Goal: Task Accomplishment & Management: Use online tool/utility

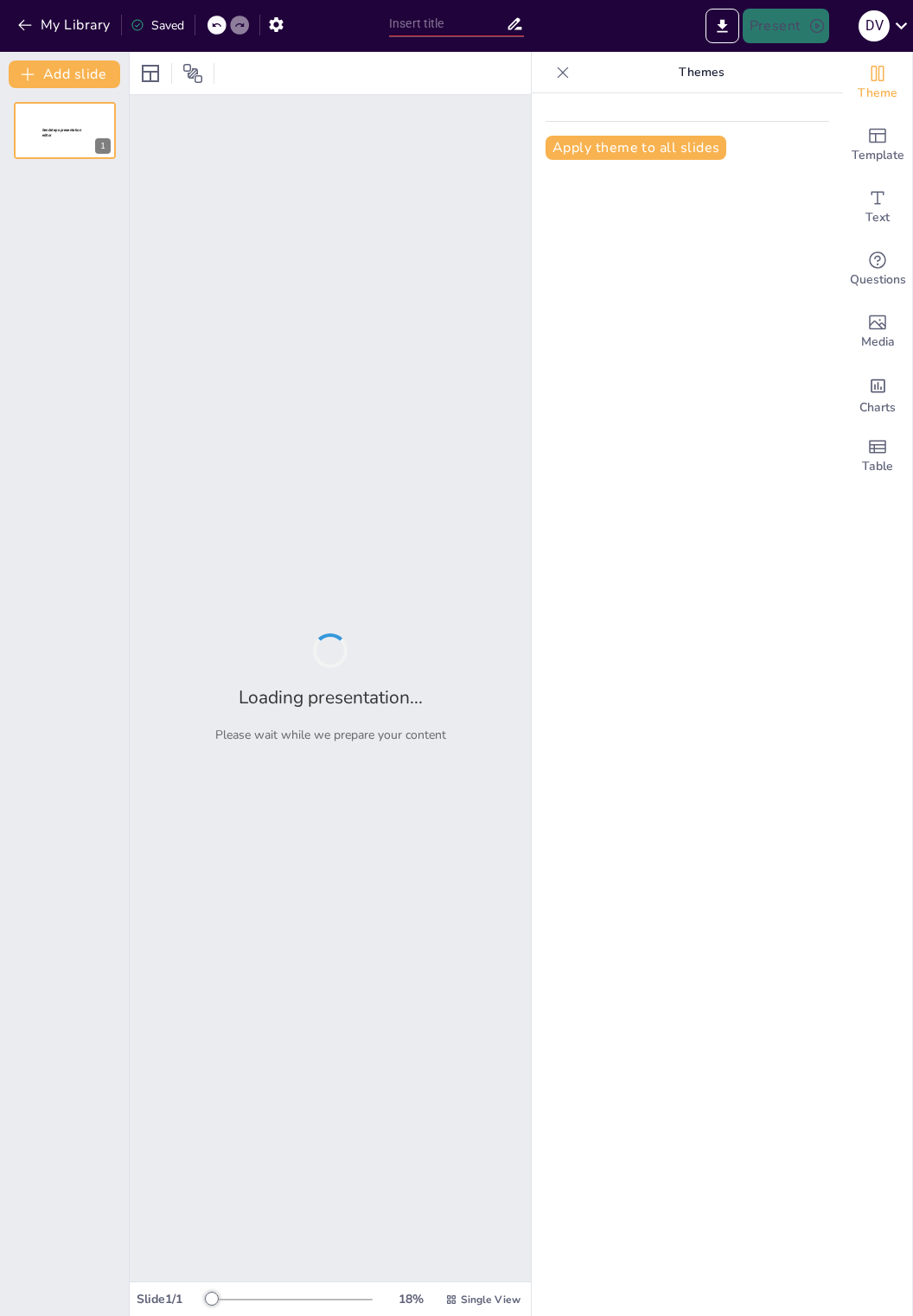
type input "Imported Clase 1-1 Visión Global SI.pptx"
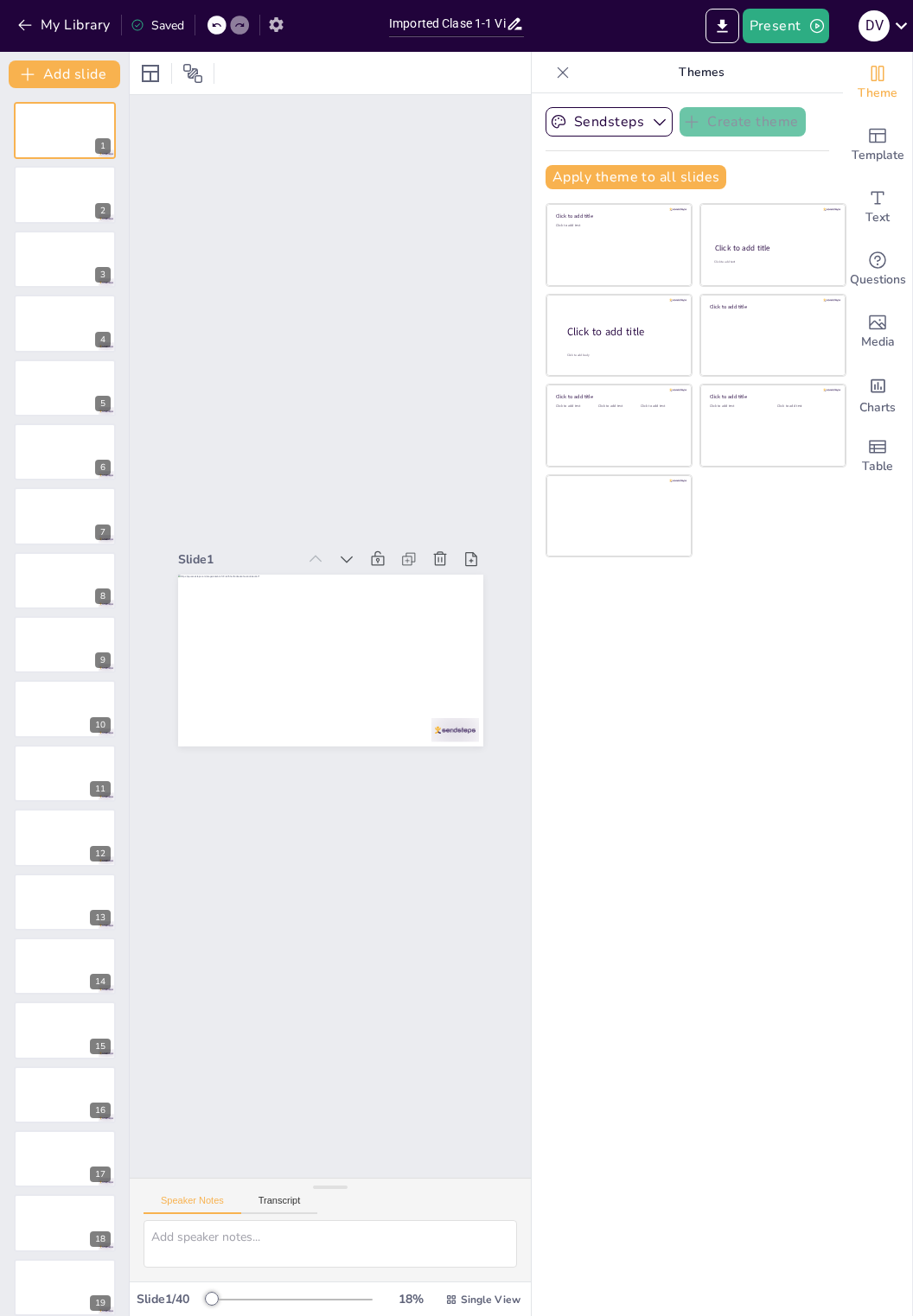
click at [276, 27] on icon "button" at bounding box center [275, 25] width 14 height 15
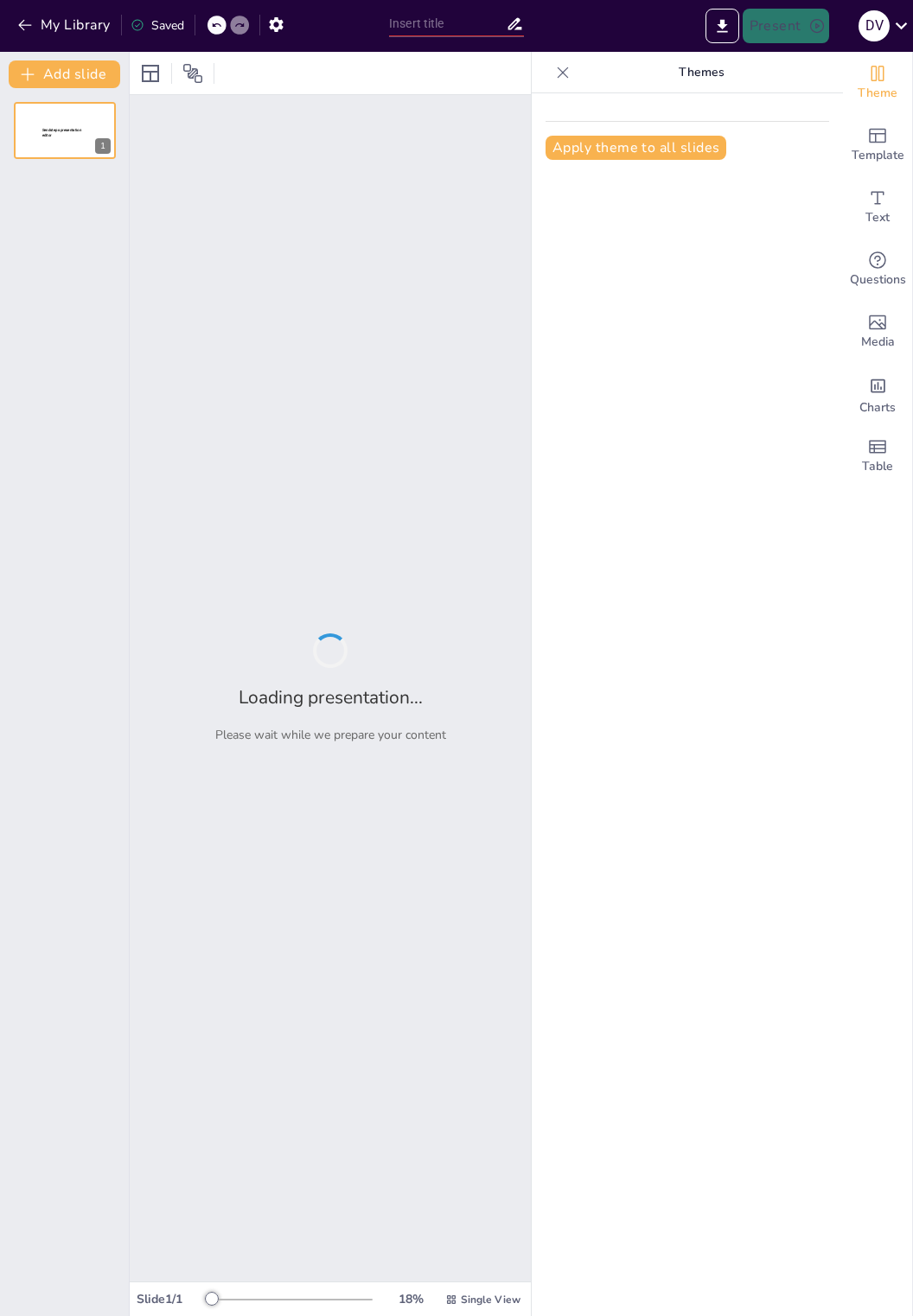
type input "Fundamentos de la Inmunología: Comprendiendo el Sistema Inmune"
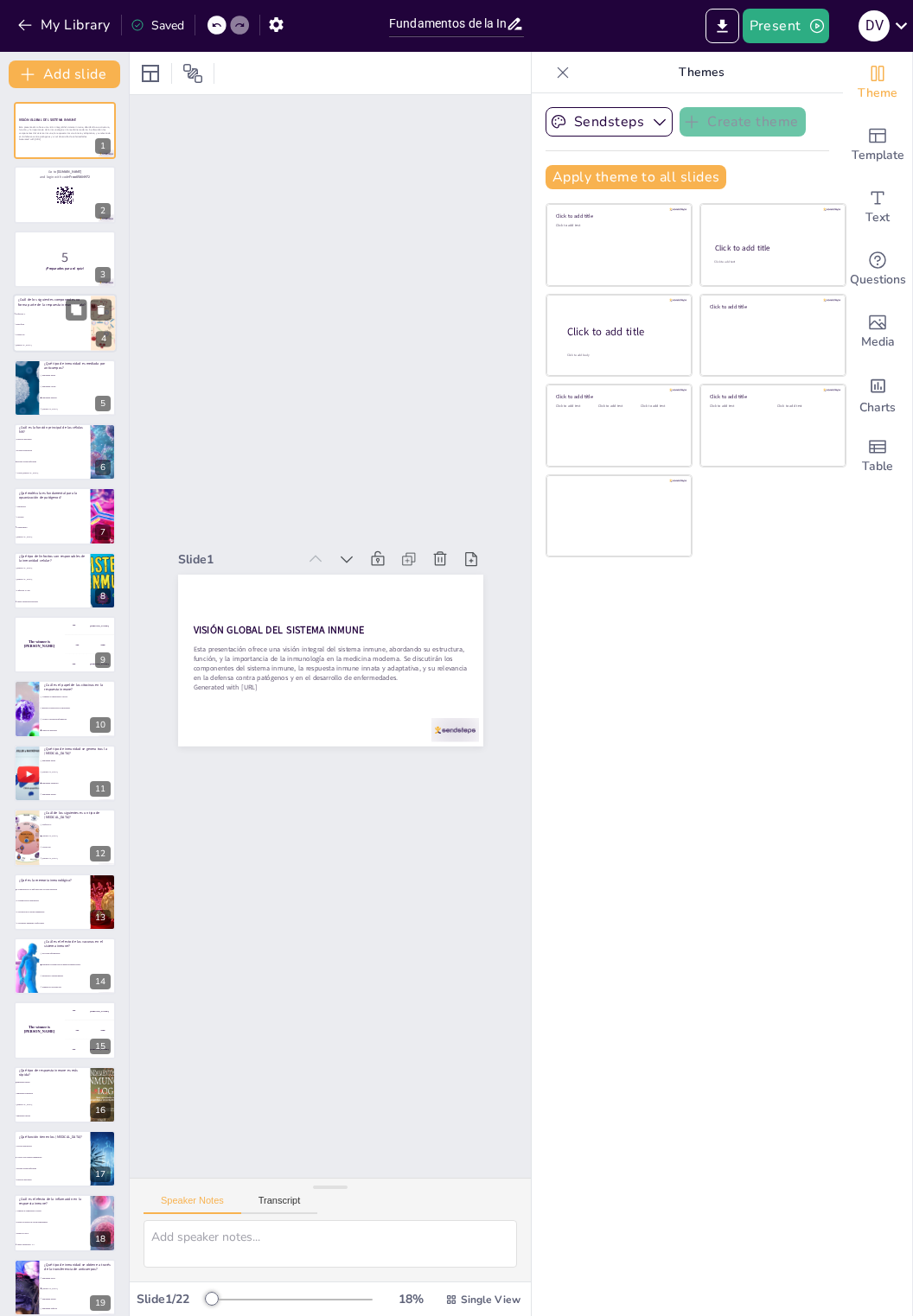
click at [49, 332] on li "Células NK" at bounding box center [52, 335] width 78 height 10
checkbox input "true"
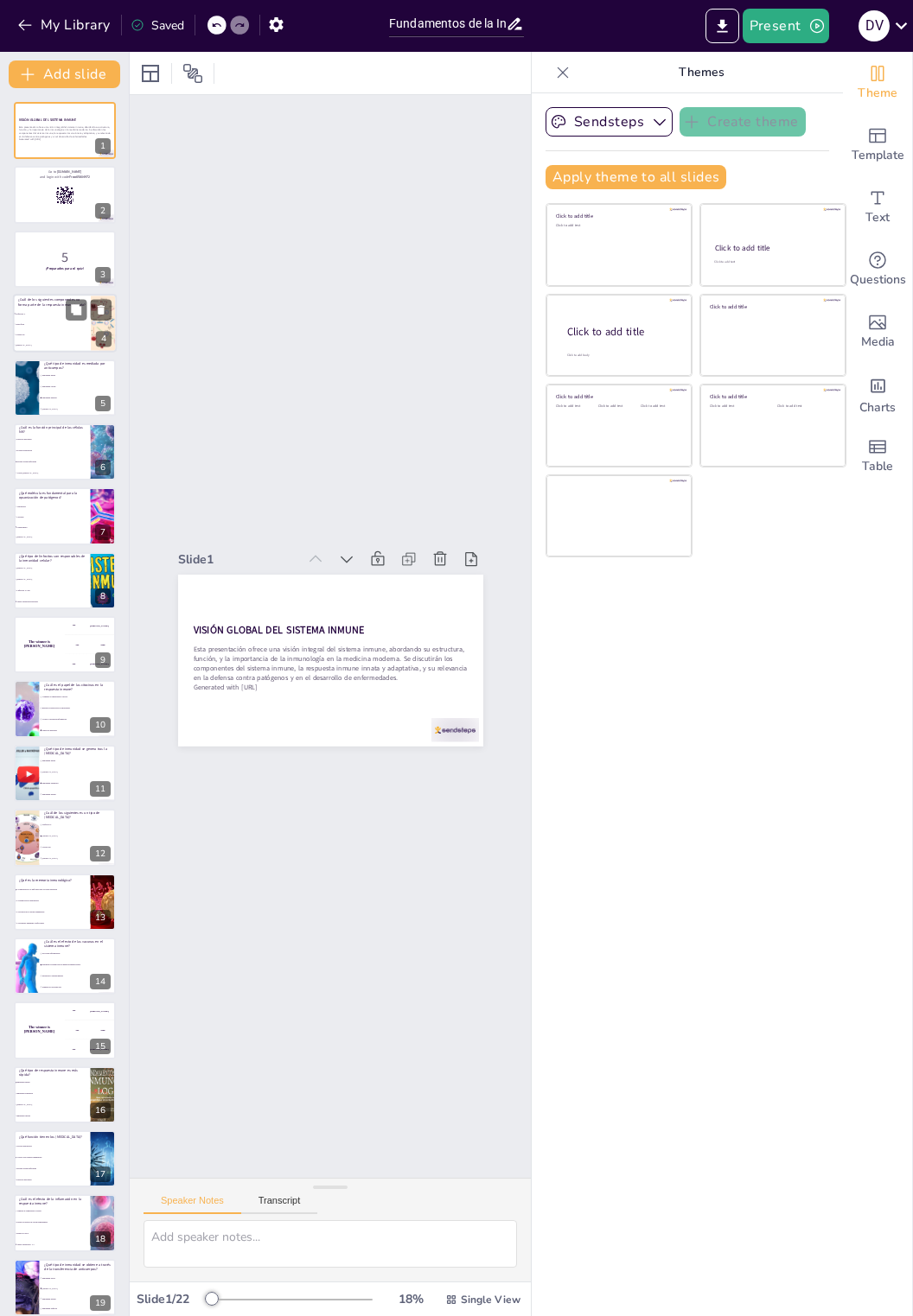
checkbox input "true"
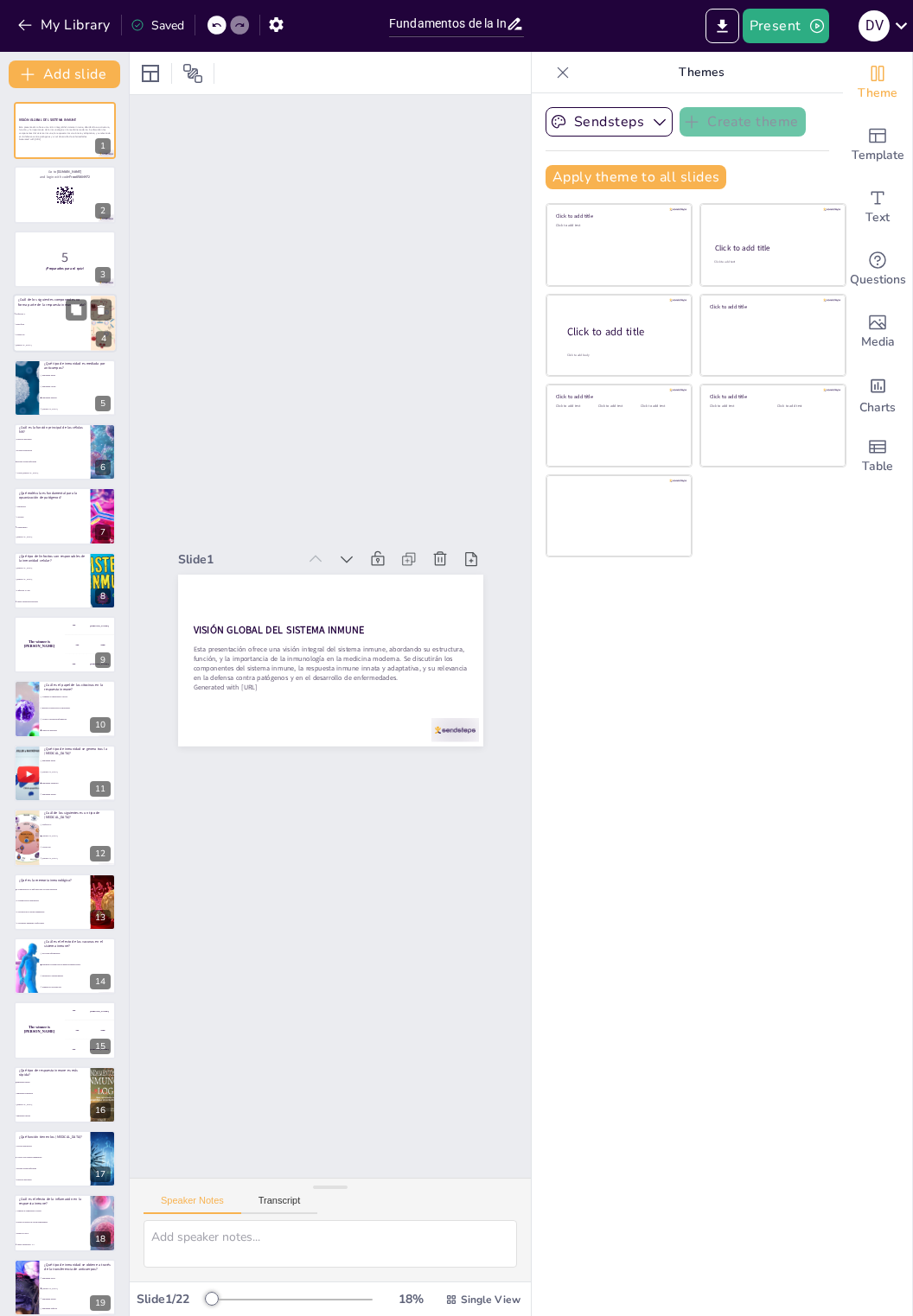
checkbox input "true"
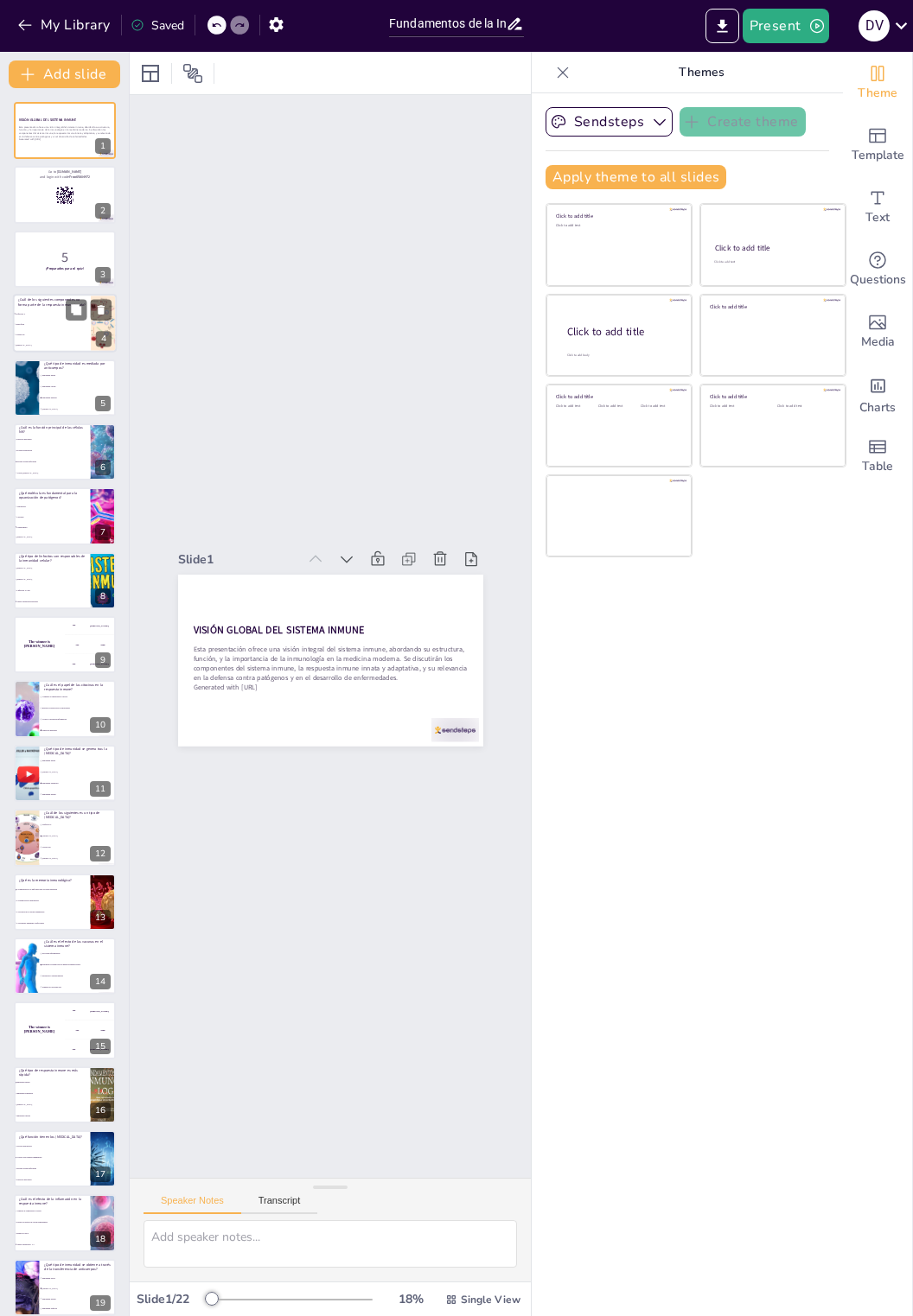
checkbox input "true"
type textarea "La respuesta inmune innata incluye componentes como neutrófilos, células NK y m…"
checkbox input "true"
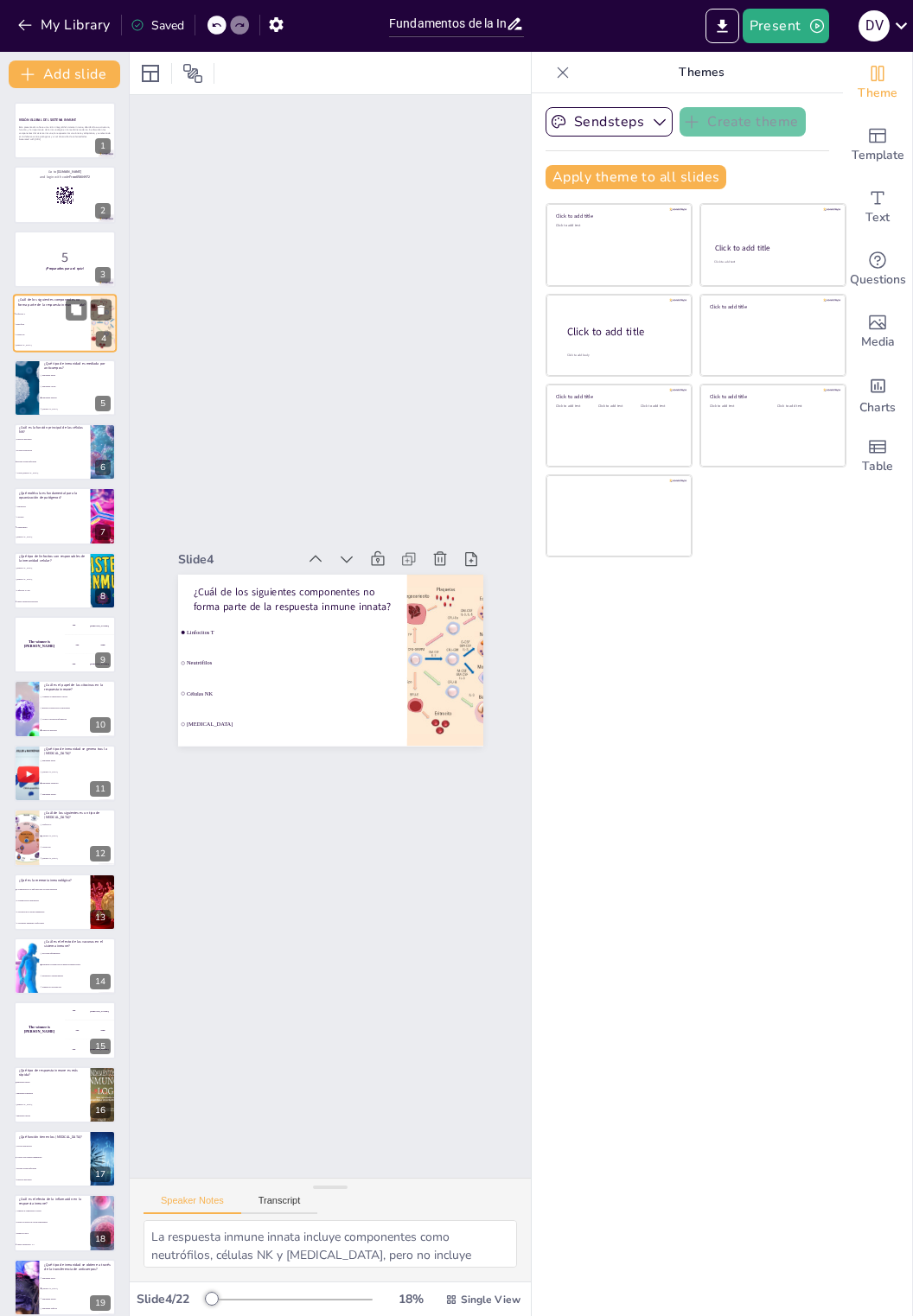
click at [40, 346] on span "Macrófagos" at bounding box center [53, 345] width 74 height 3
checkbox input "true"
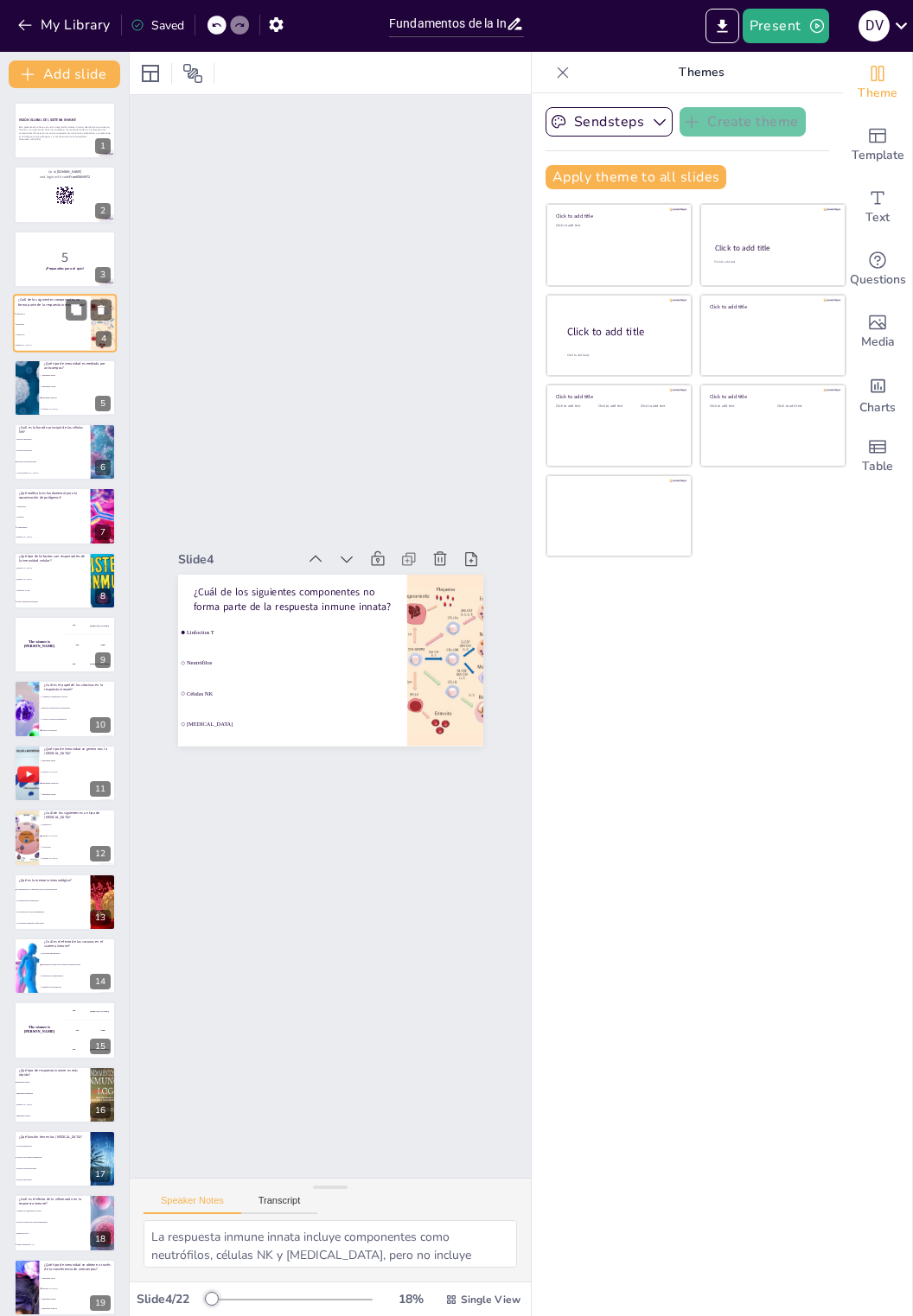
checkbox input "true"
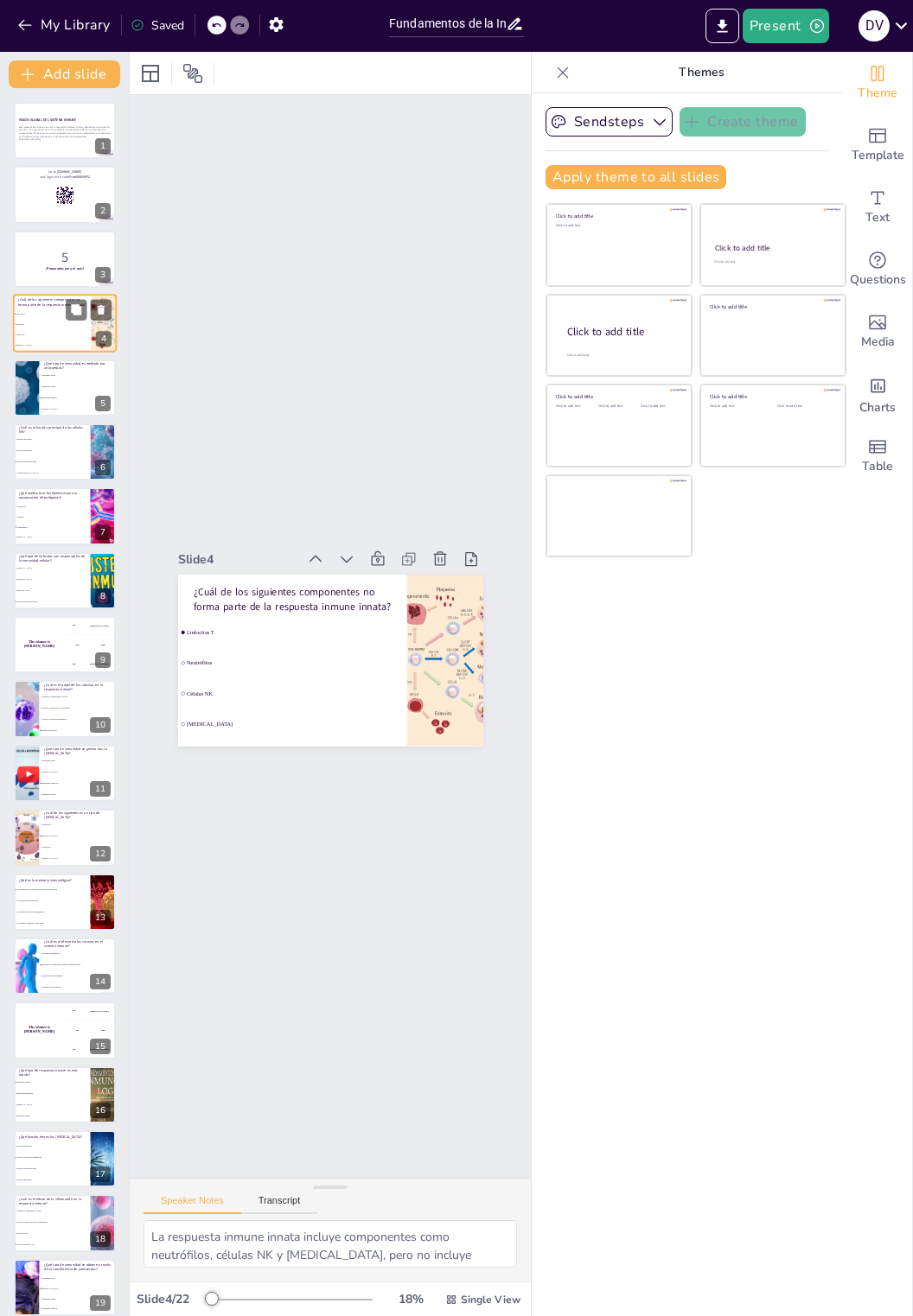
checkbox input "true"
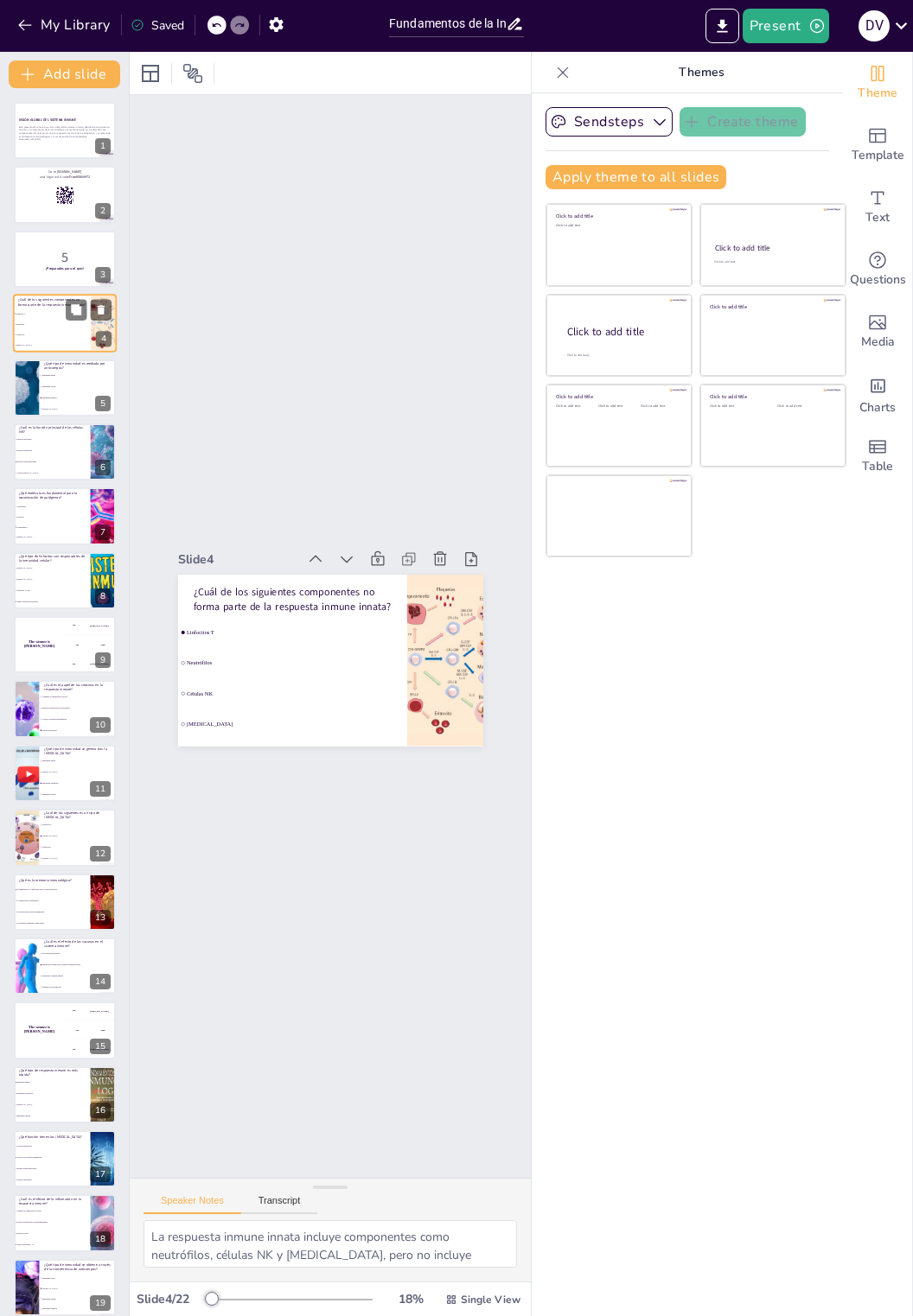
checkbox input "true"
click at [21, 200] on div at bounding box center [65, 195] width 104 height 58
checkbox input "true"
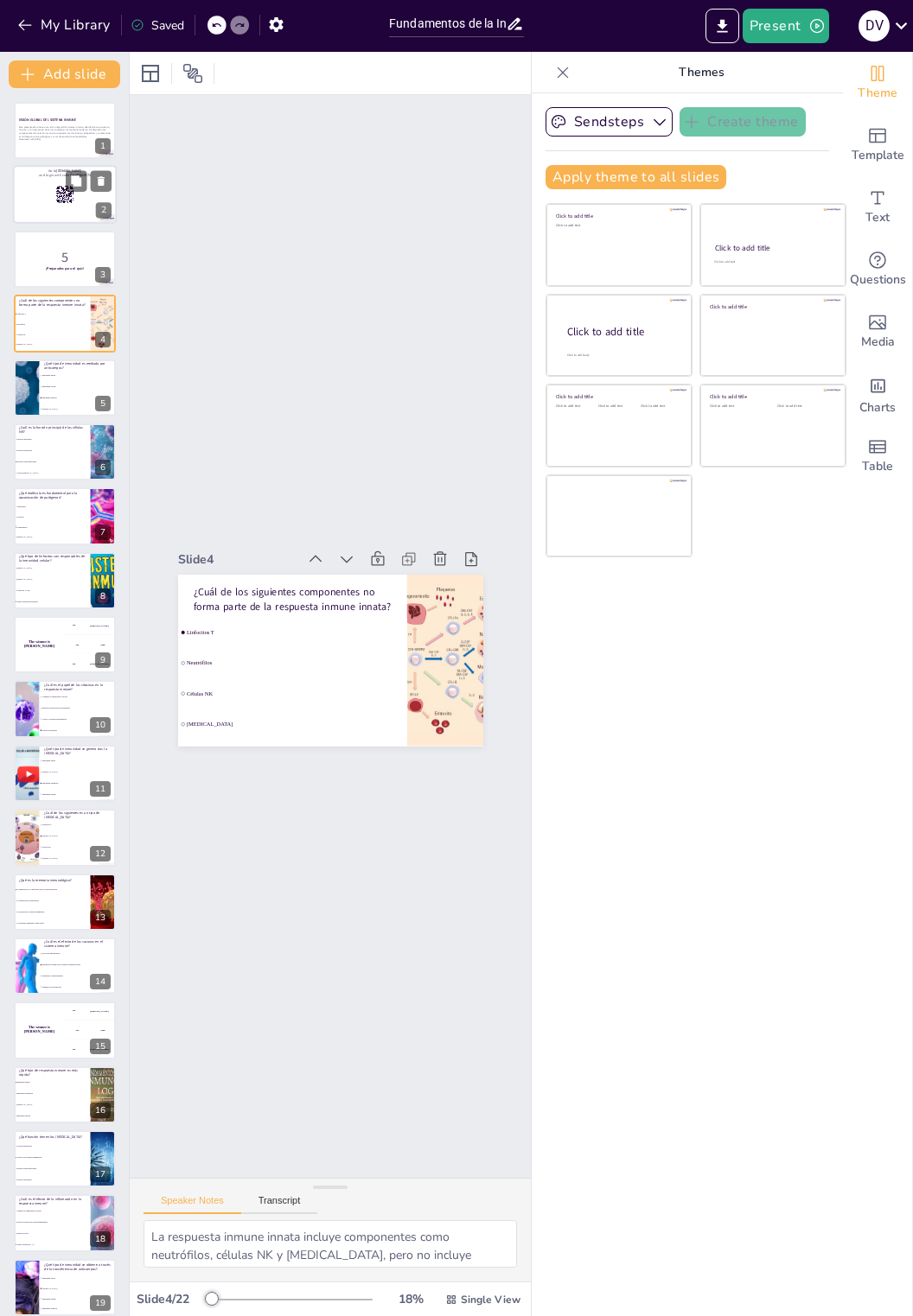
checkbox input "true"
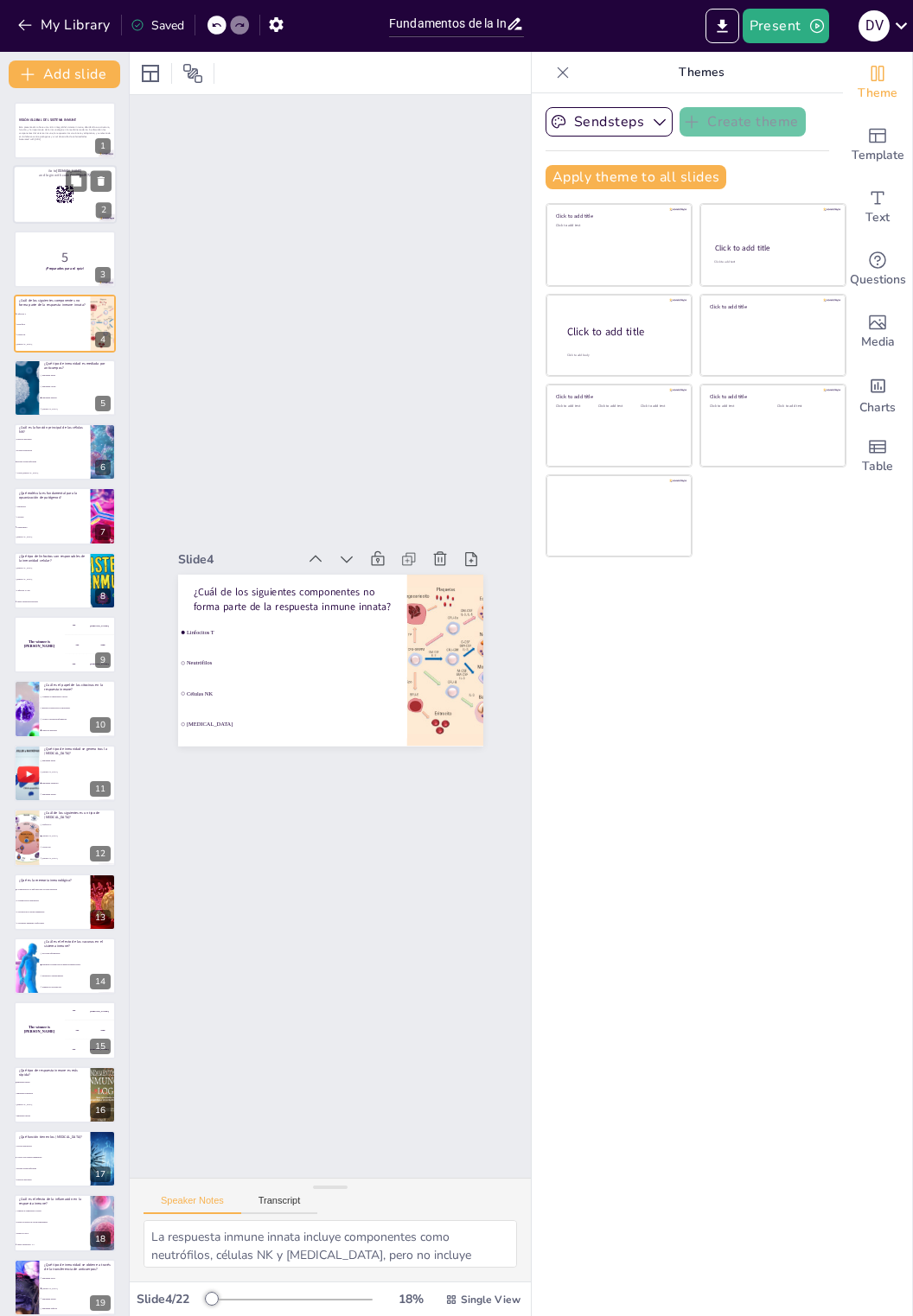
checkbox input "true"
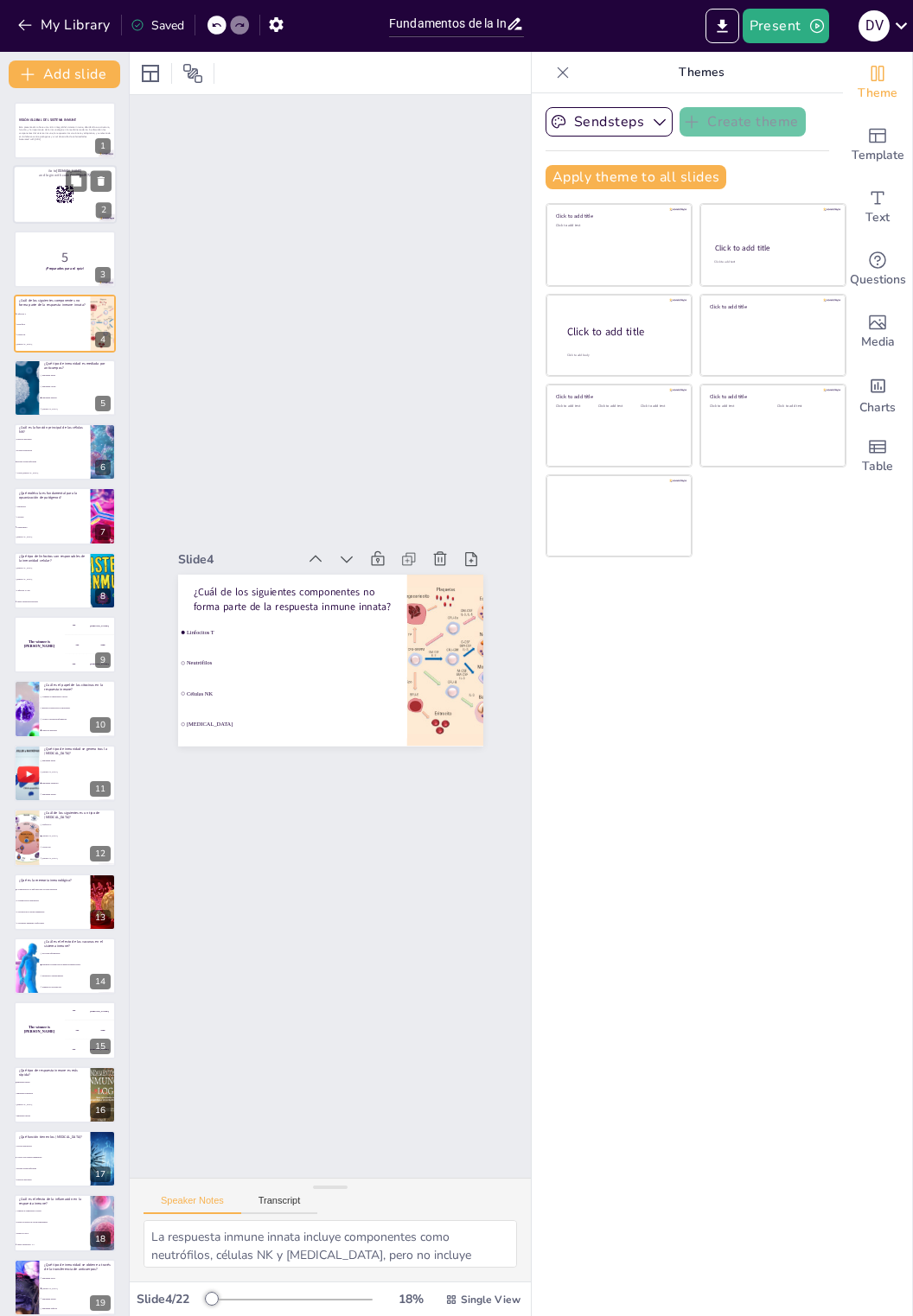
checkbox input "true"
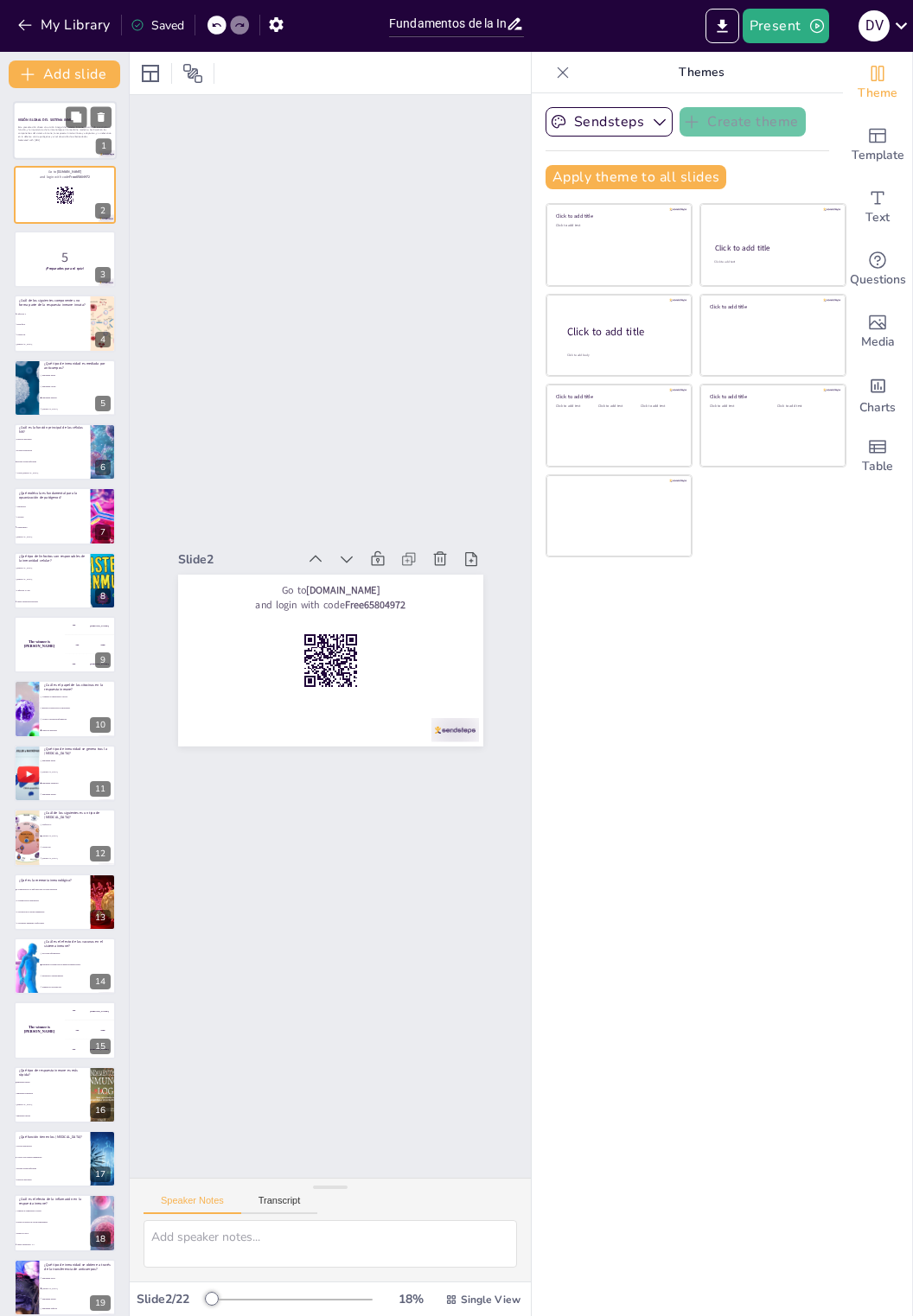
click at [44, 134] on p "Esta presentación ofrece una visión integral del sistema inmune, abordando su e…" at bounding box center [65, 132] width 94 height 13
checkbox input "true"
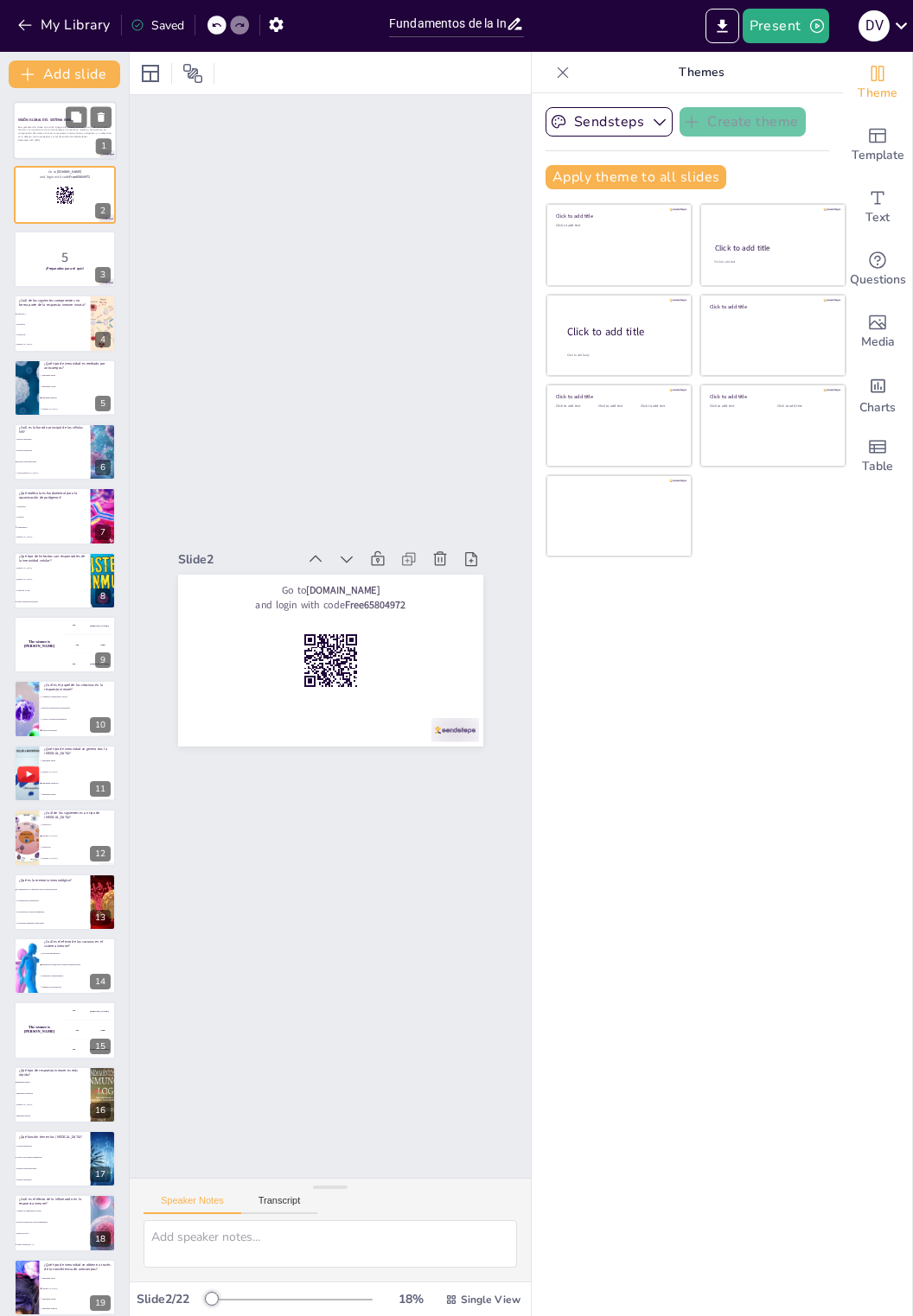
checkbox input "true"
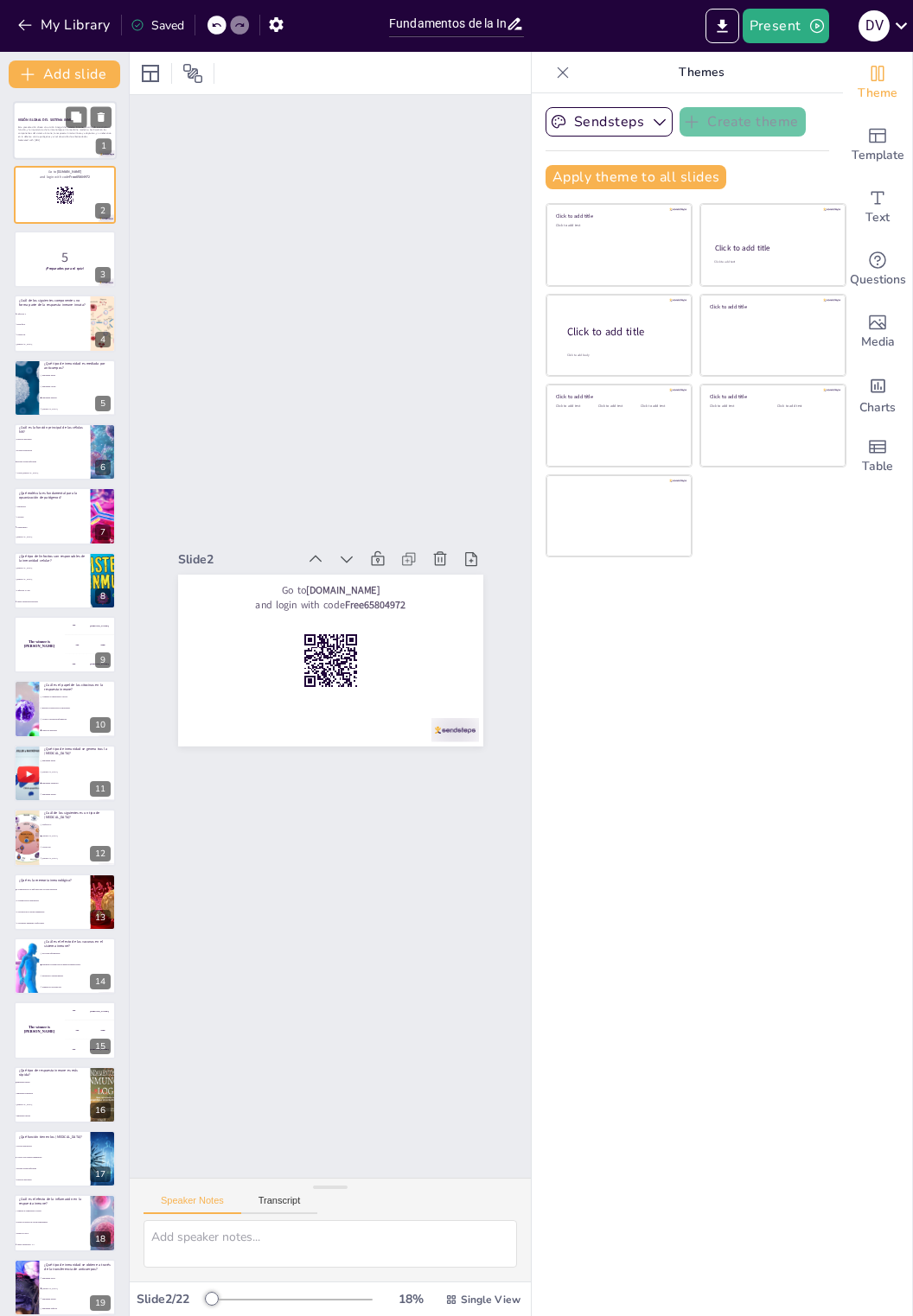
checkbox input "true"
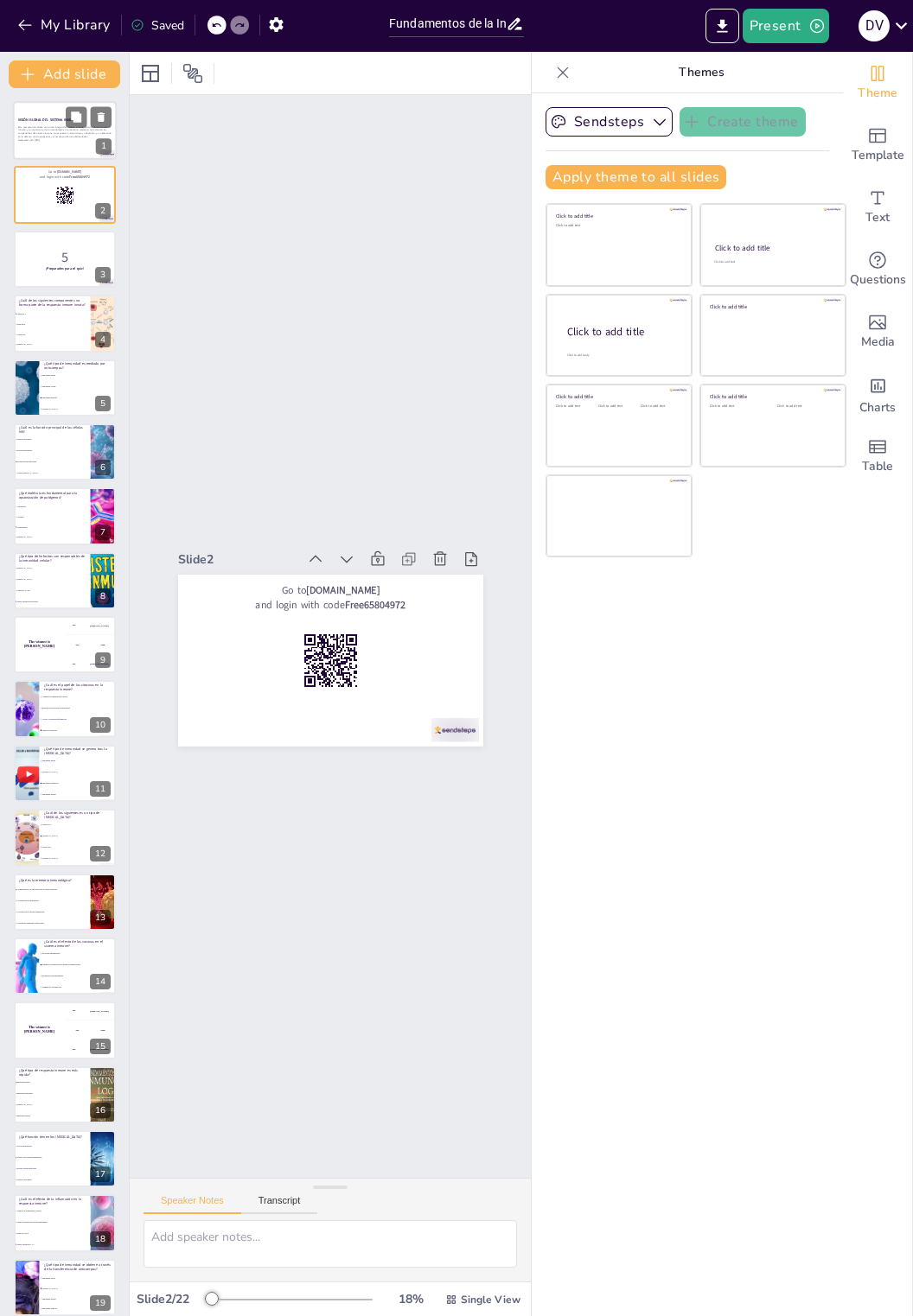
checkbox input "true"
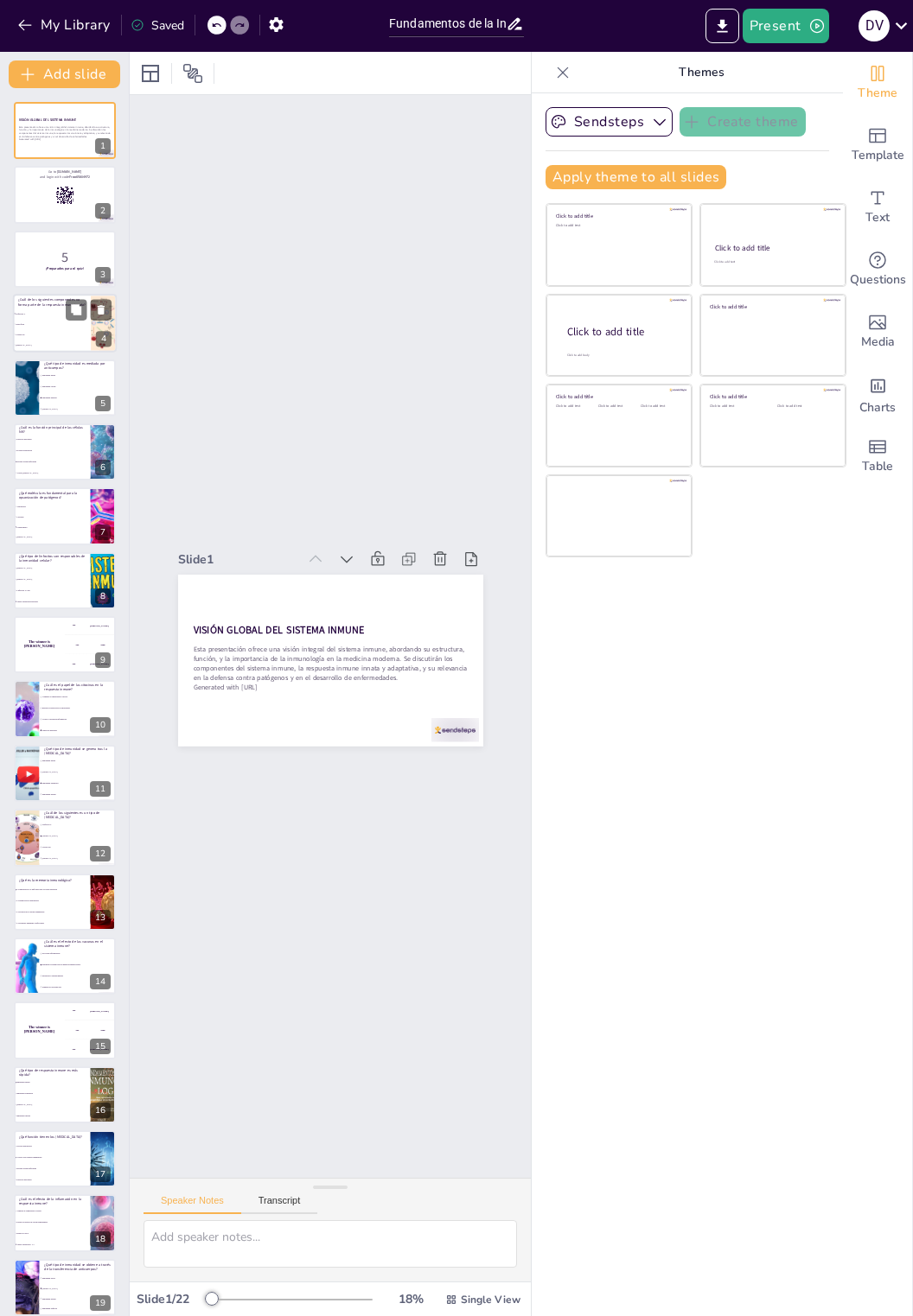
click at [43, 320] on li "Neutrófilos" at bounding box center [52, 324] width 78 height 10
checkbox input "true"
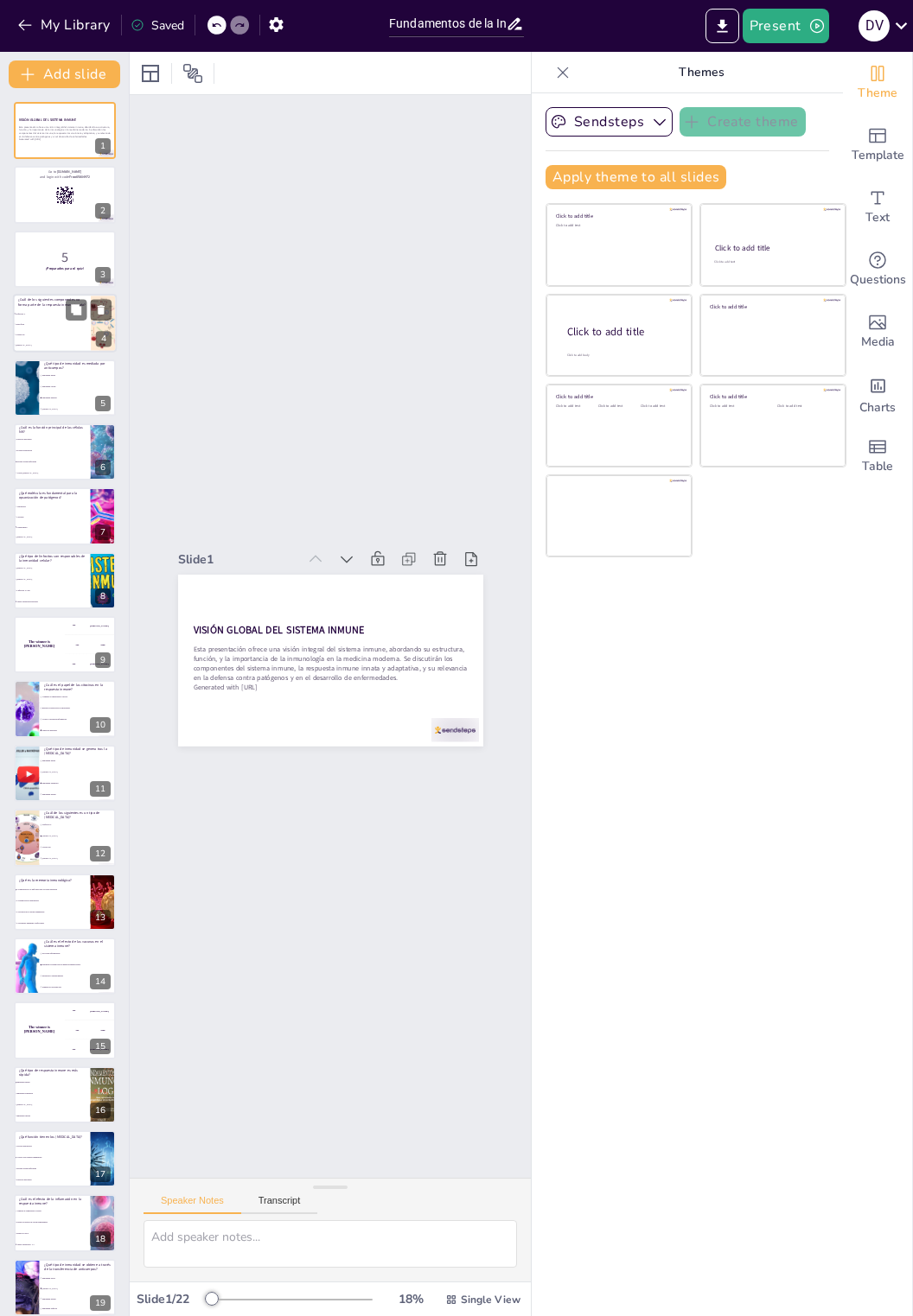
checkbox input "true"
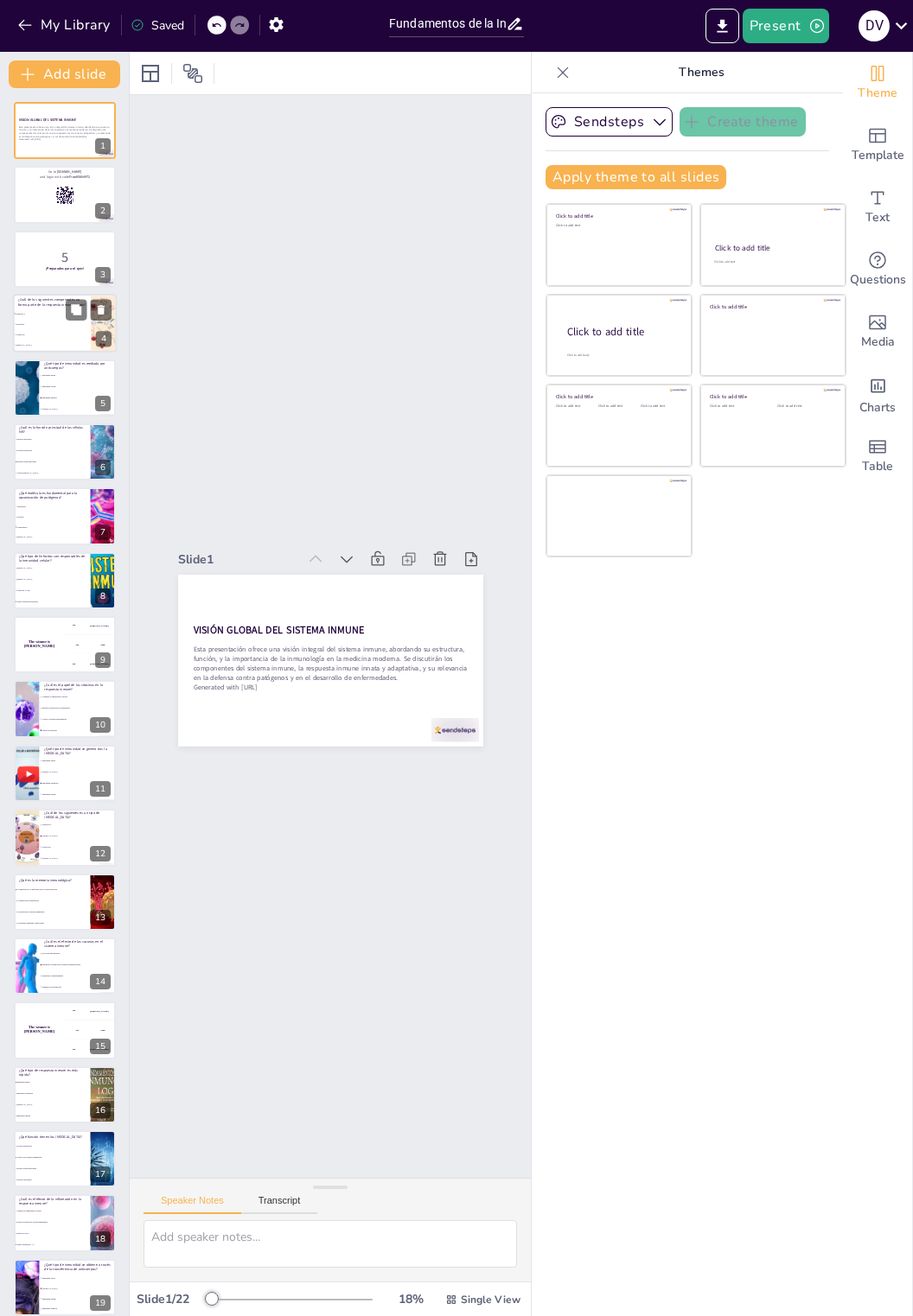
checkbox input "true"
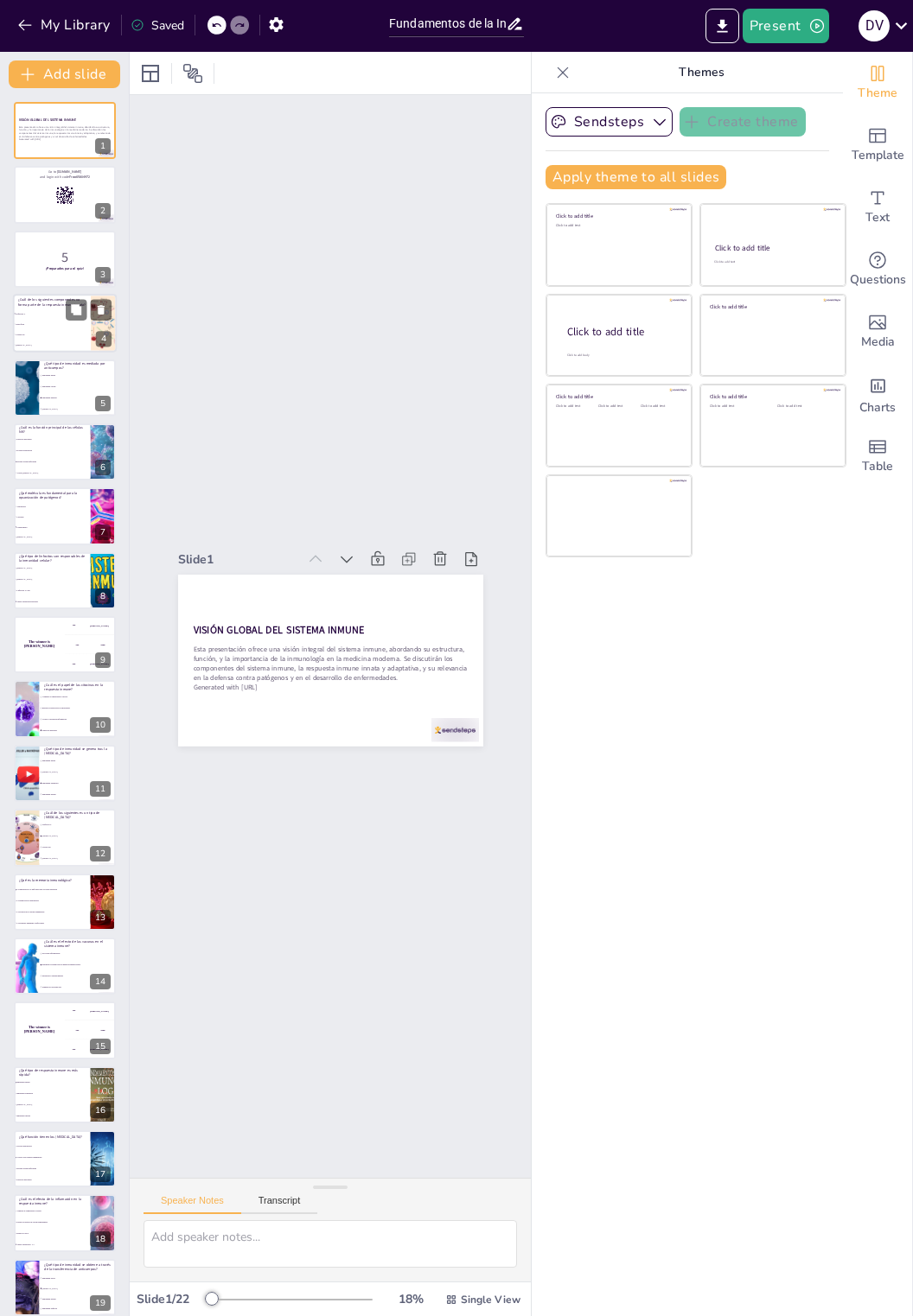
checkbox input "true"
type textarea "La respuesta inmune innata incluye componentes como neutrófilos, células NK y m…"
checkbox input "true"
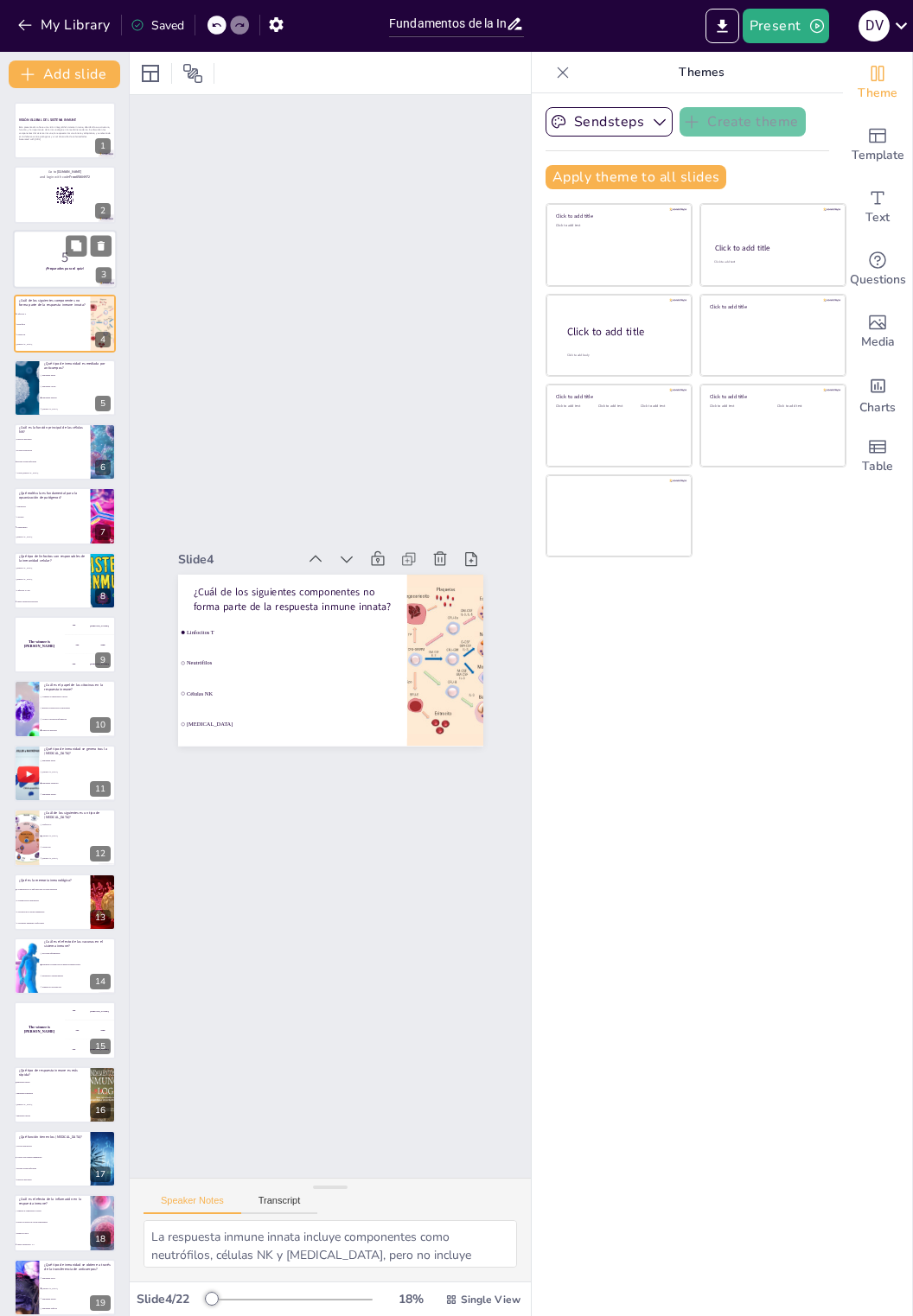
click at [37, 267] on p "¡Preparados para el quiz!" at bounding box center [65, 269] width 94 height 6
checkbox input "true"
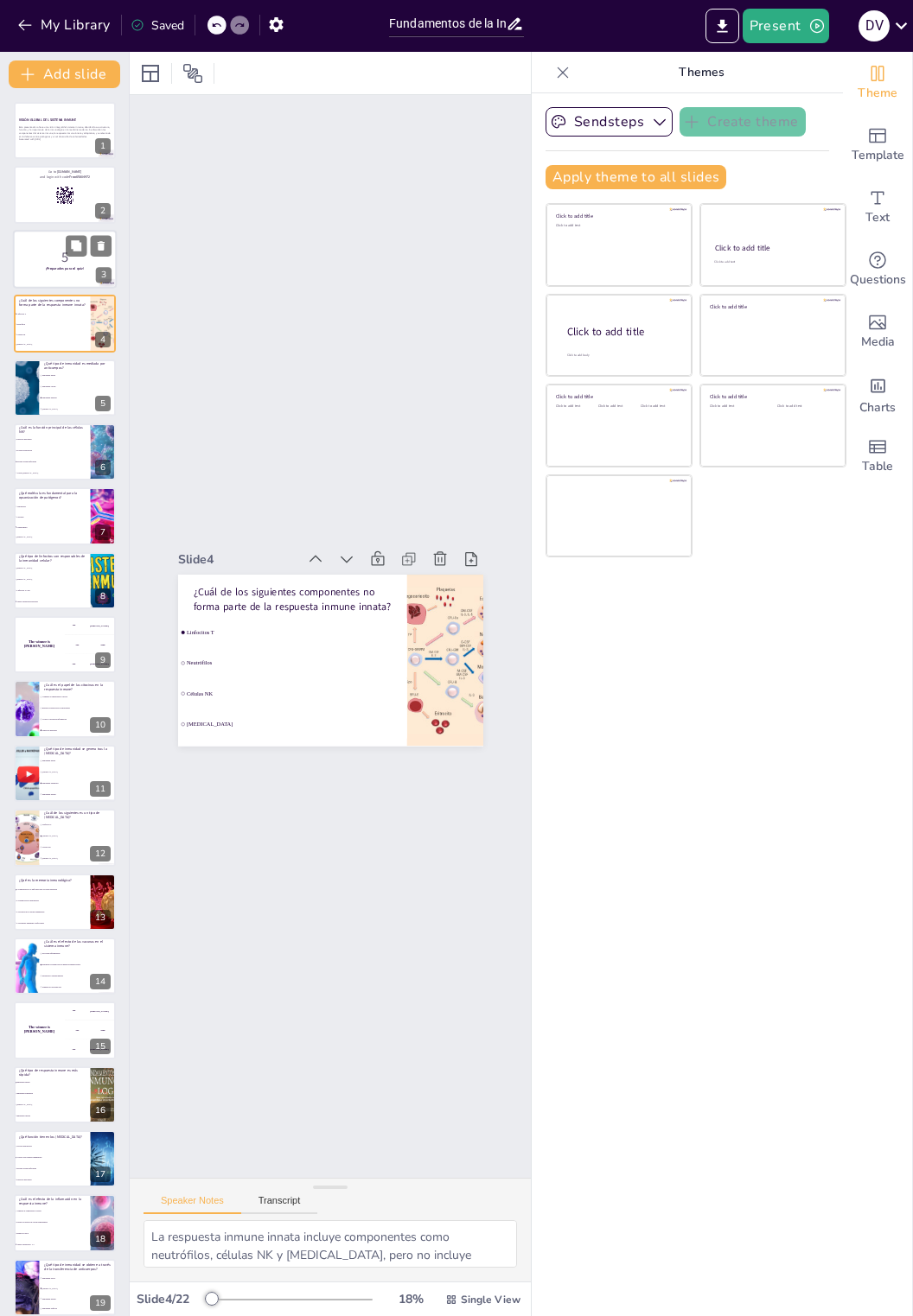
checkbox input "true"
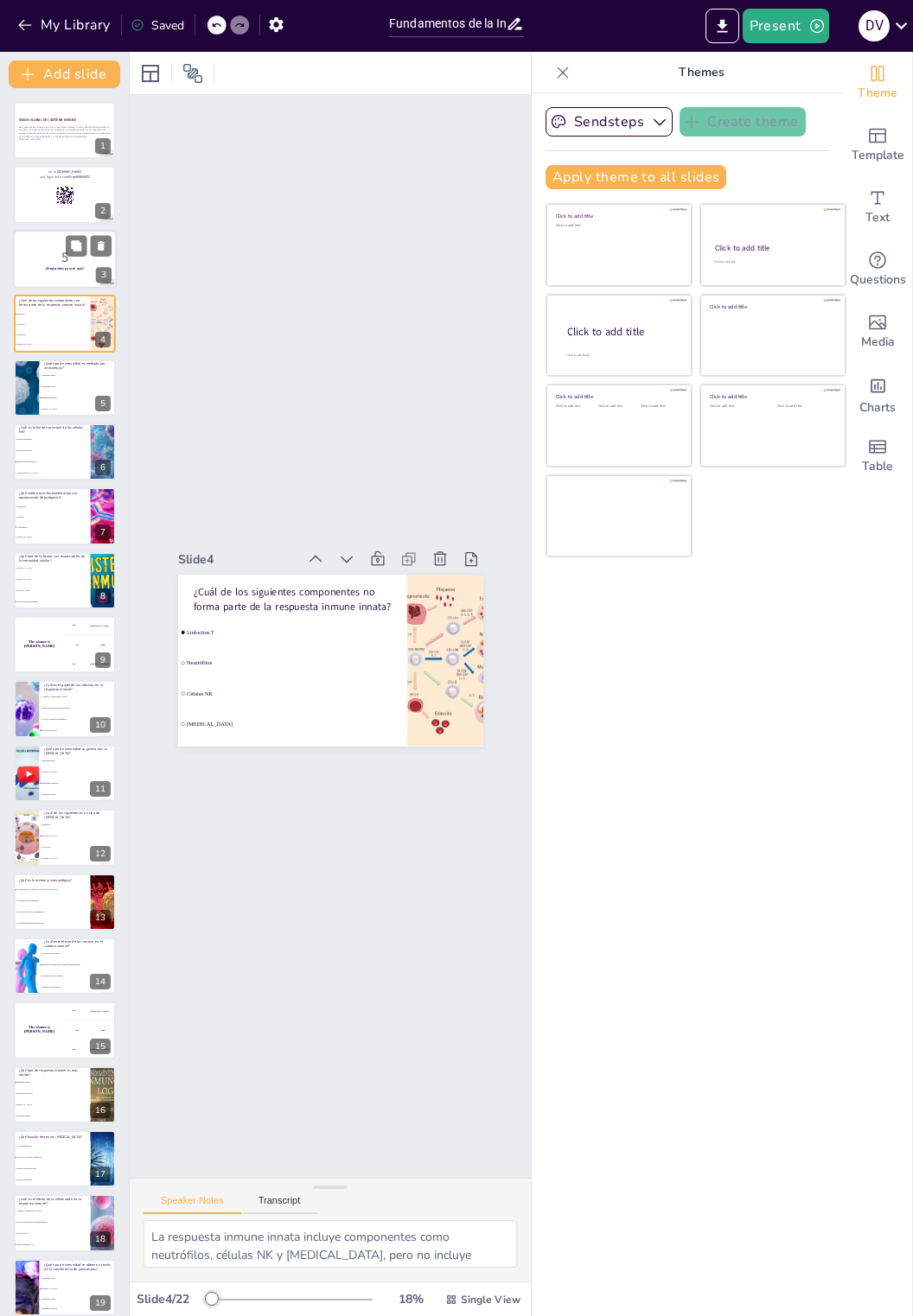
checkbox input "true"
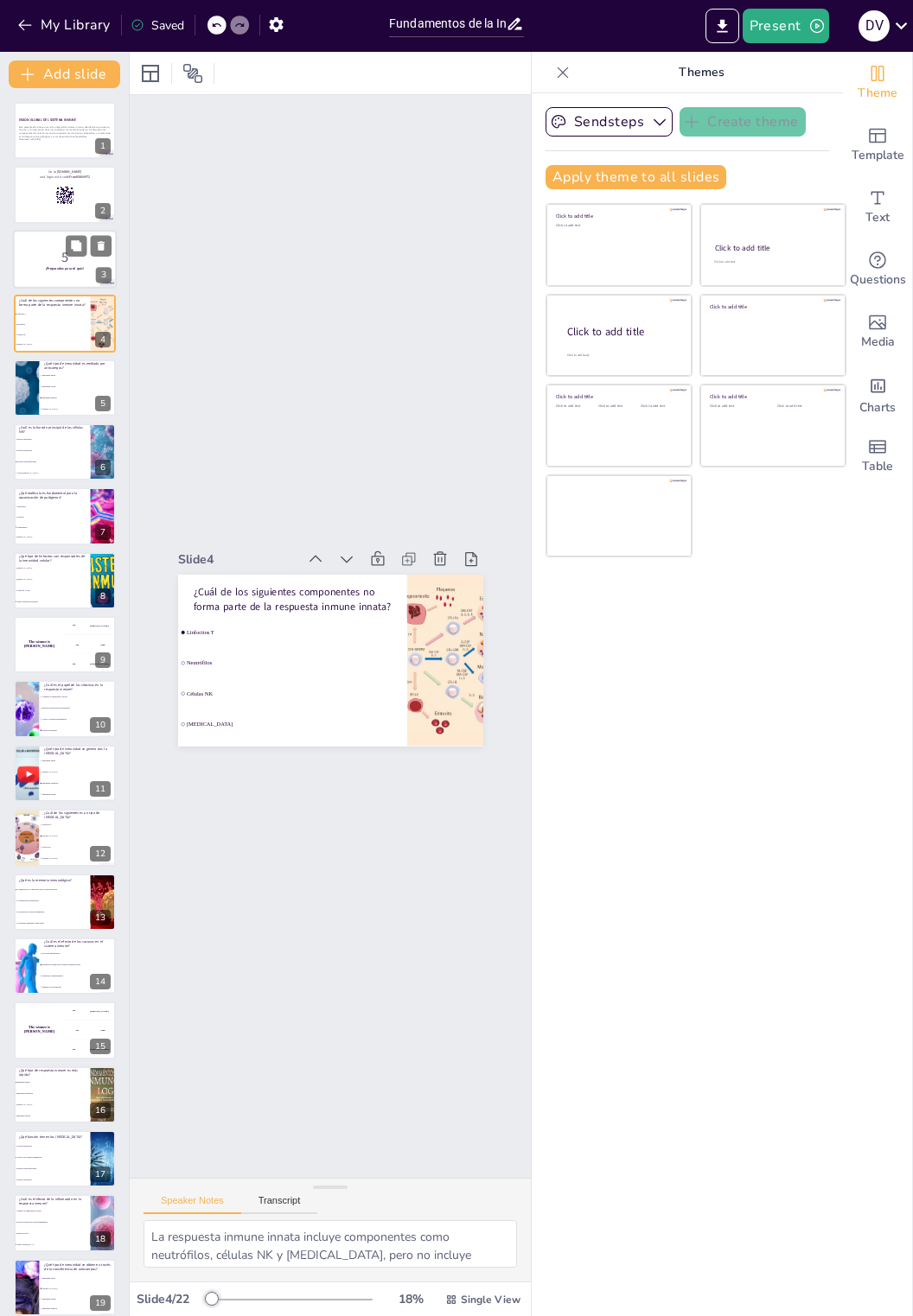
checkbox input "true"
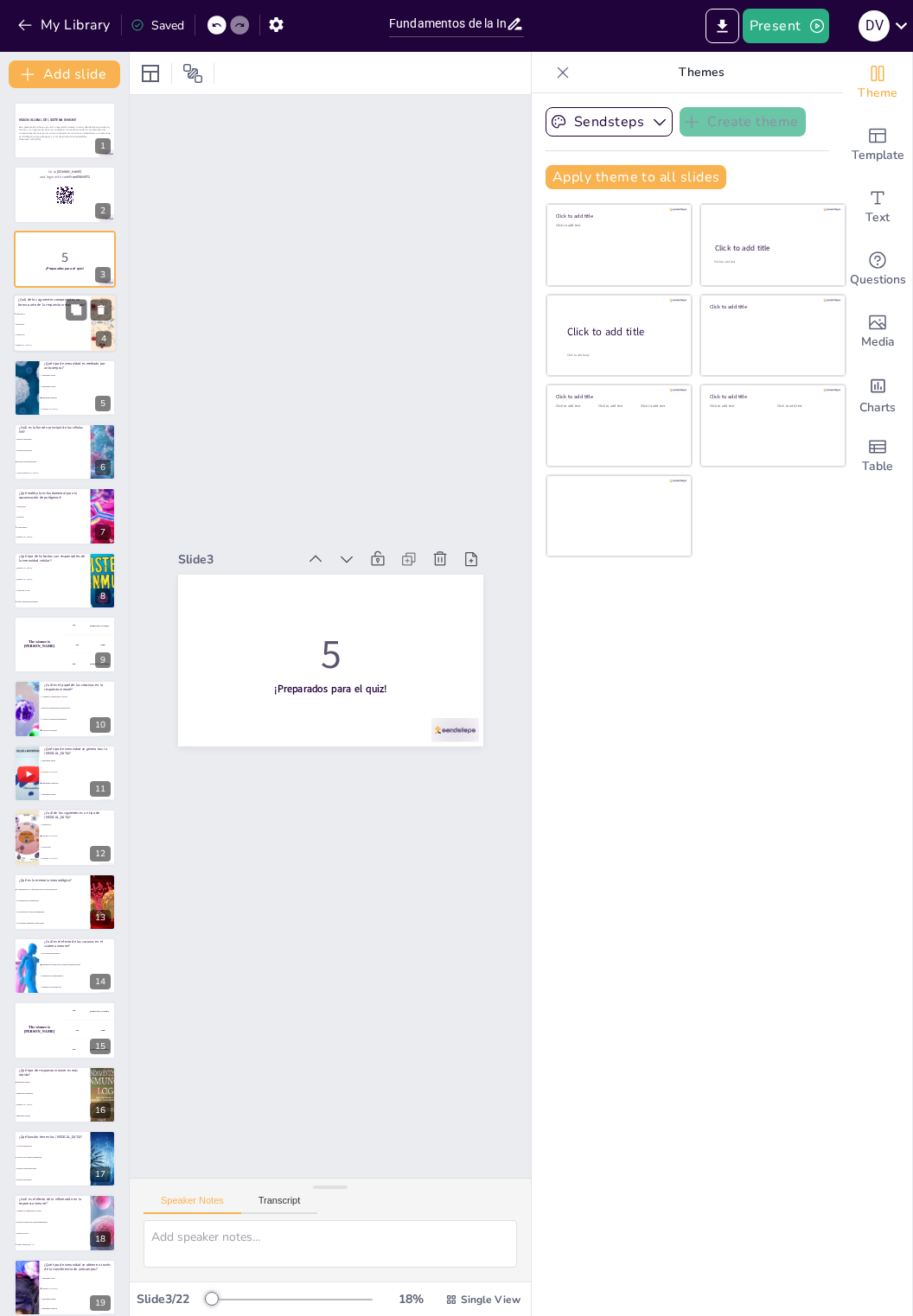
click at [32, 314] on span "Linfocitos T" at bounding box center [53, 314] width 74 height 3
checkbox input "true"
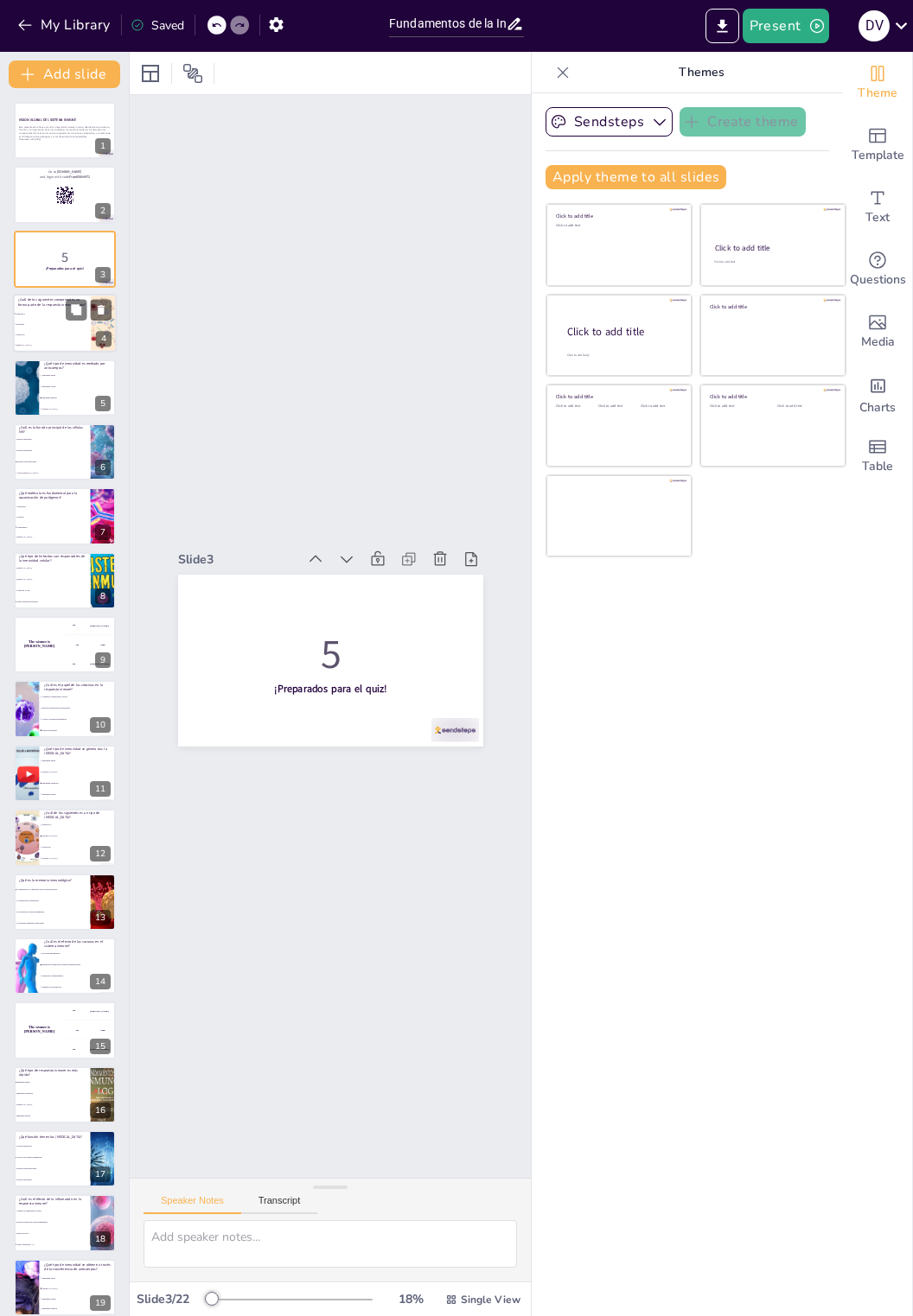
checkbox input "true"
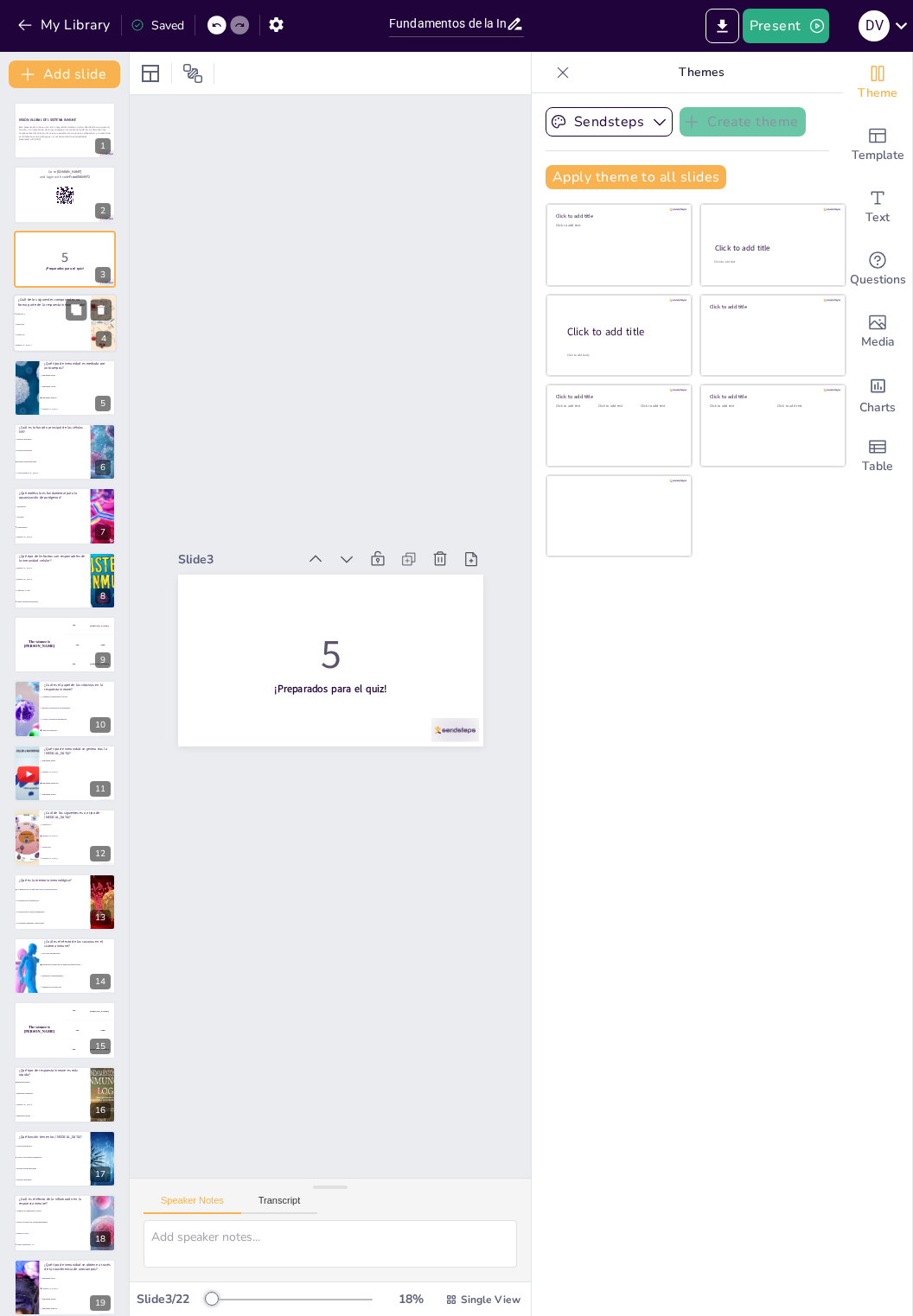
checkbox input "true"
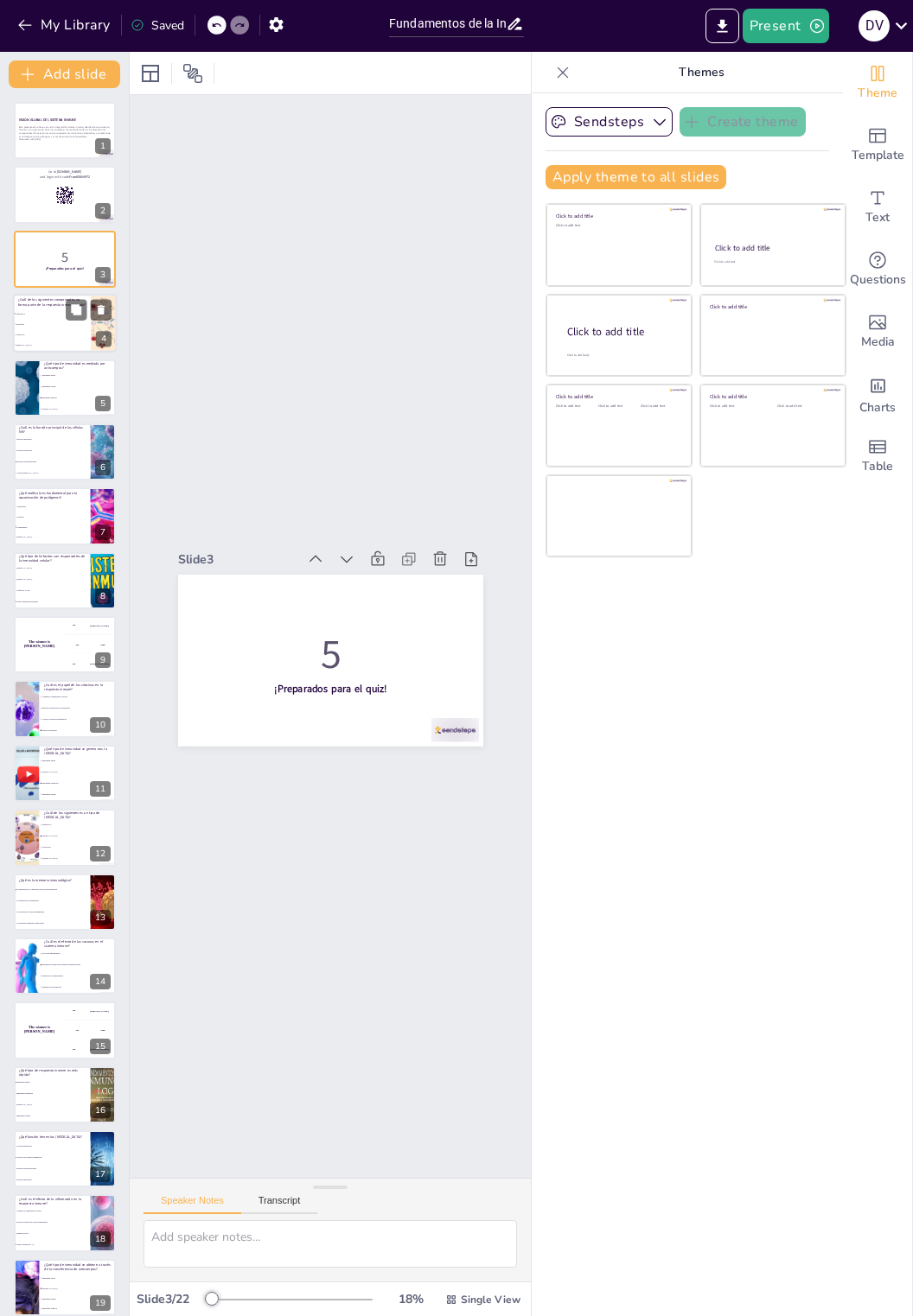
checkbox input "true"
type textarea "La respuesta inmune innata incluye componentes como neutrófilos, células NK y m…"
checkbox input "true"
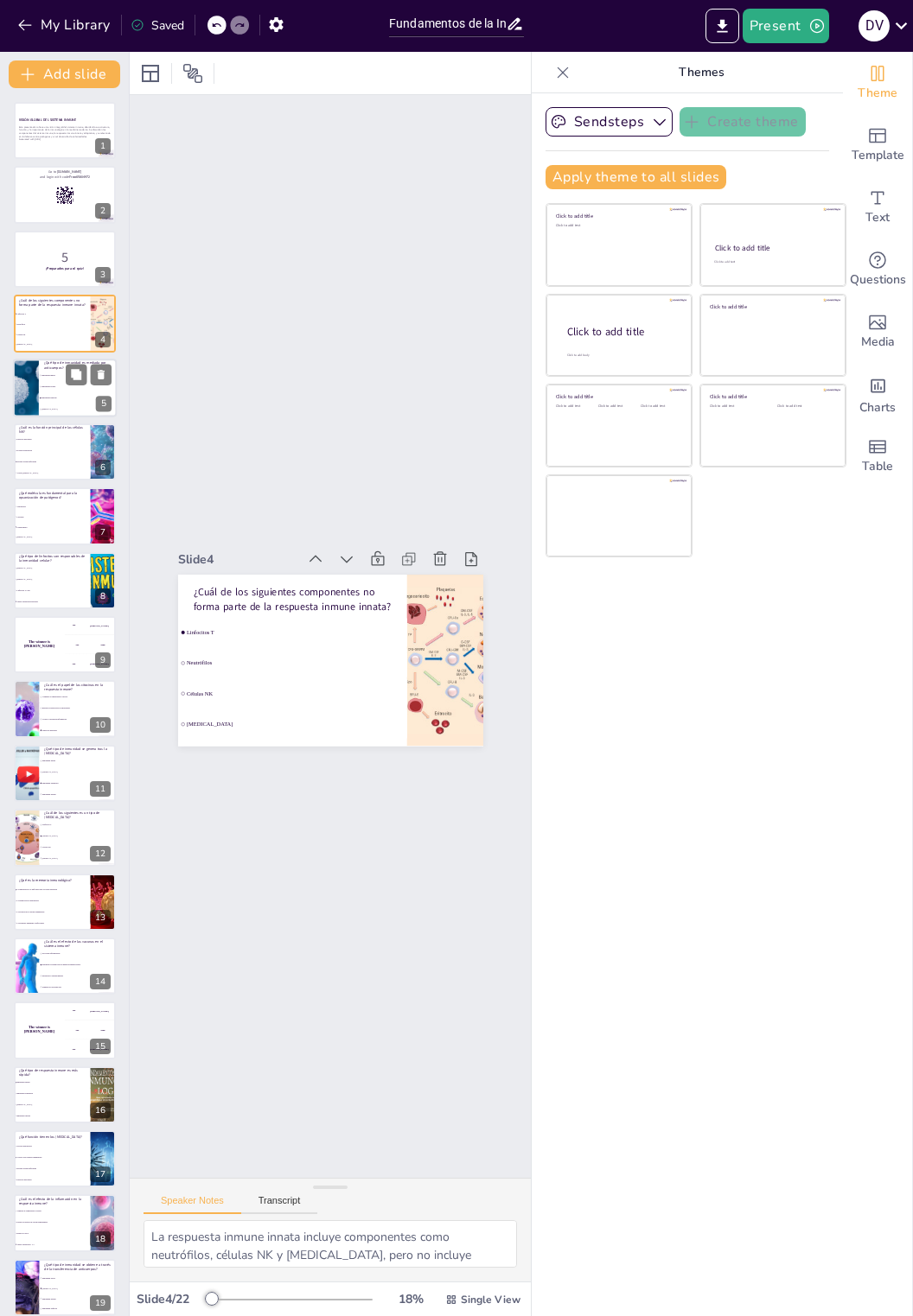
click at [41, 375] on input "checkbox" at bounding box center [40, 374] width 1 height 1
checkbox input "false"
checkbox input "true"
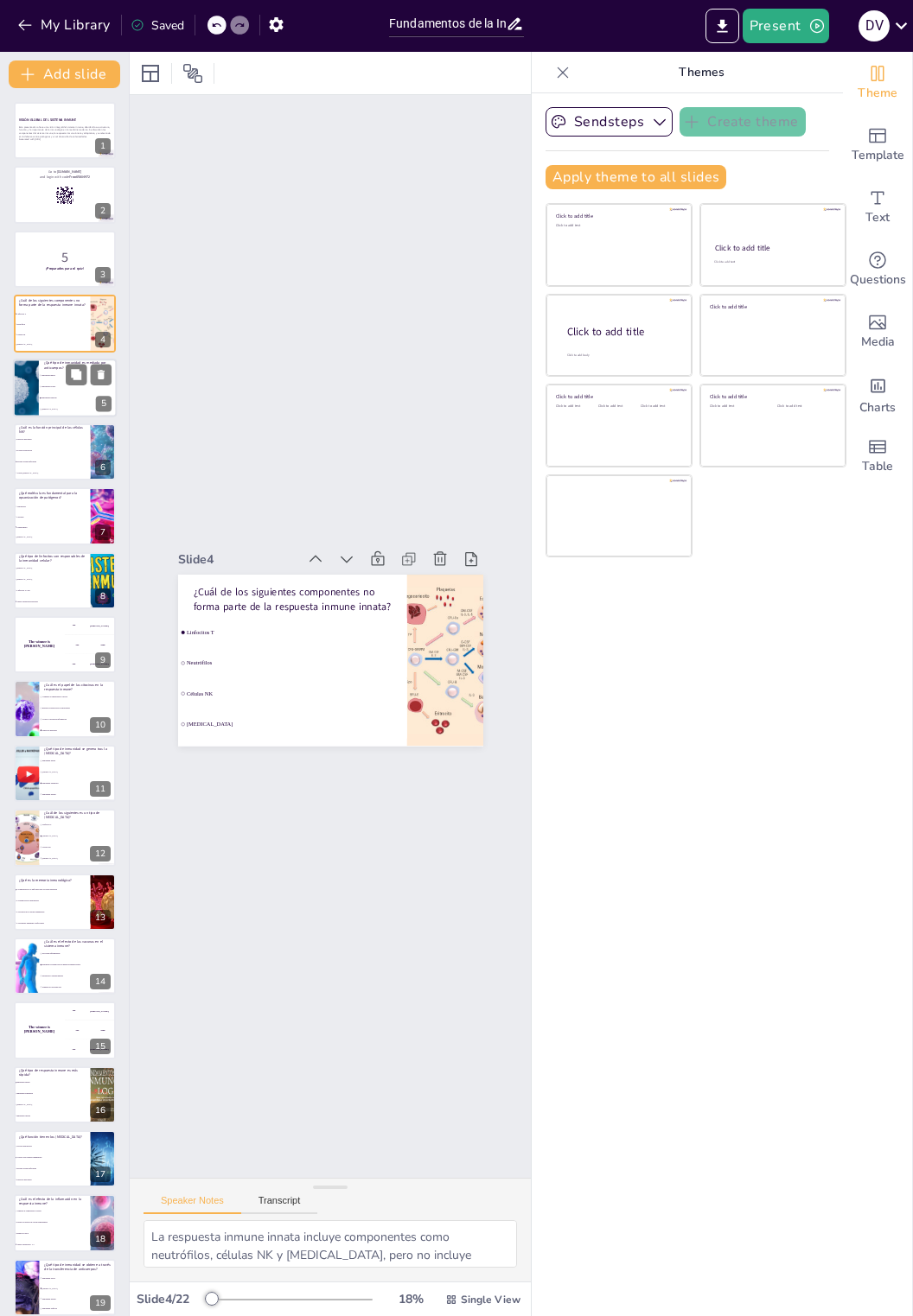
checkbox input "true"
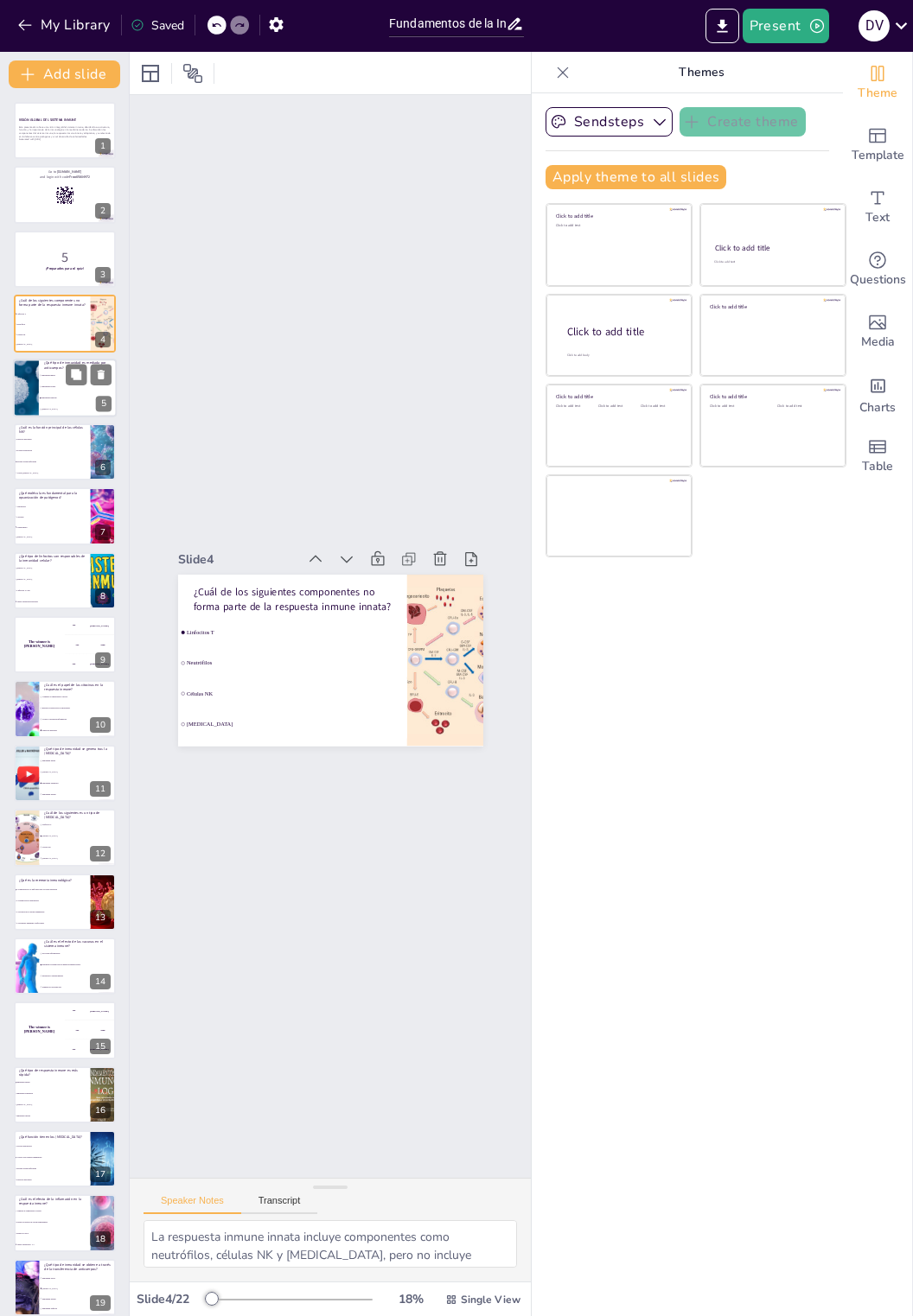
checkbox input "true"
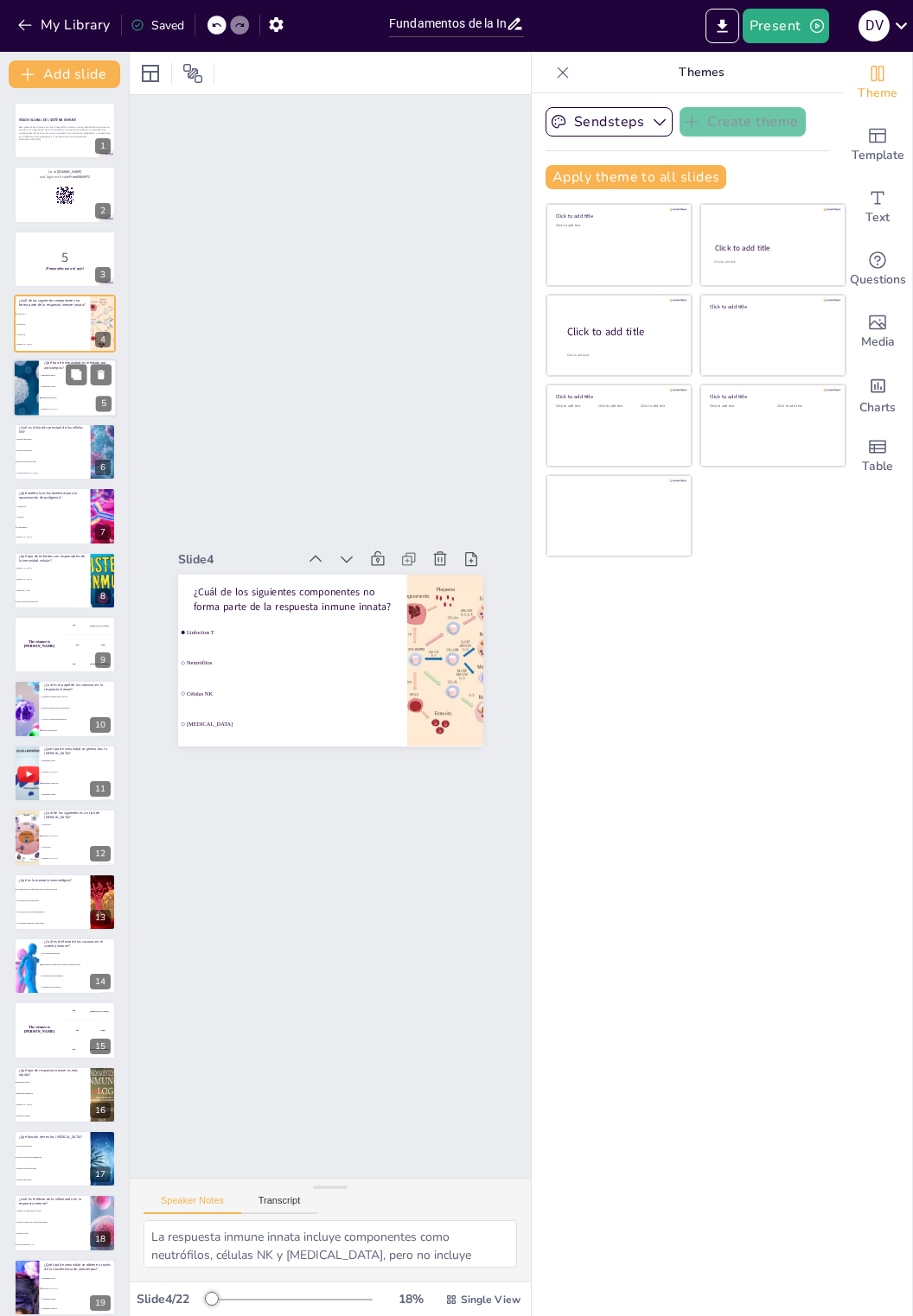
checkbox input "true"
type textarea "La inmunidad humoral es la que se basa en la producción de anticuerpos por célu…"
checkbox input "true"
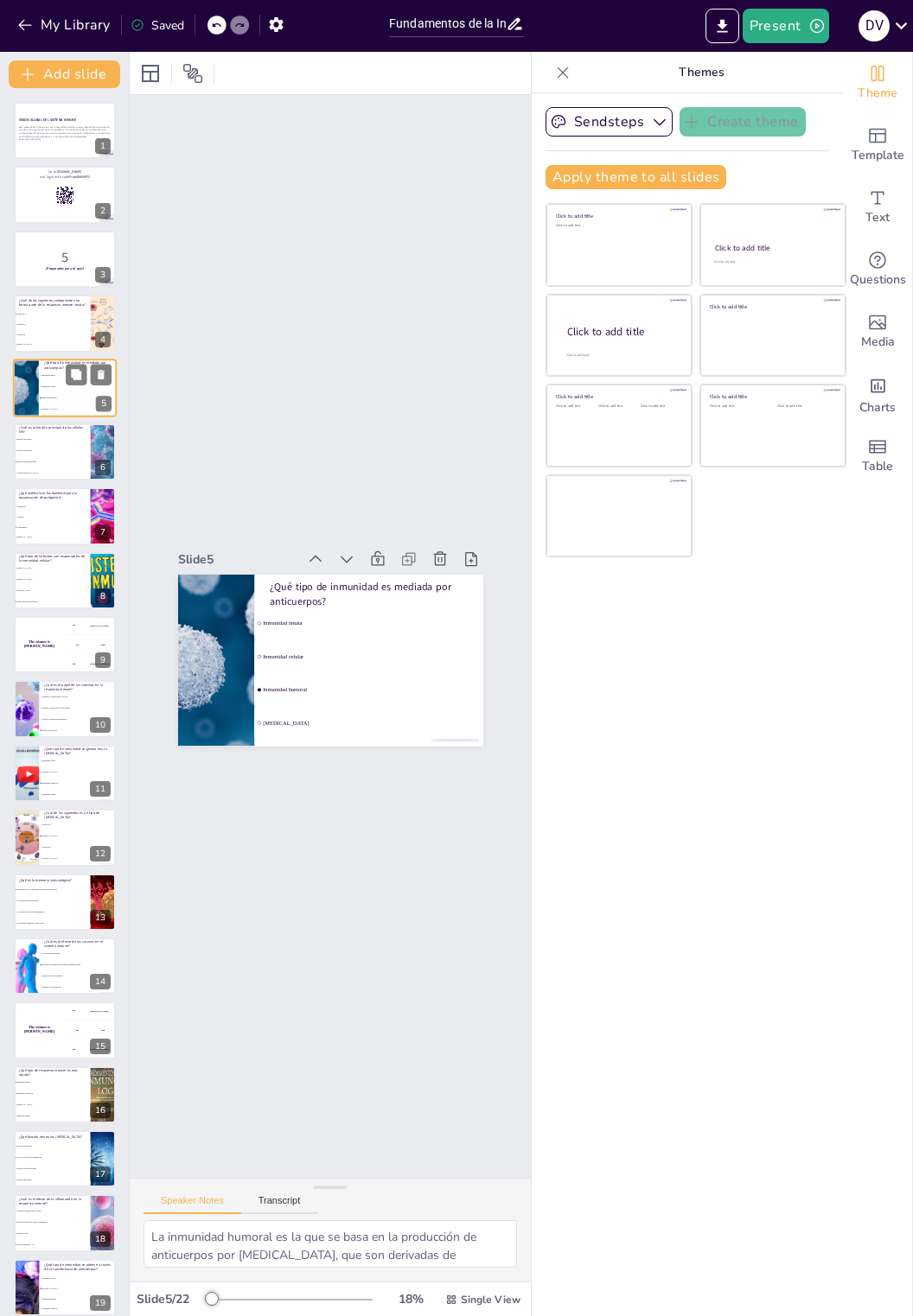
scroll to position [206, 0]
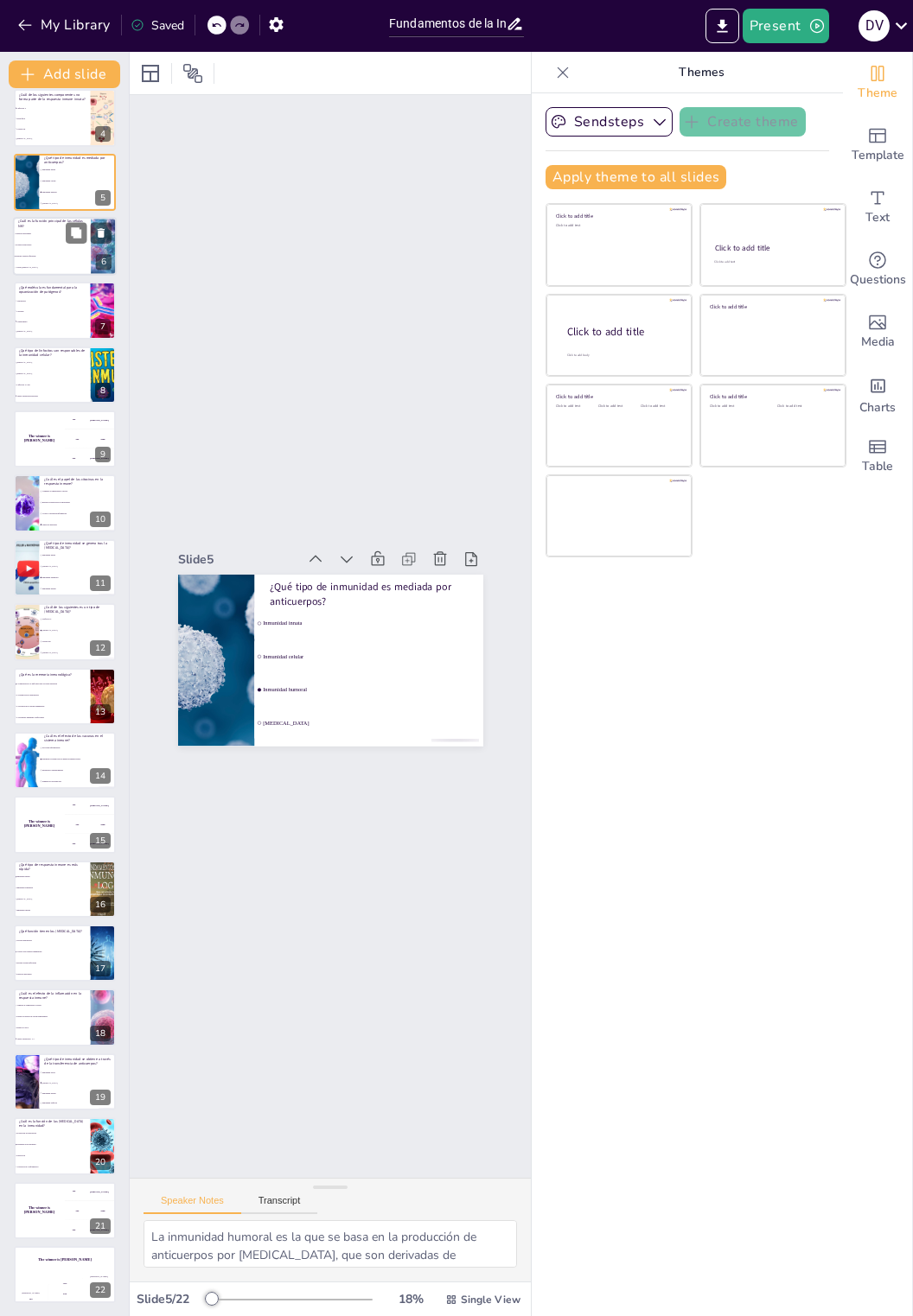
click at [44, 235] on li "Fagocitar patógenos" at bounding box center [52, 234] width 78 height 11
checkbox input "true"
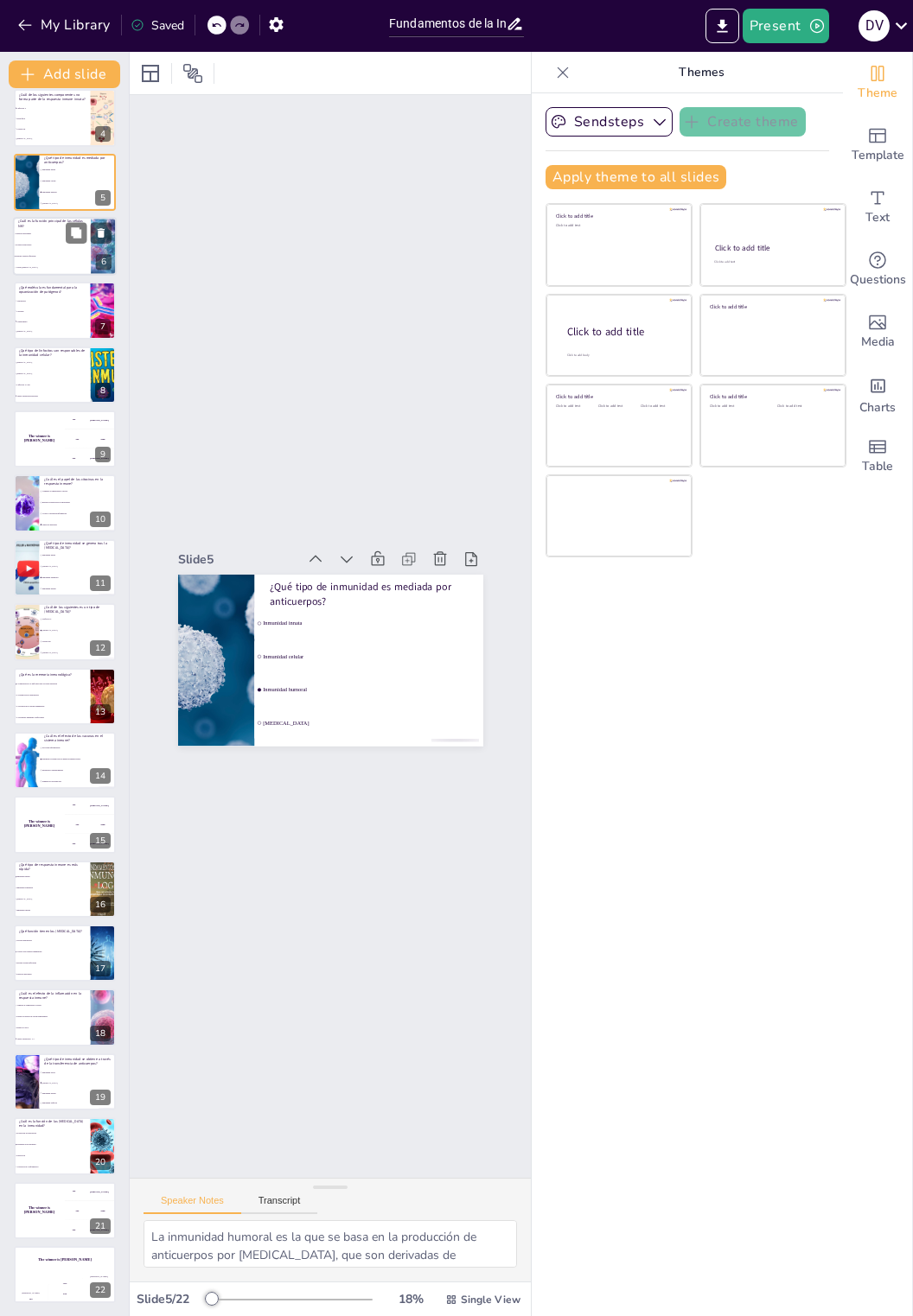
checkbox input "true"
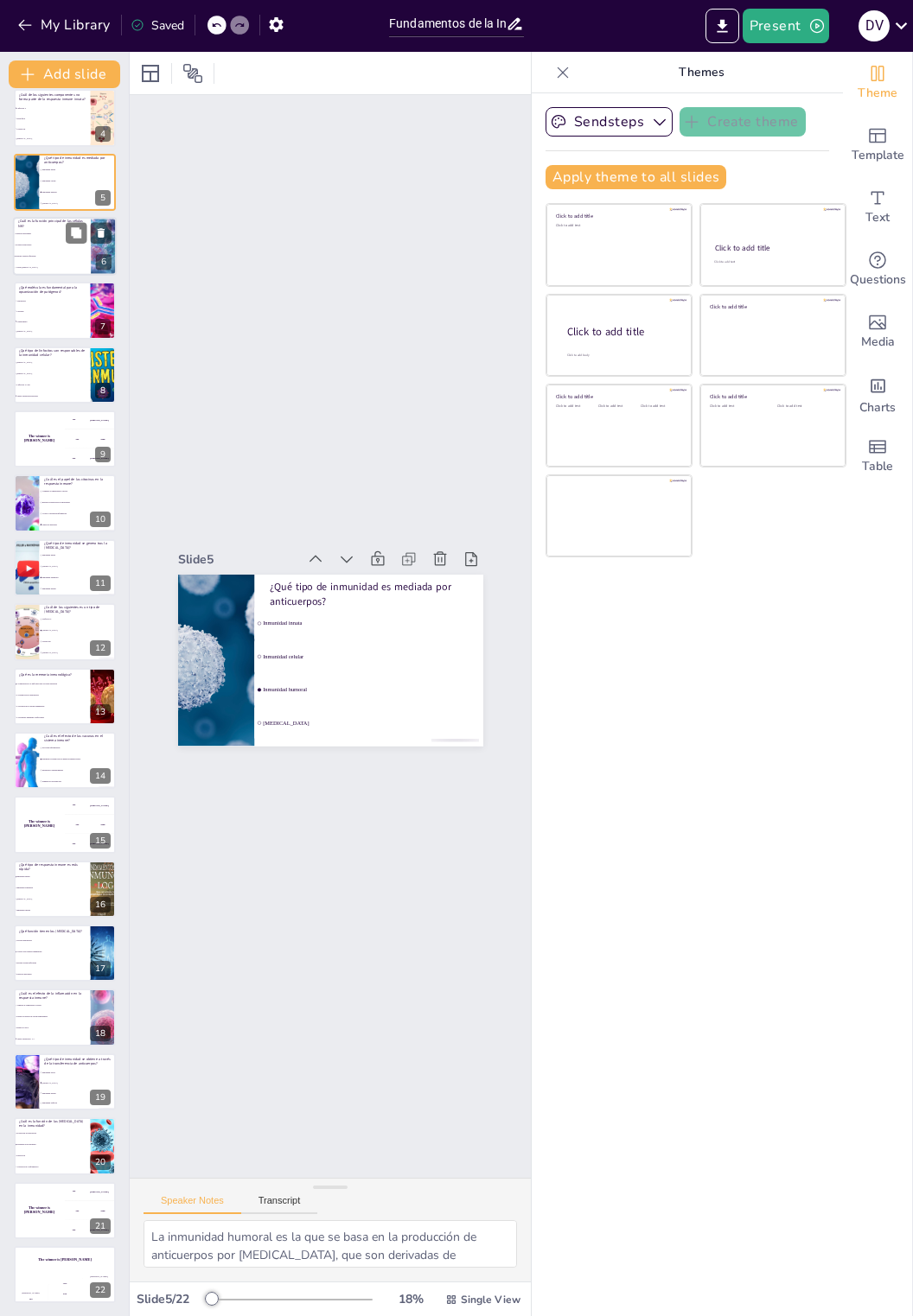
checkbox input "true"
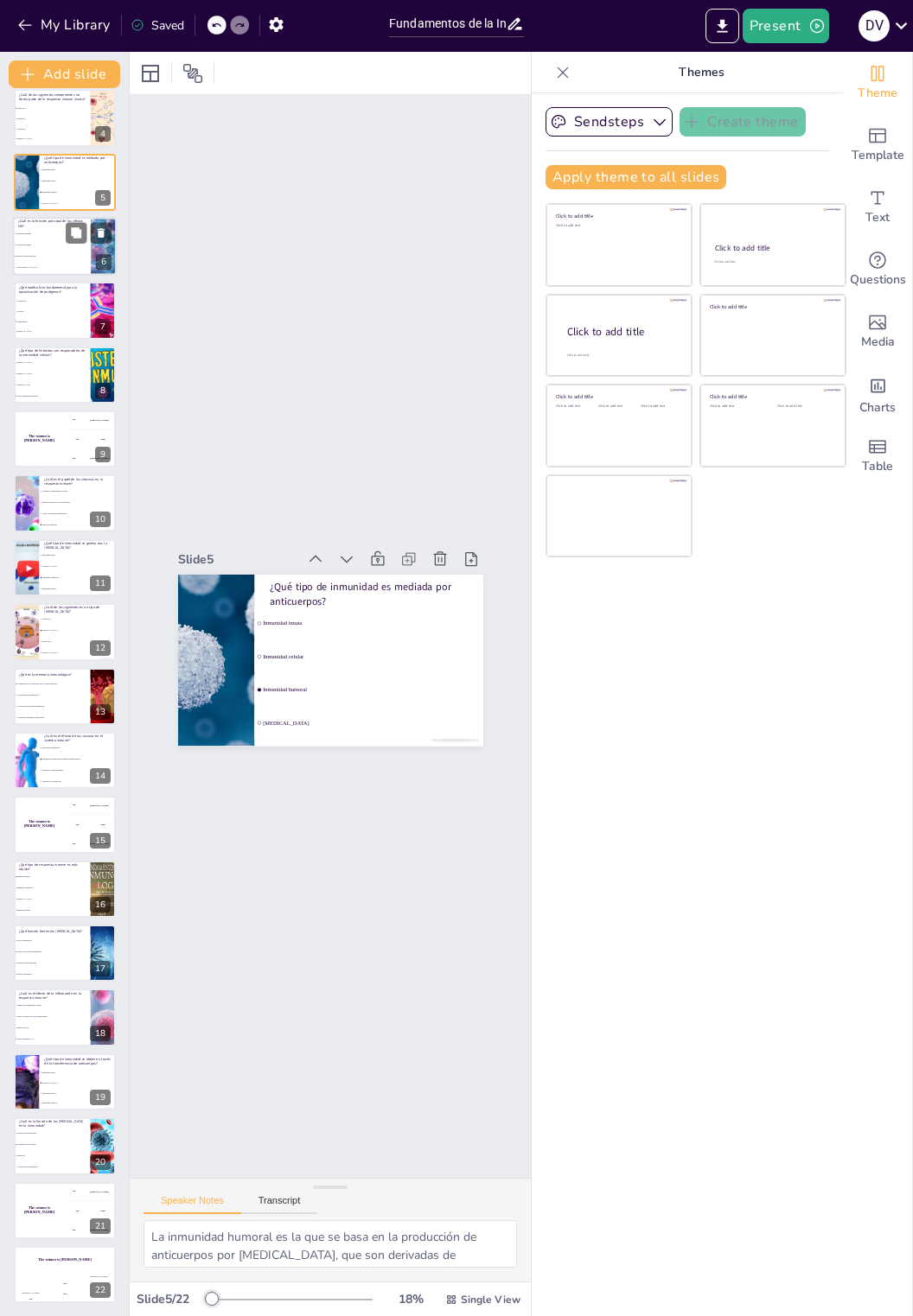
checkbox input "true"
type textarea "Las células NK (Natural Killer) son cruciales en la respuesta inmune innata, ya…"
checkbox input "true"
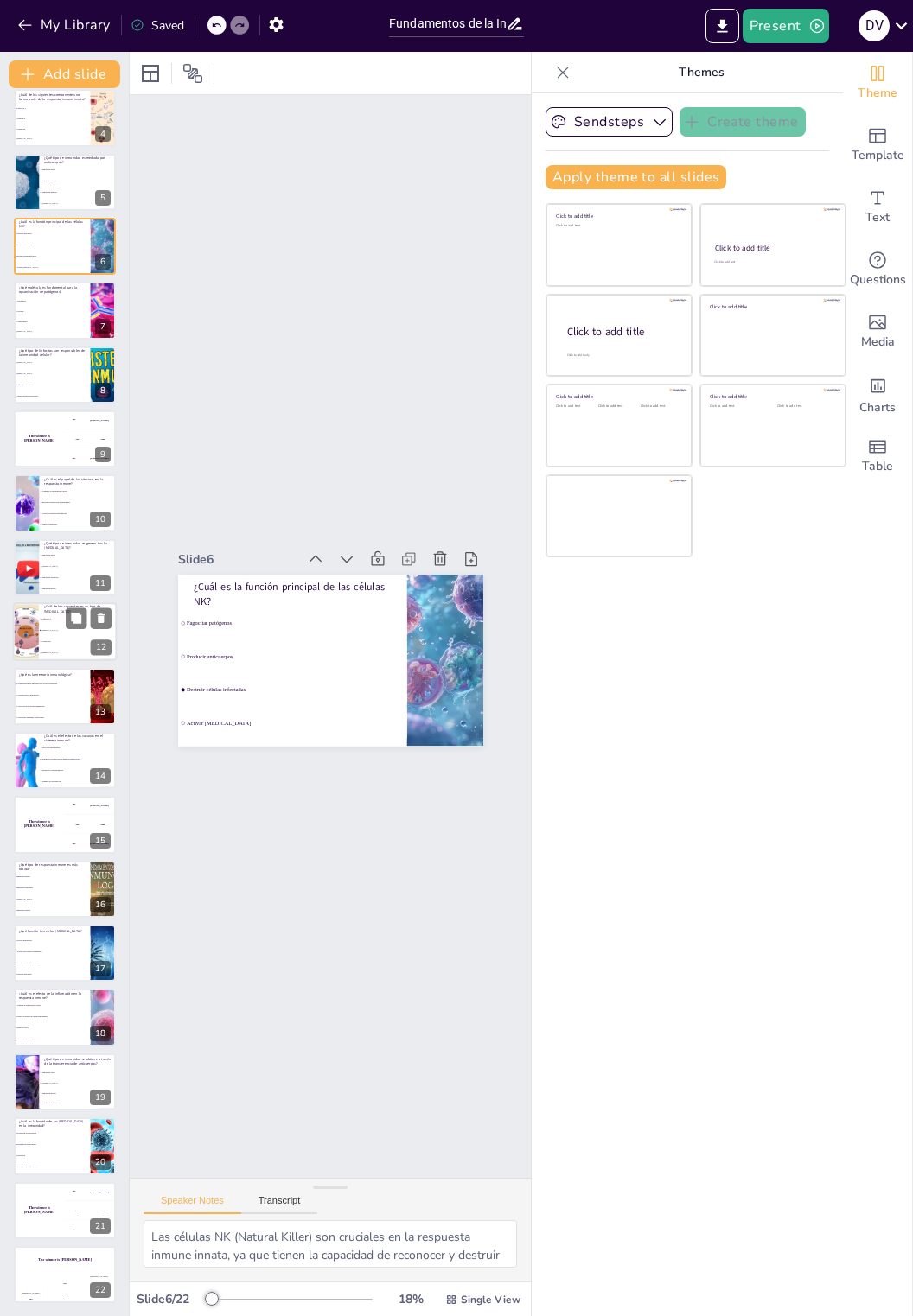
click at [41, 630] on input "checkbox" at bounding box center [40, 630] width 1 height 1
checkbox input "true"
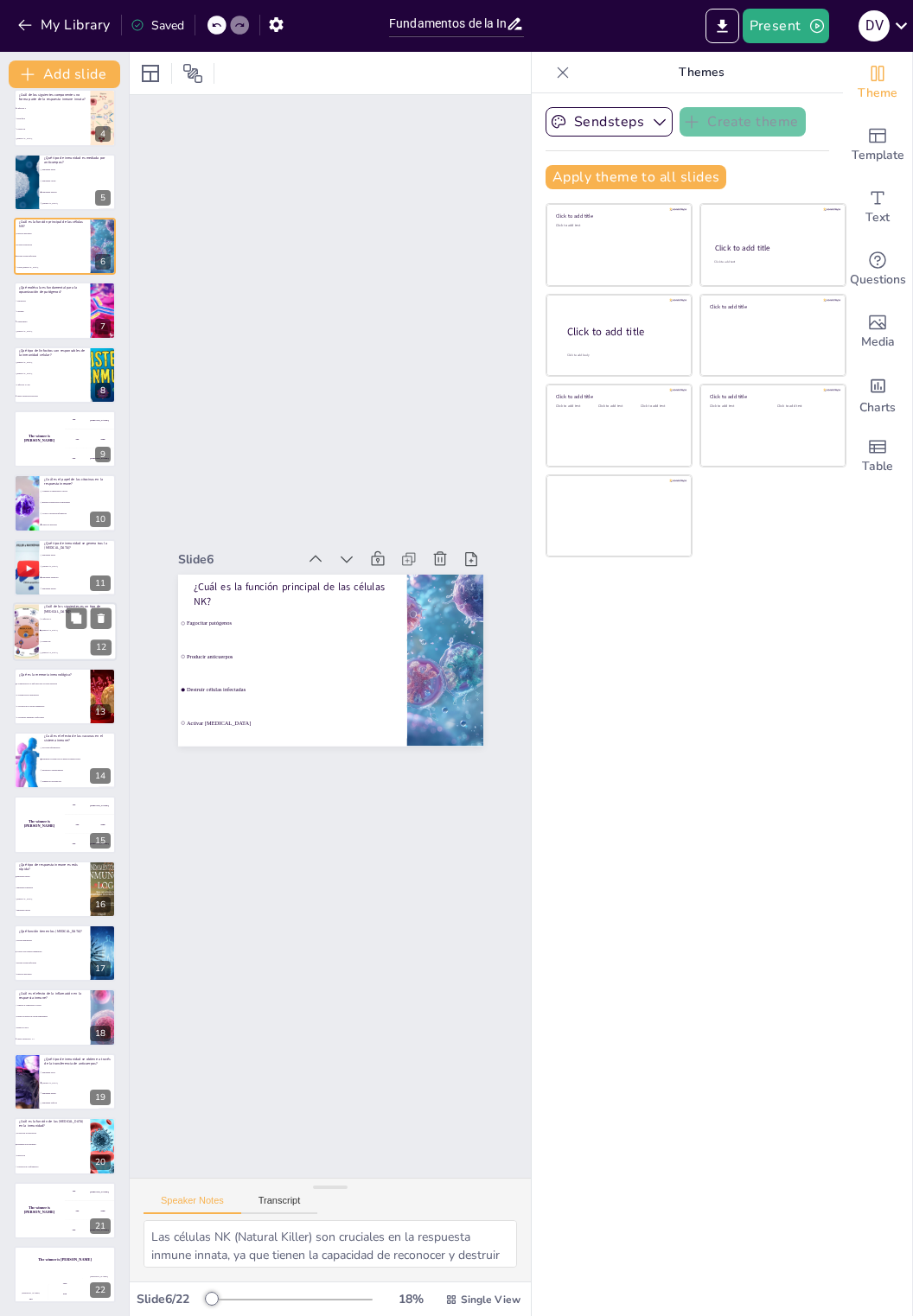
checkbox input "true"
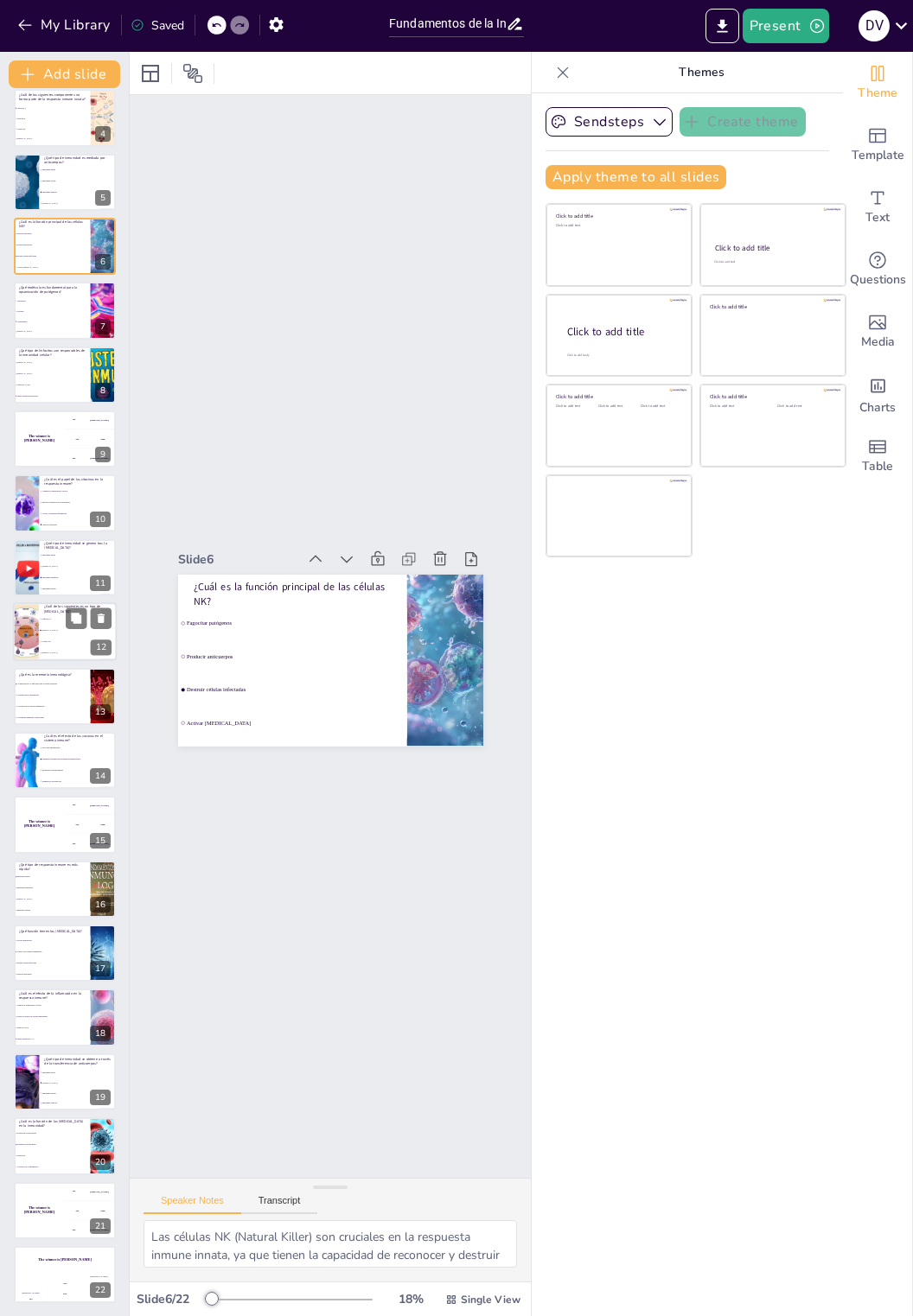
checkbox input "true"
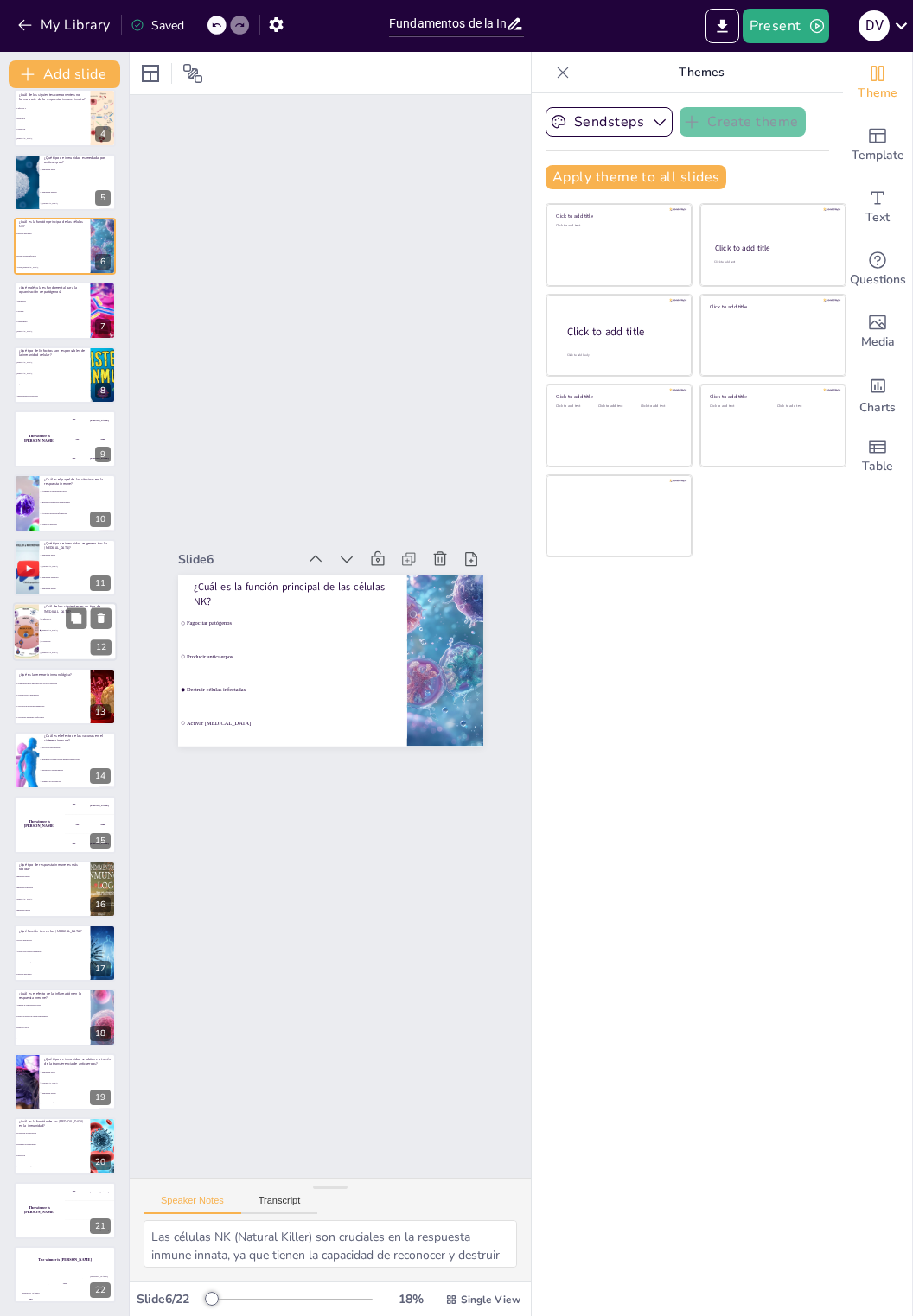
checkbox input "true"
type textarea "Las células plasmáticas son linfocitos B diferenciados que producen anticuerpos…"
checkbox input "true"
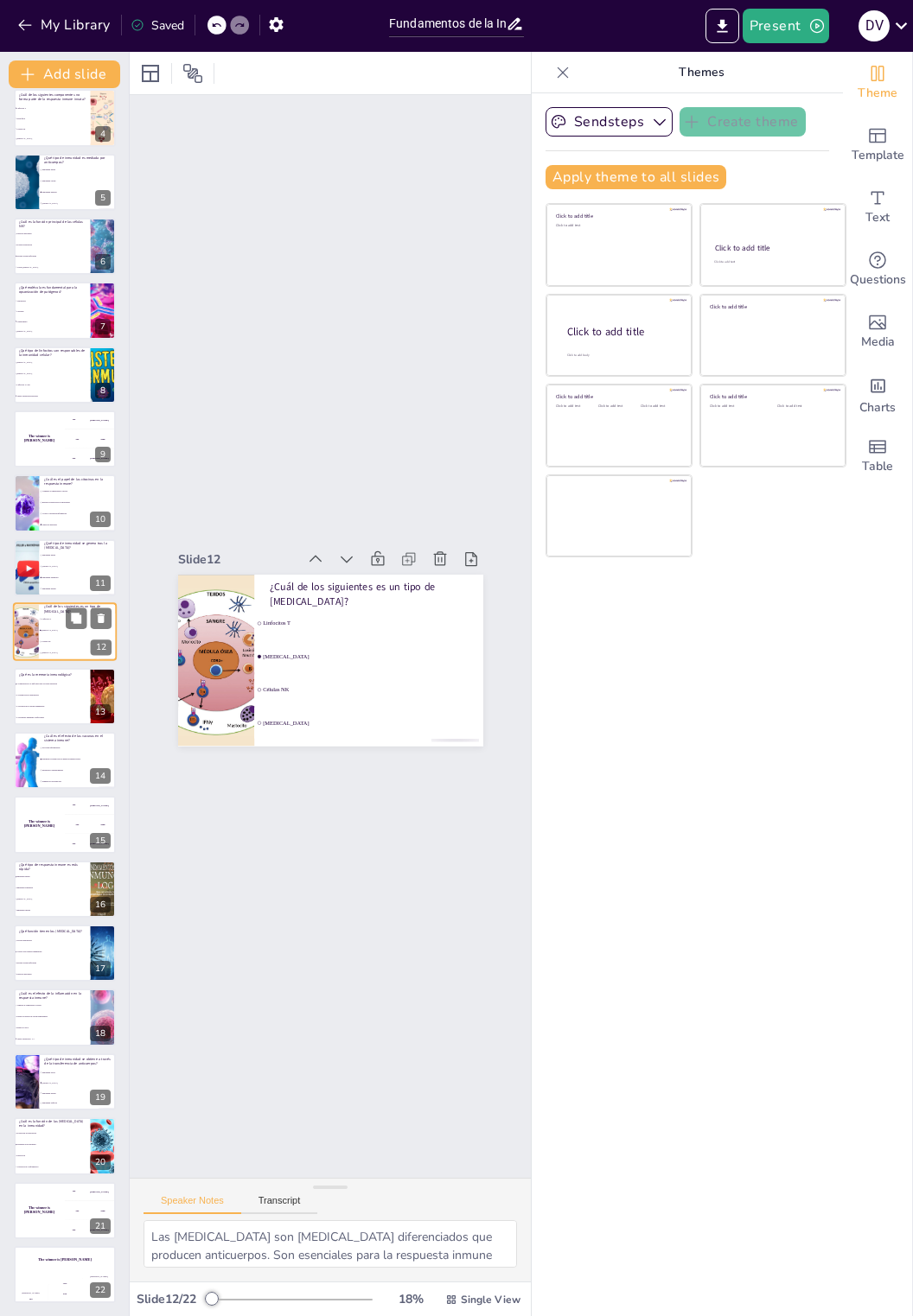
scroll to position [134, 0]
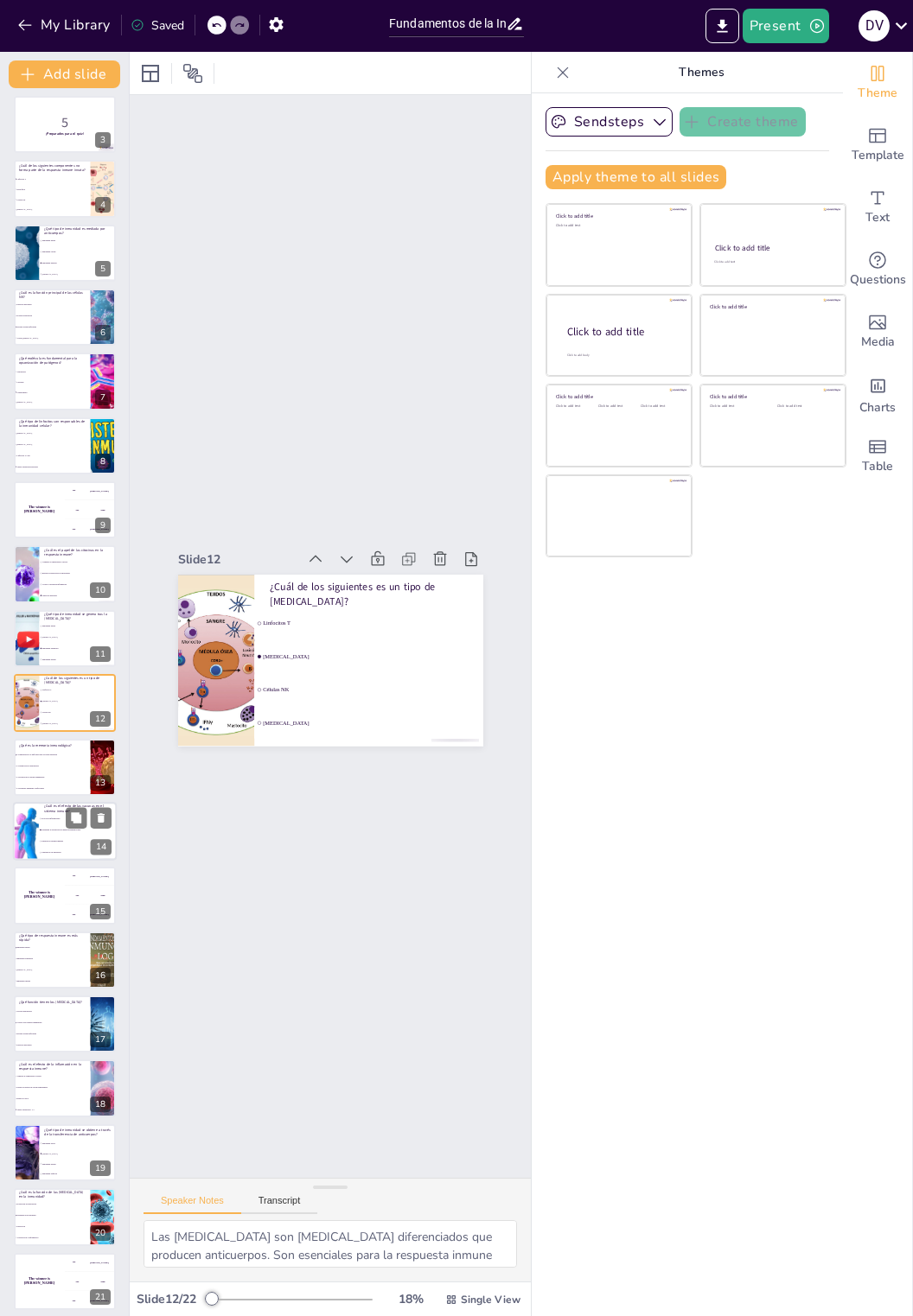
click at [41, 829] on input "checkbox" at bounding box center [40, 829] width 1 height 1
checkbox input "true"
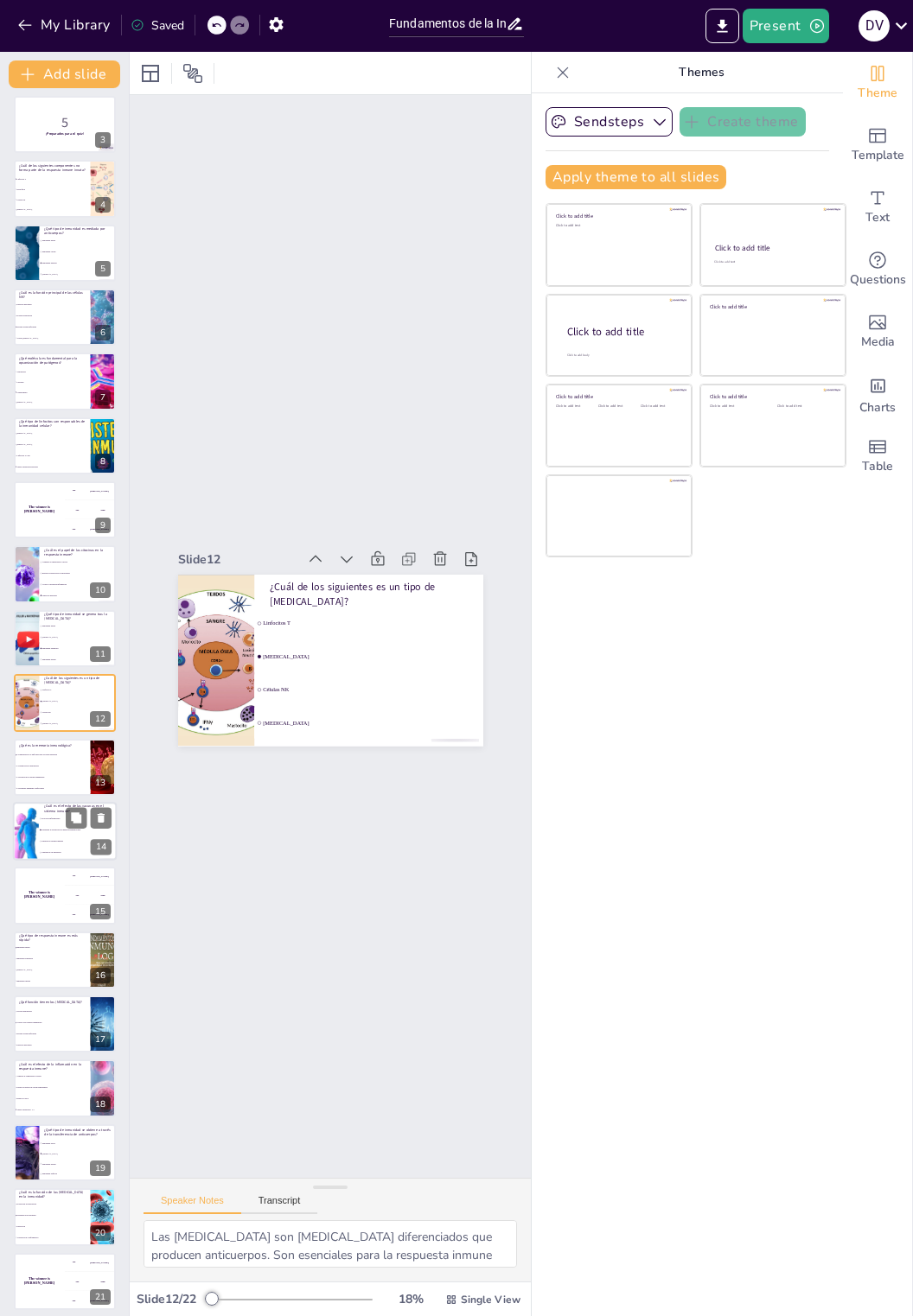
checkbox input "true"
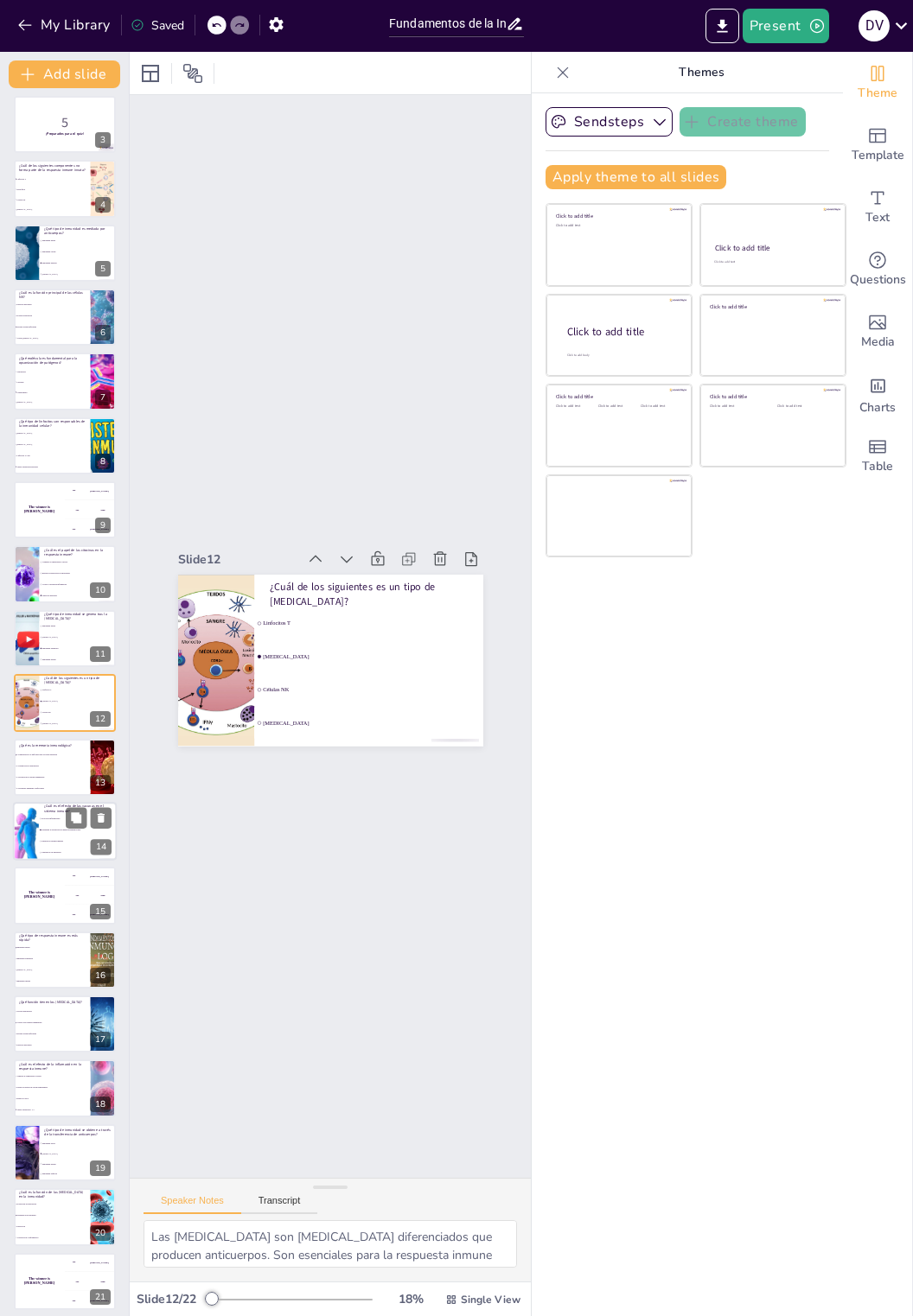
checkbox input "true"
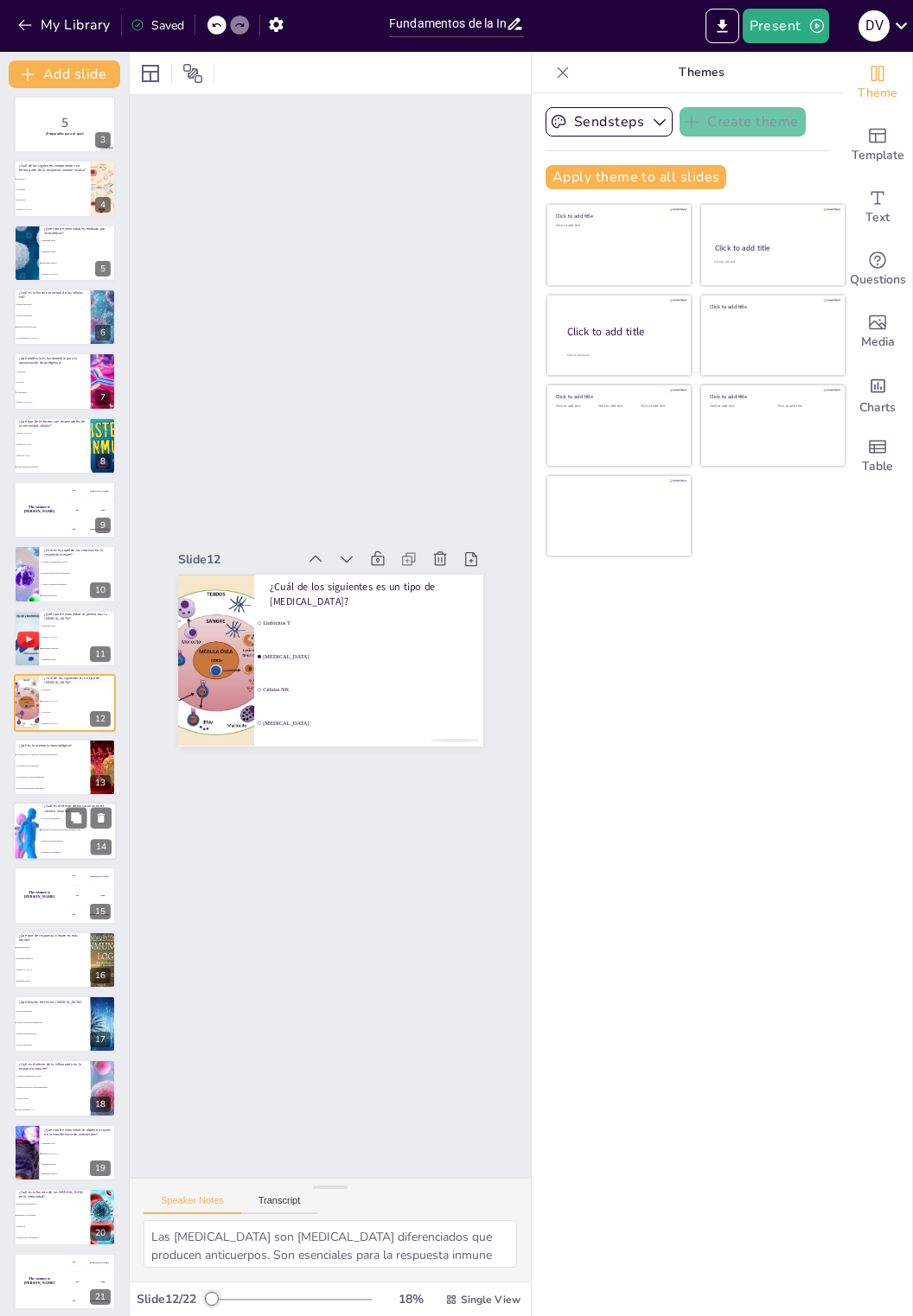
checkbox input "true"
type textarea "Las vacunas estimulan la producción de memoria inmunológica, lo que significa q…"
checkbox input "true"
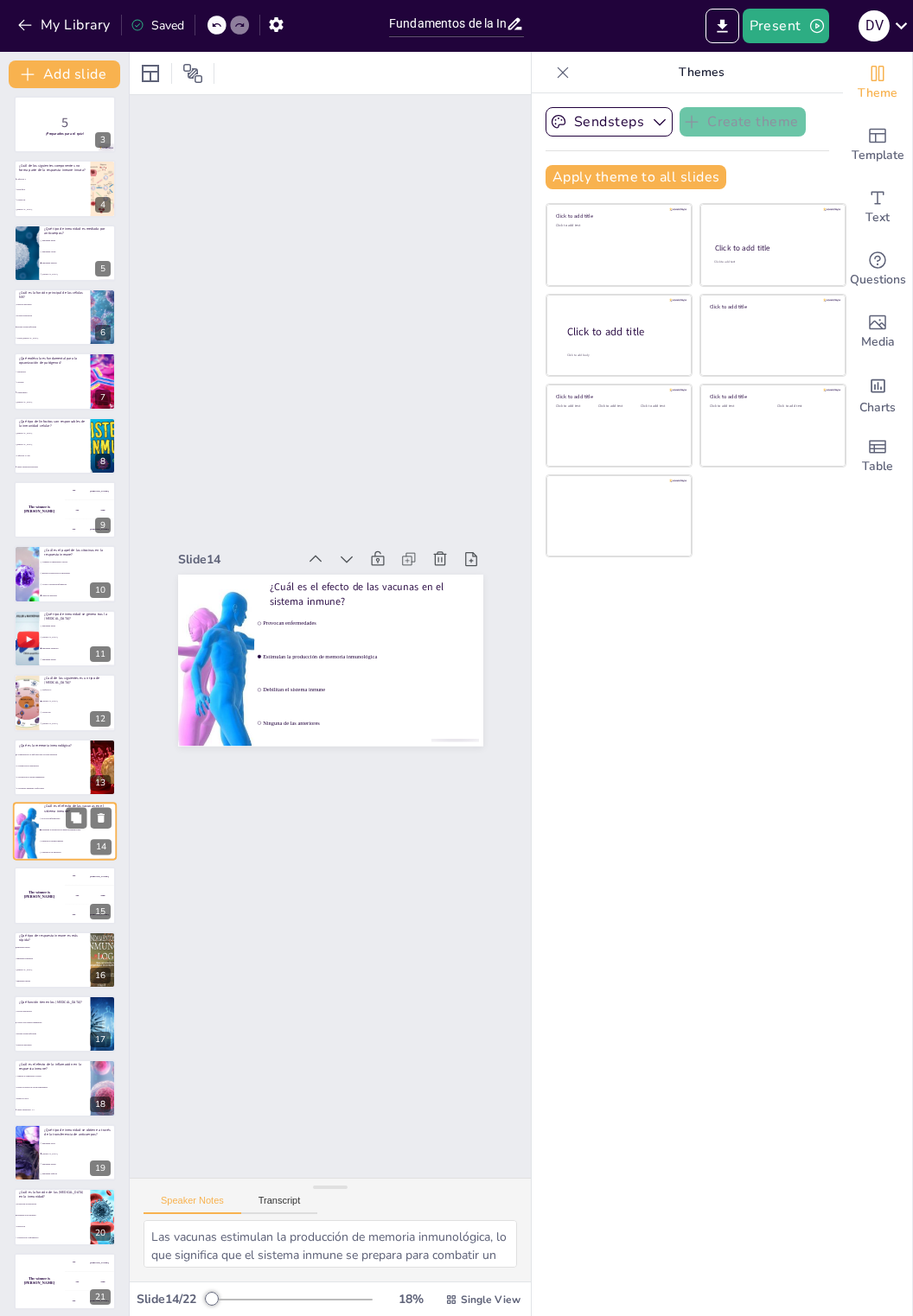
scroll to position [206, 0]
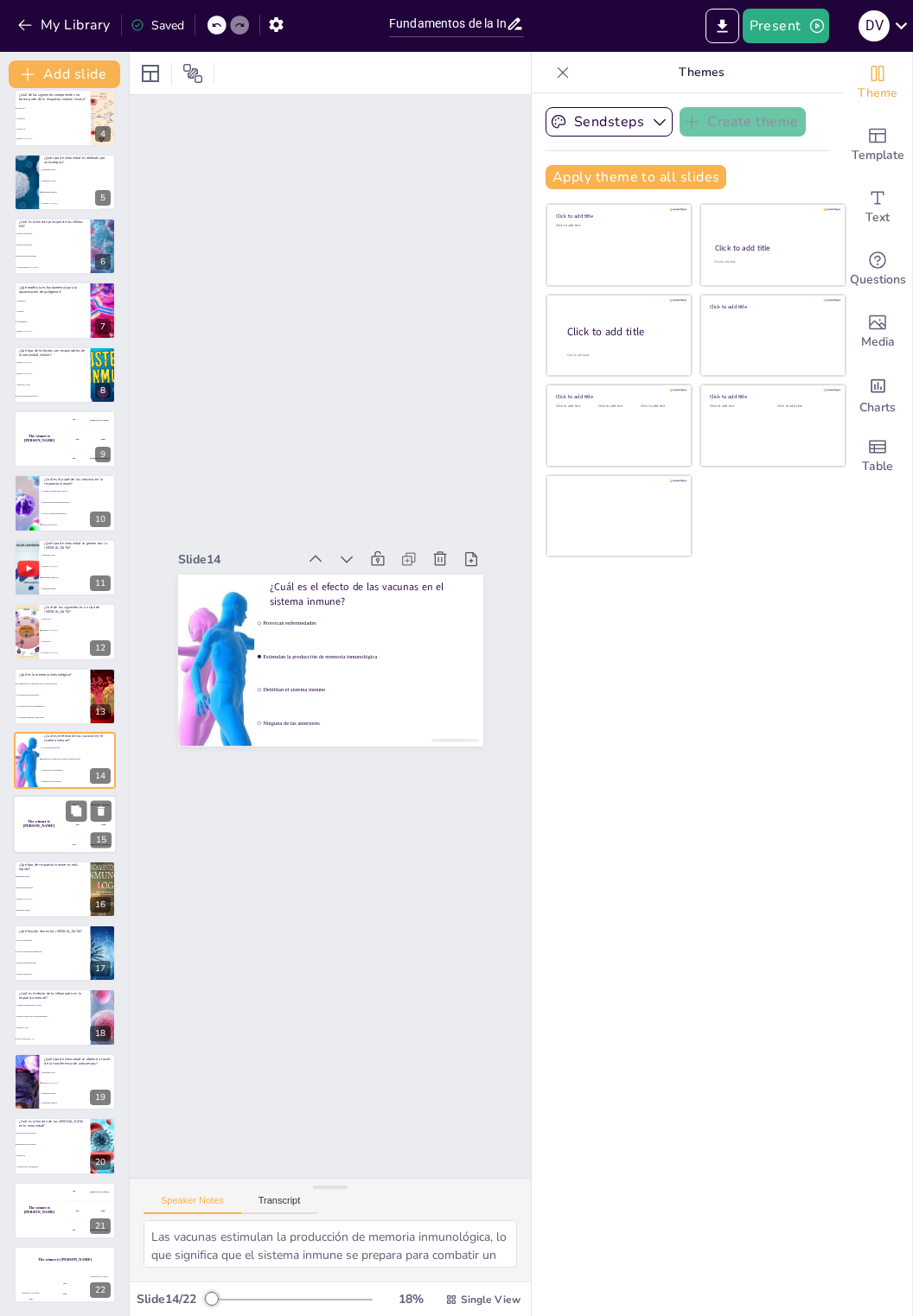
click at [56, 799] on div "The winner is Niels 🏆" at bounding box center [39, 825] width 52 height 58
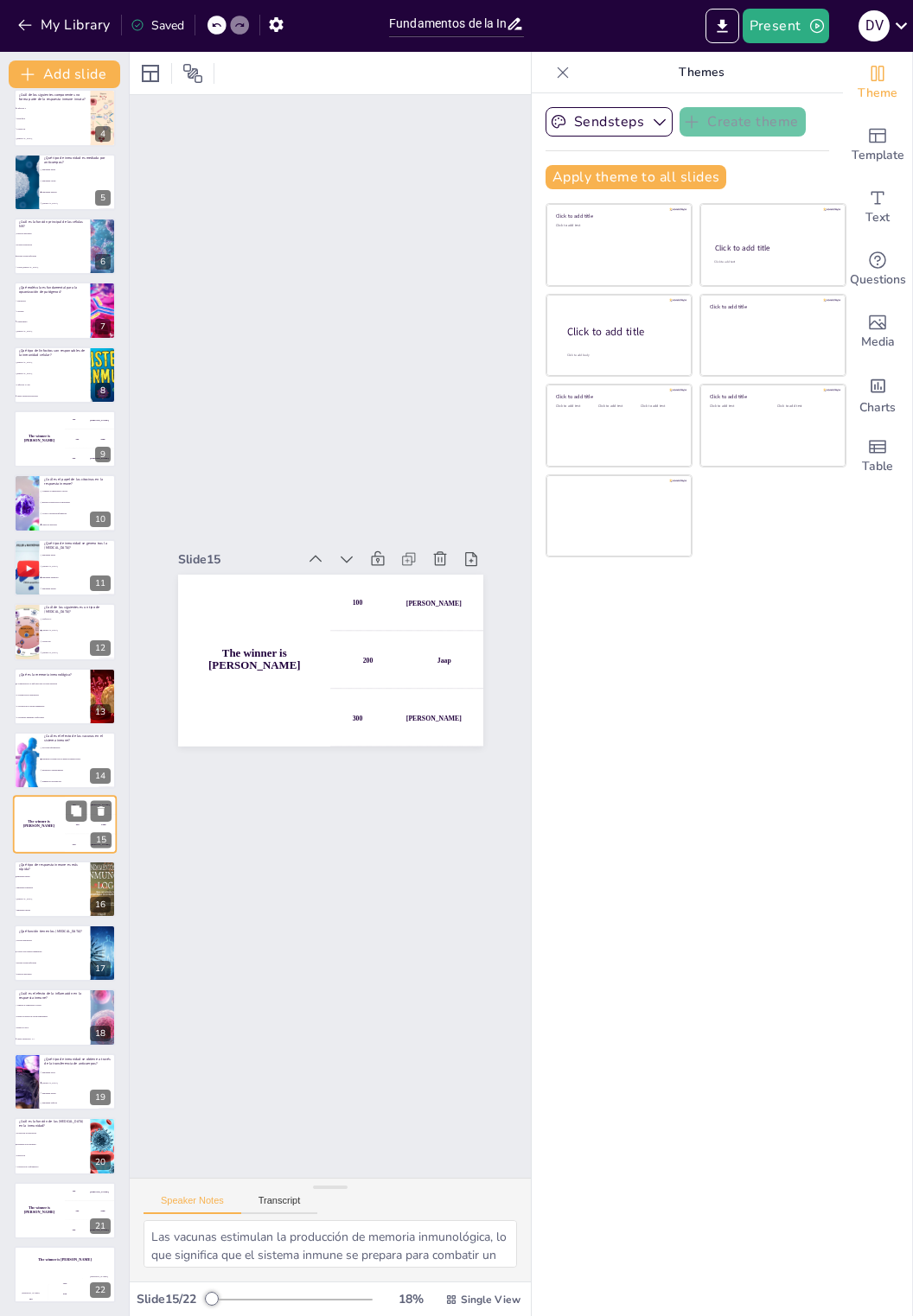
checkbox input "true"
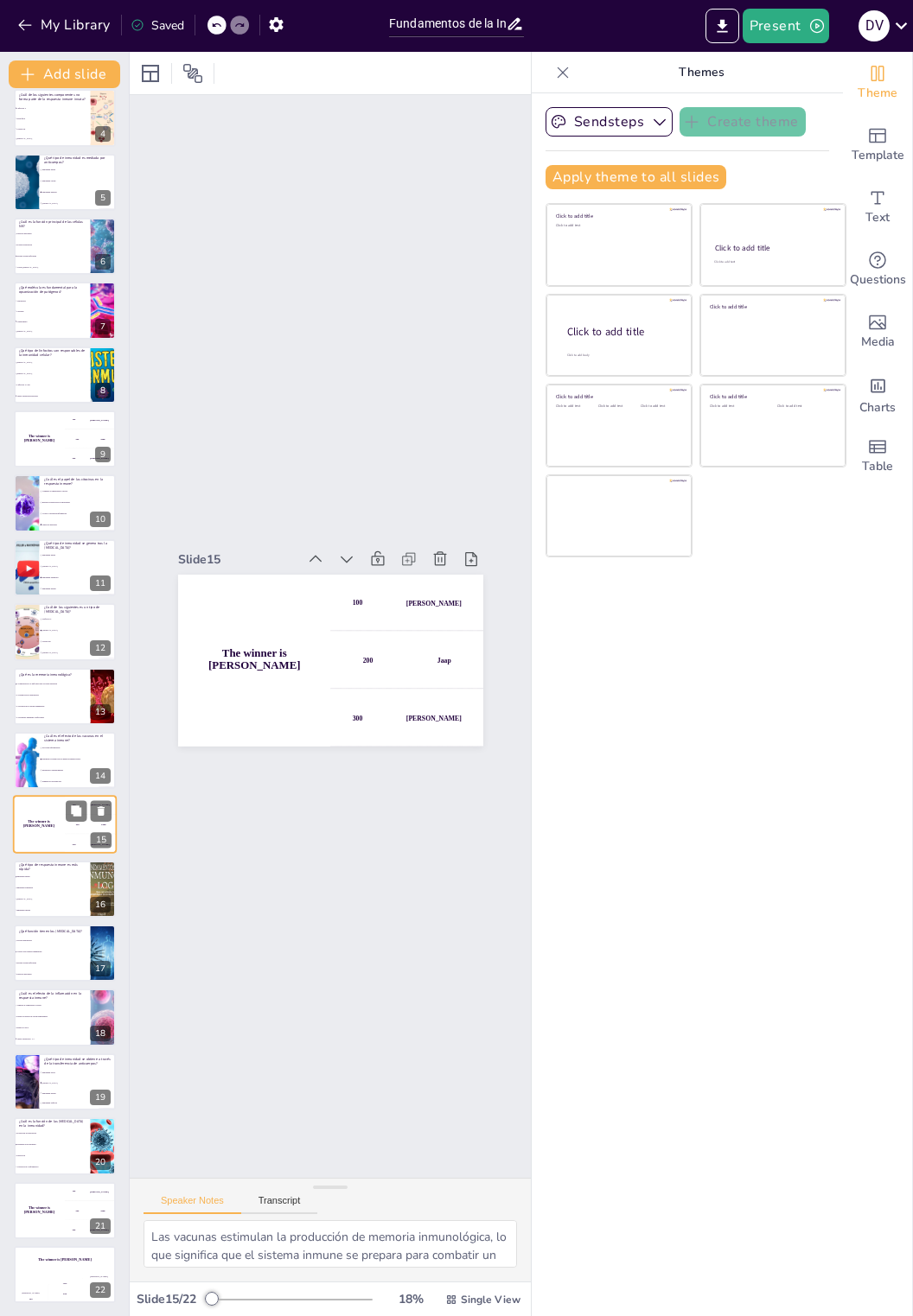
checkbox input "true"
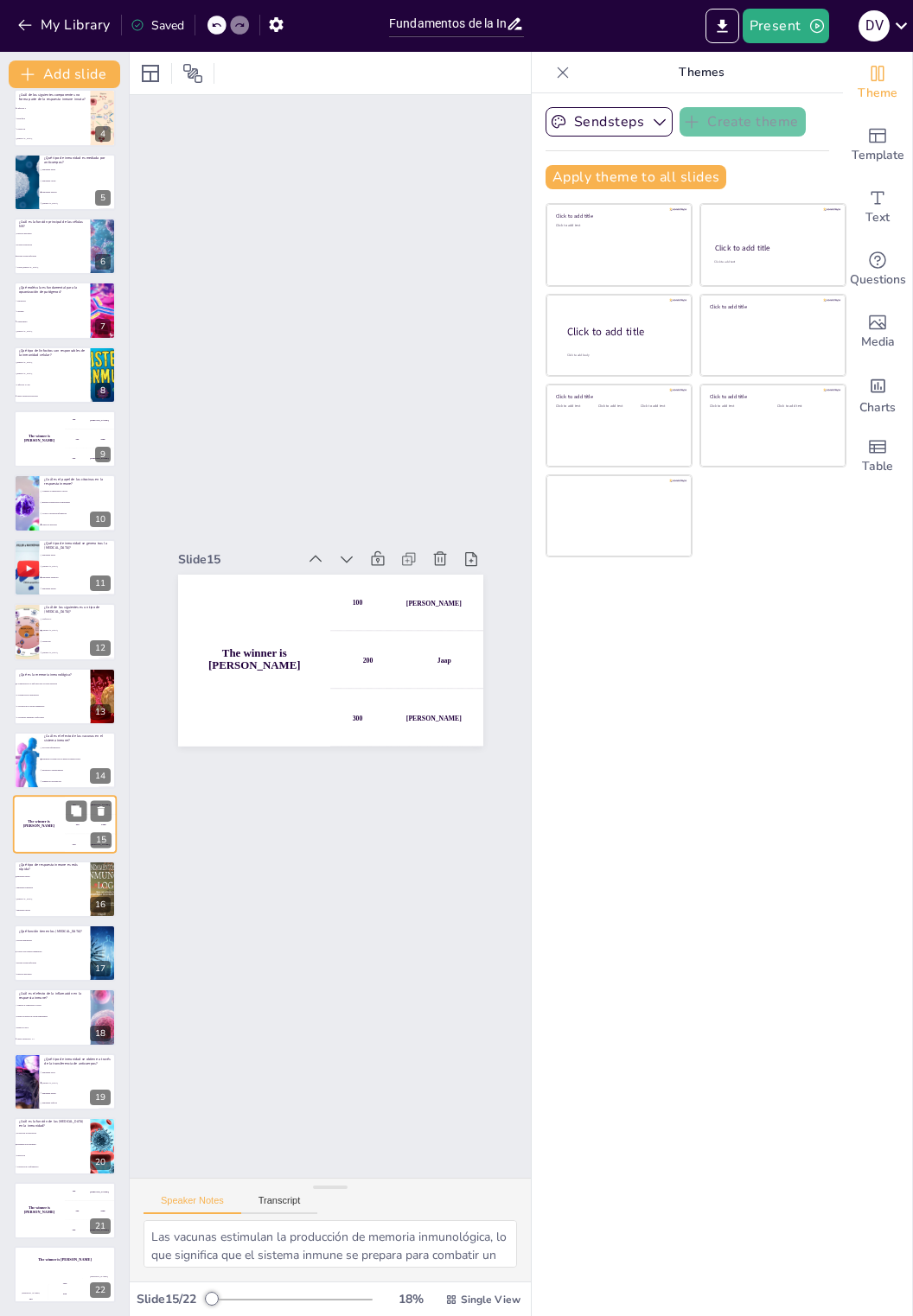
checkbox input "true"
click at [33, 887] on span "Inmunidad adaptativa" at bounding box center [53, 888] width 74 height 3
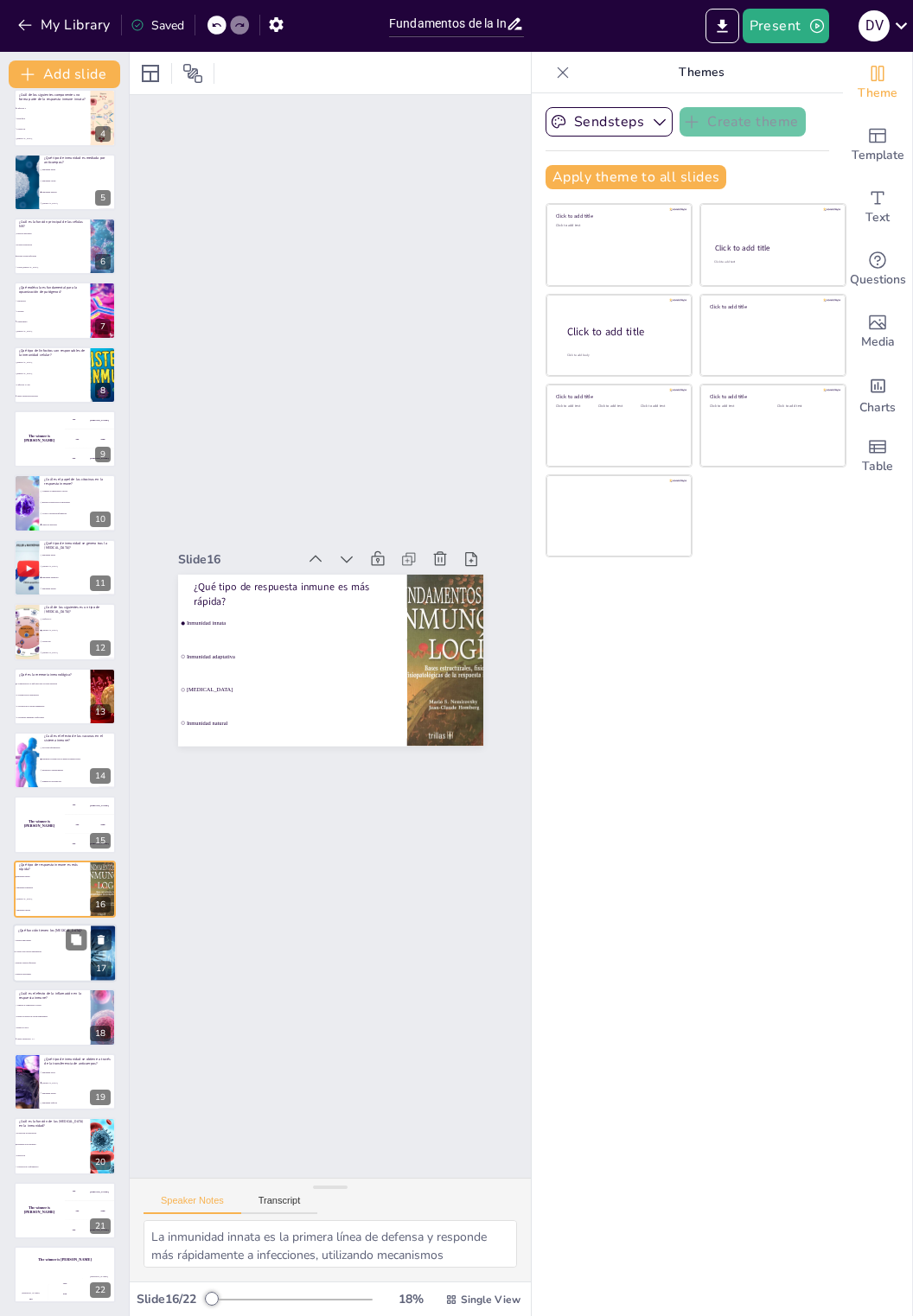
click at [15, 941] on input "checkbox" at bounding box center [14, 941] width 1 height 1
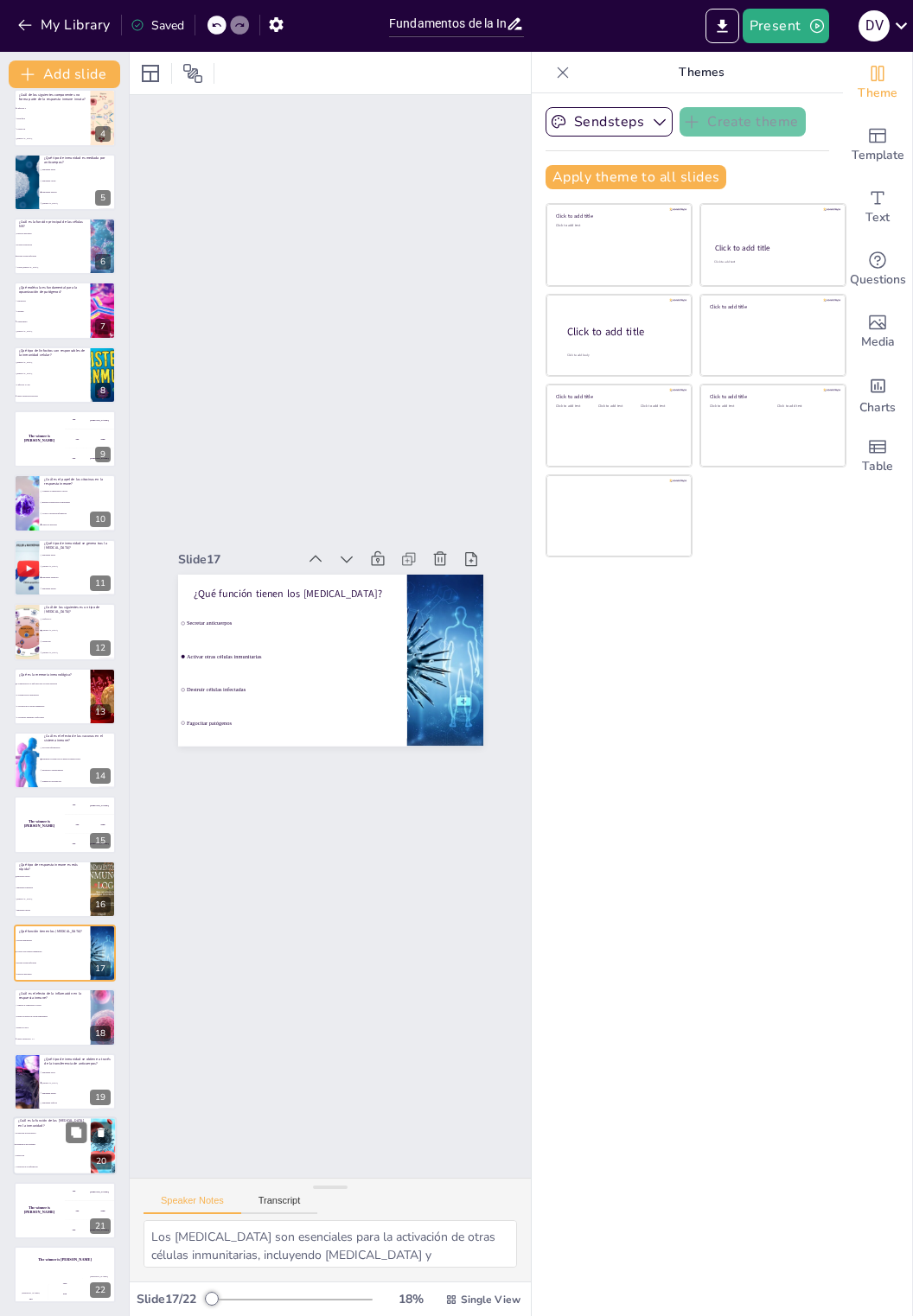
click at [54, 1167] on span "Activación de la inflamación" at bounding box center [53, 1168] width 74 height 3
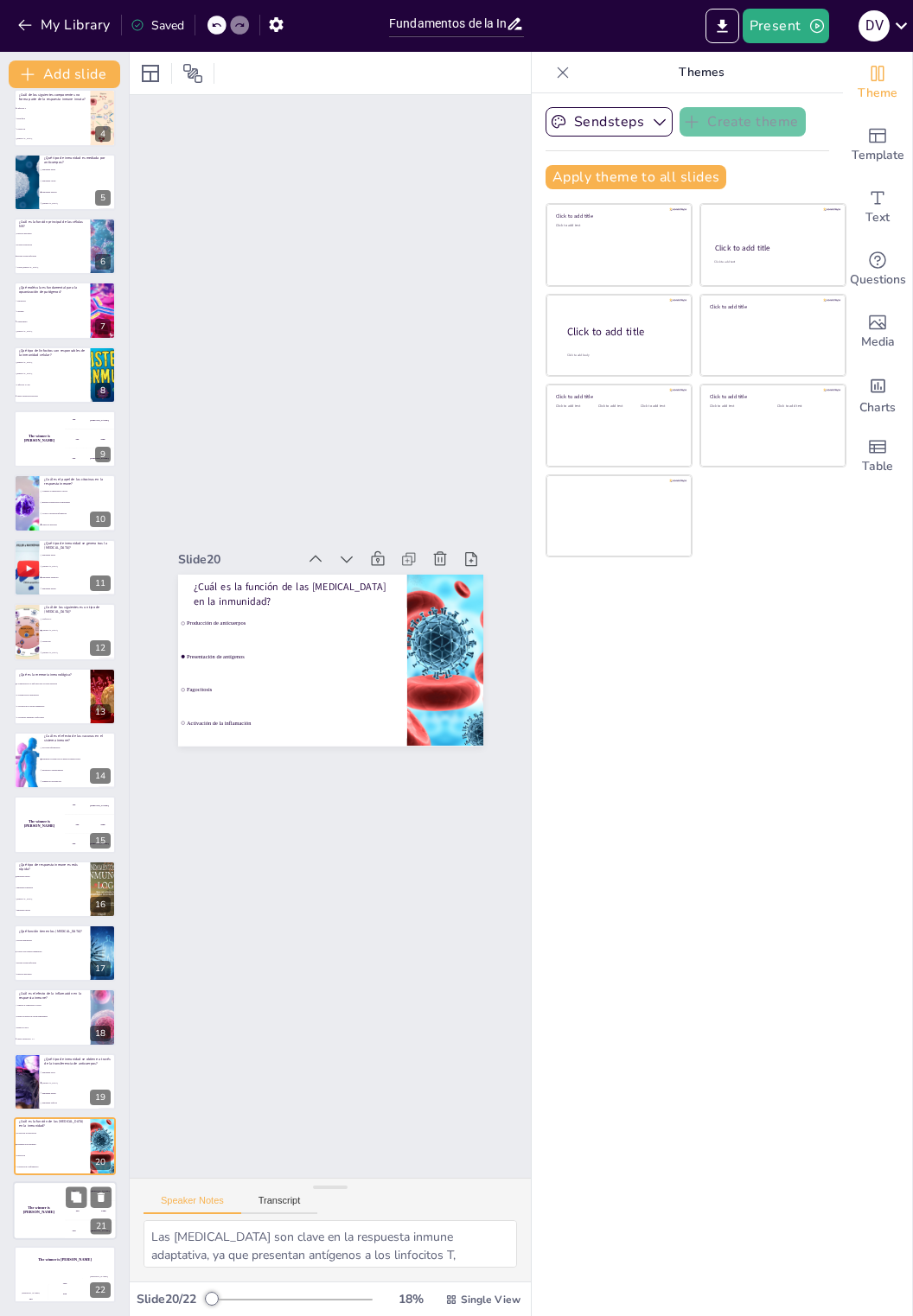
click at [36, 1202] on div "The winner is Niels 🏆" at bounding box center [39, 1210] width 52 height 58
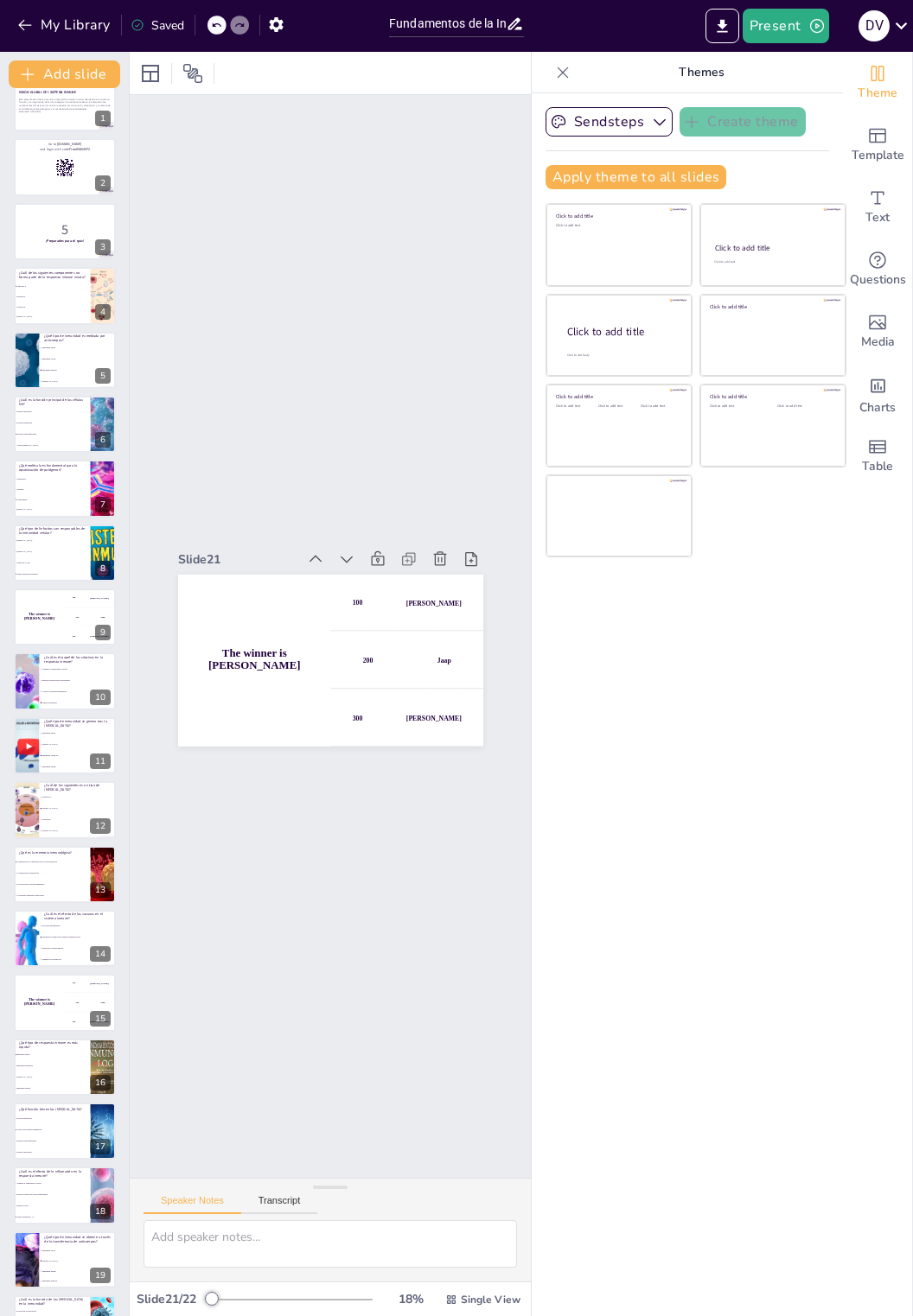
scroll to position [0, 0]
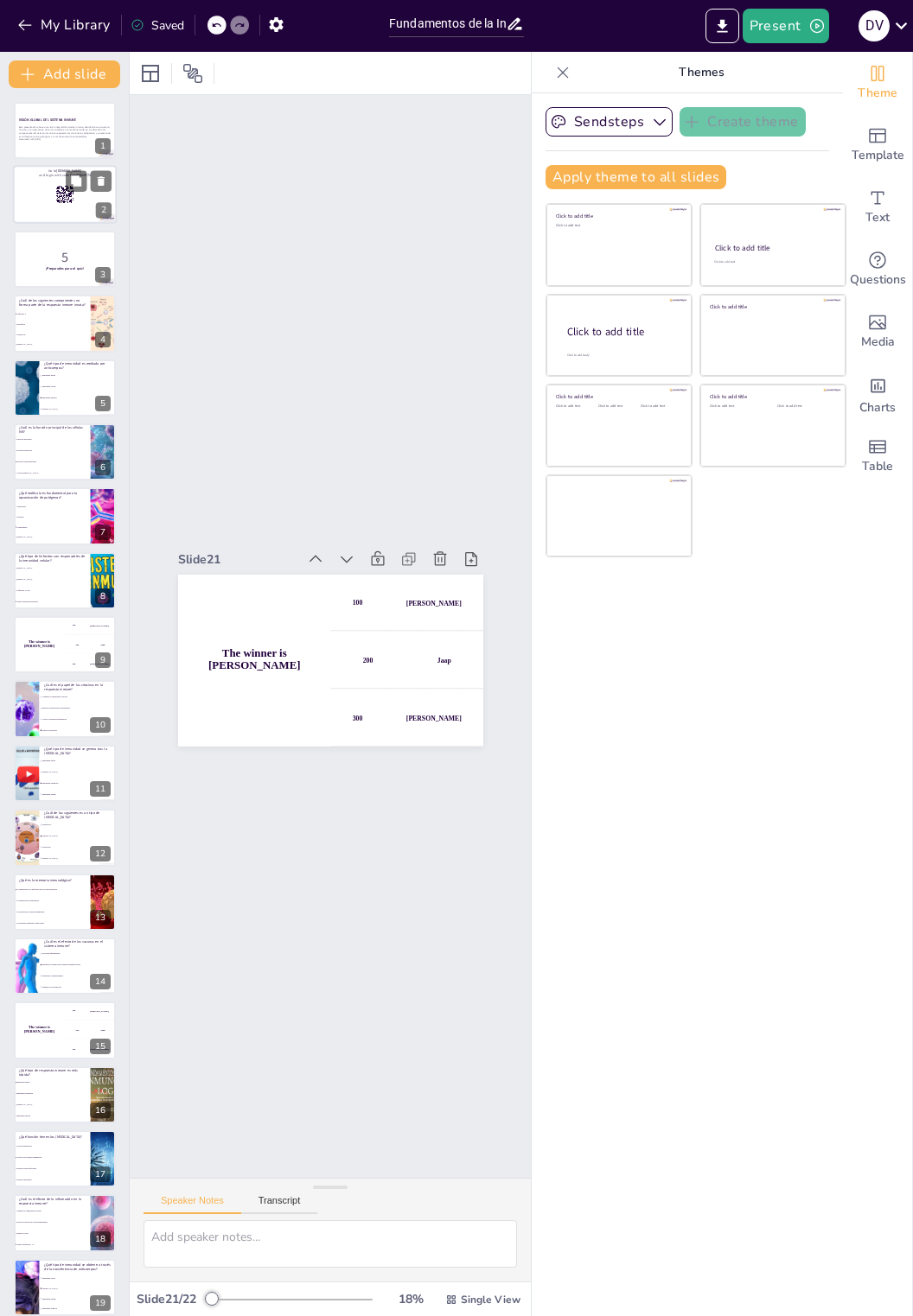
click at [57, 205] on div at bounding box center [65, 195] width 104 height 58
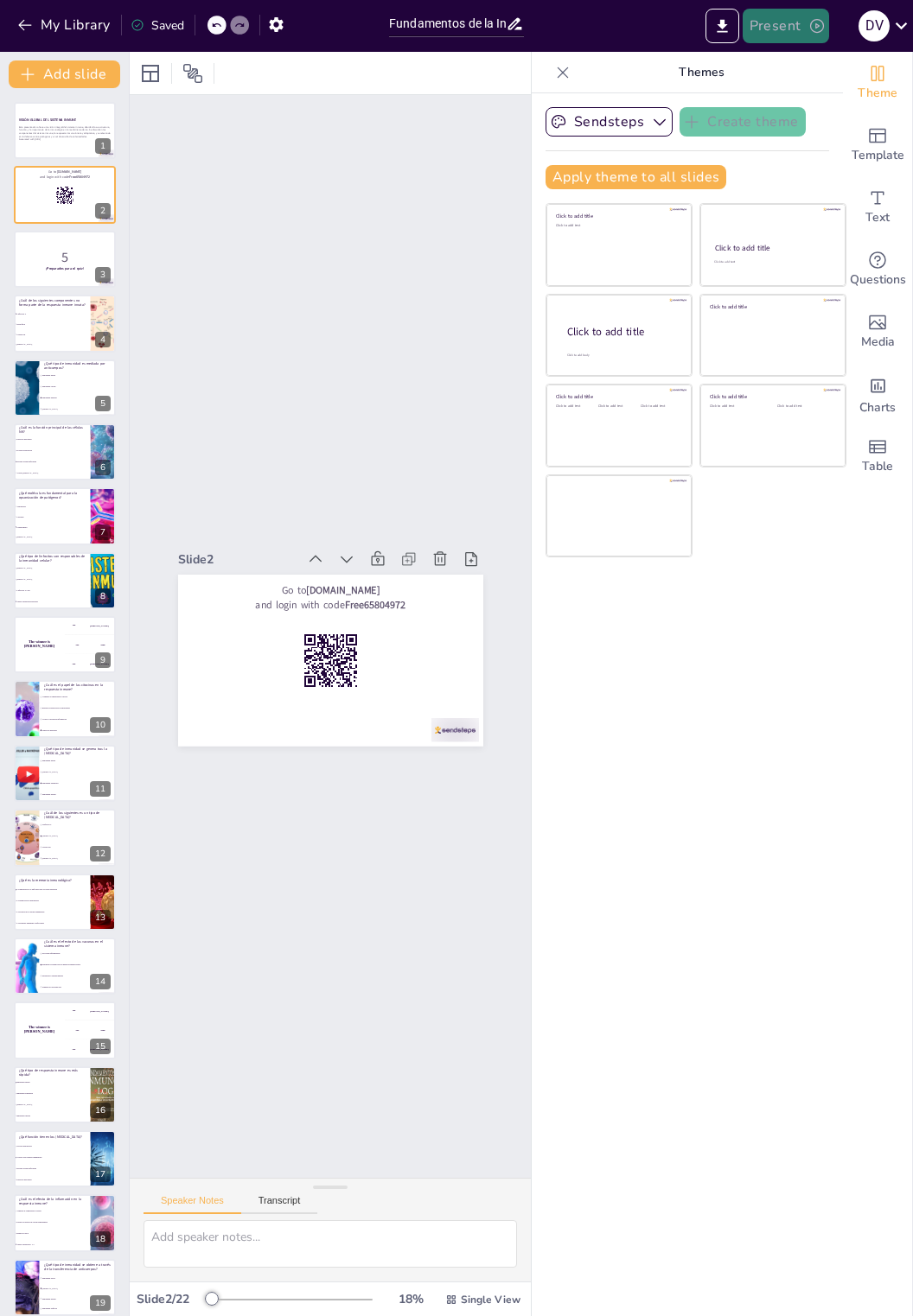
click at [797, 37] on button "Present" at bounding box center [785, 25] width 86 height 34
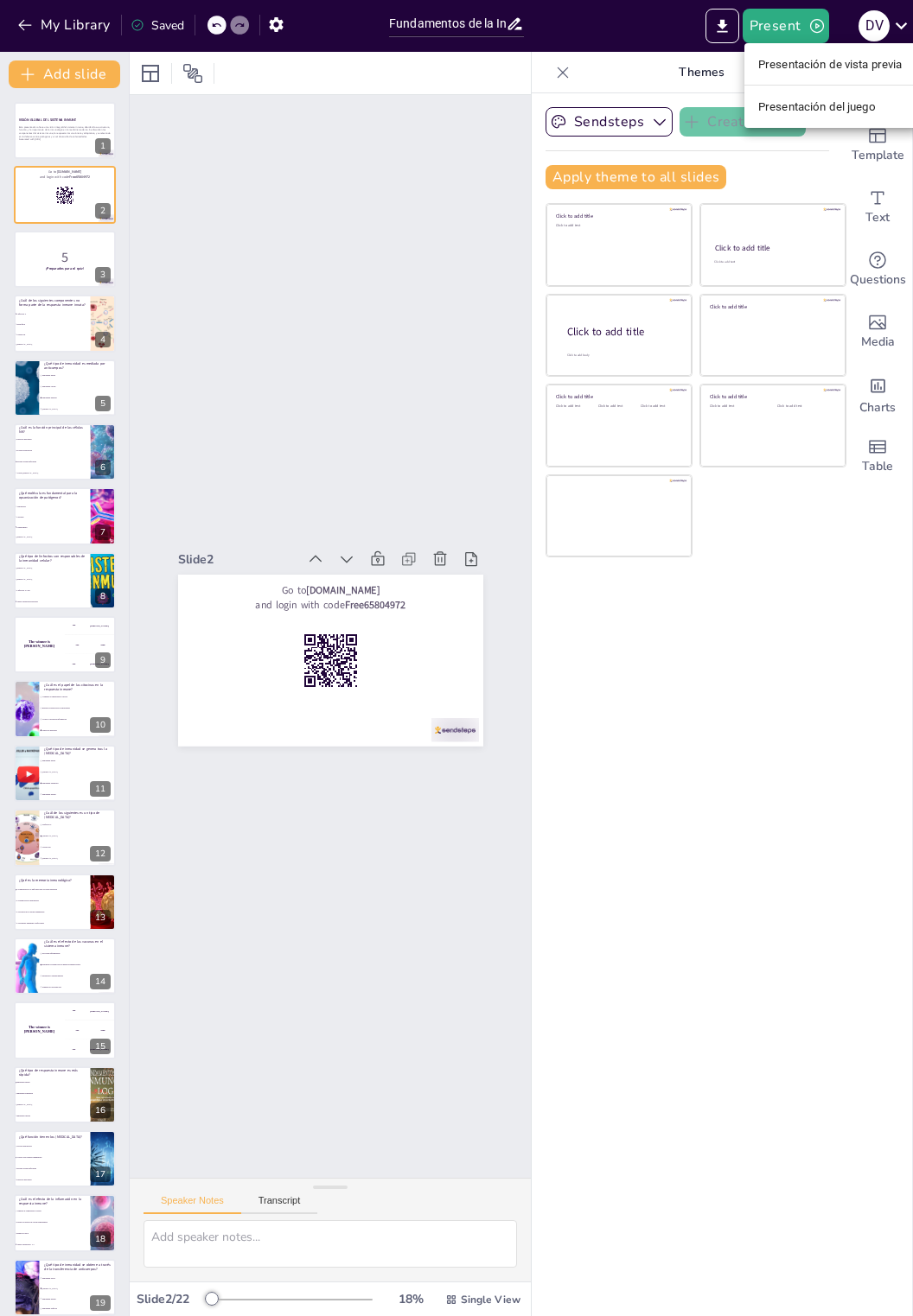
click at [224, 241] on div at bounding box center [456, 658] width 913 height 1316
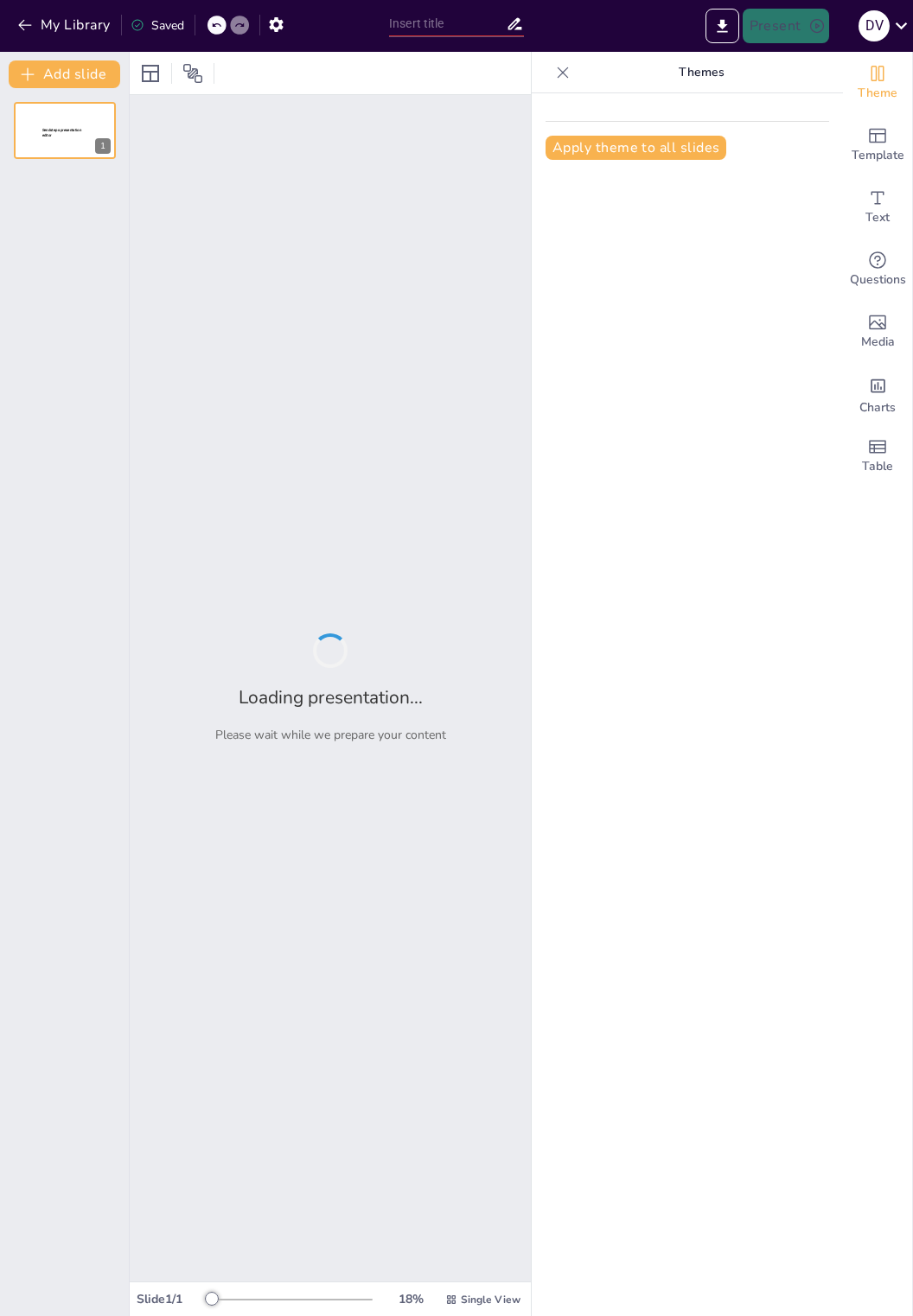
type input "Quiz sobre la Estructura y Función de los Órganos Primarios del Sistema Inmunol…"
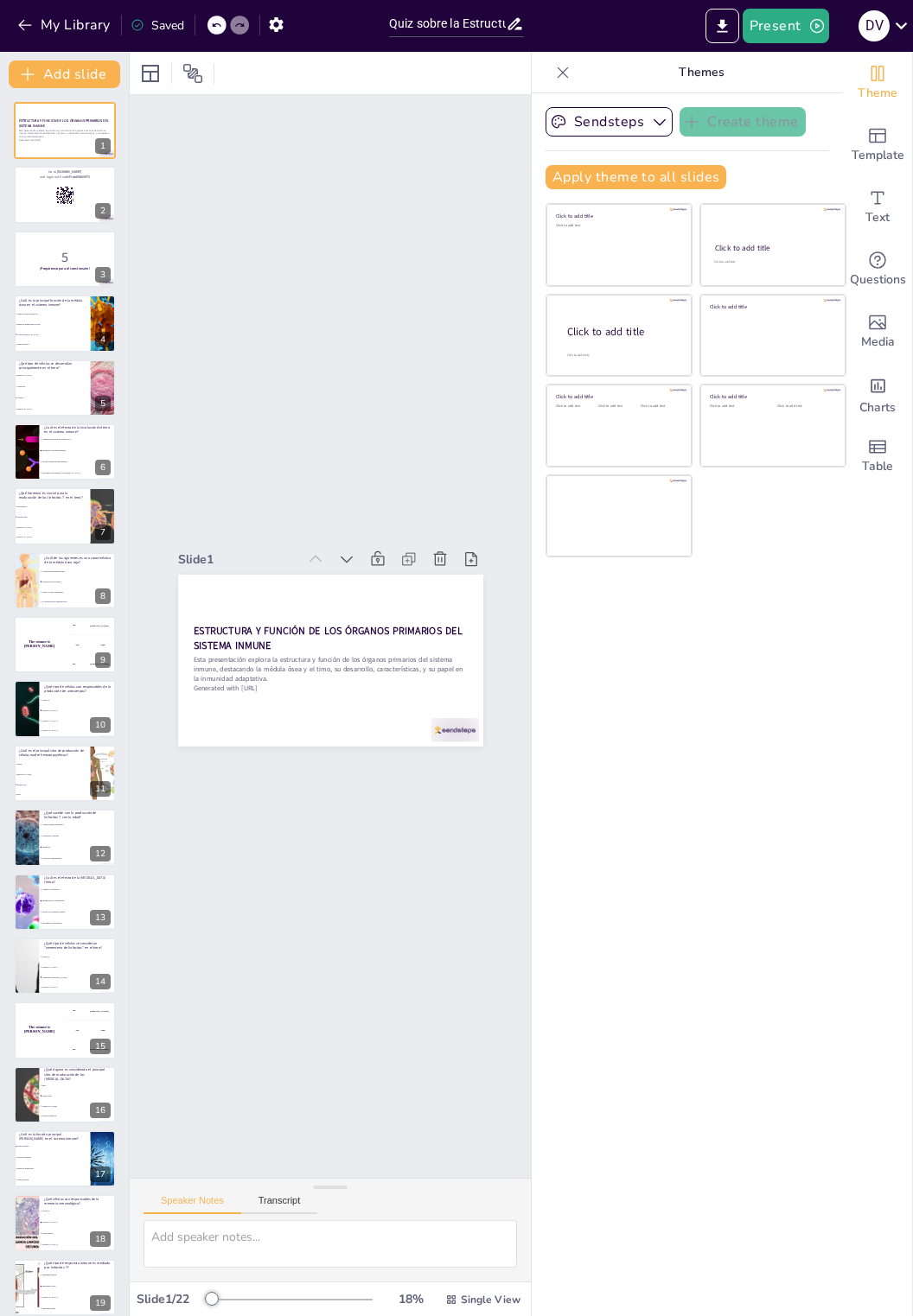
checkbox input "true"
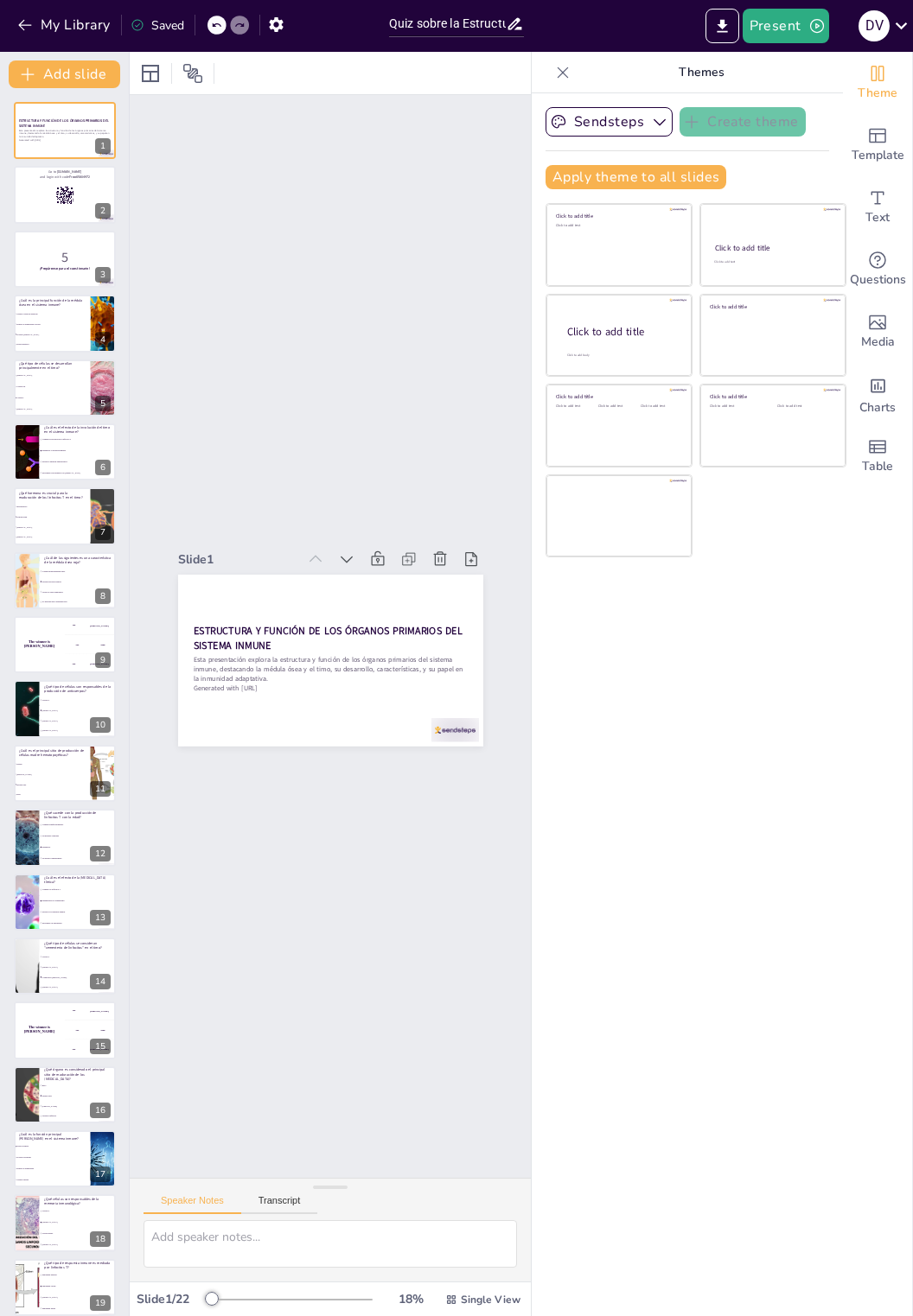
checkbox input "true"
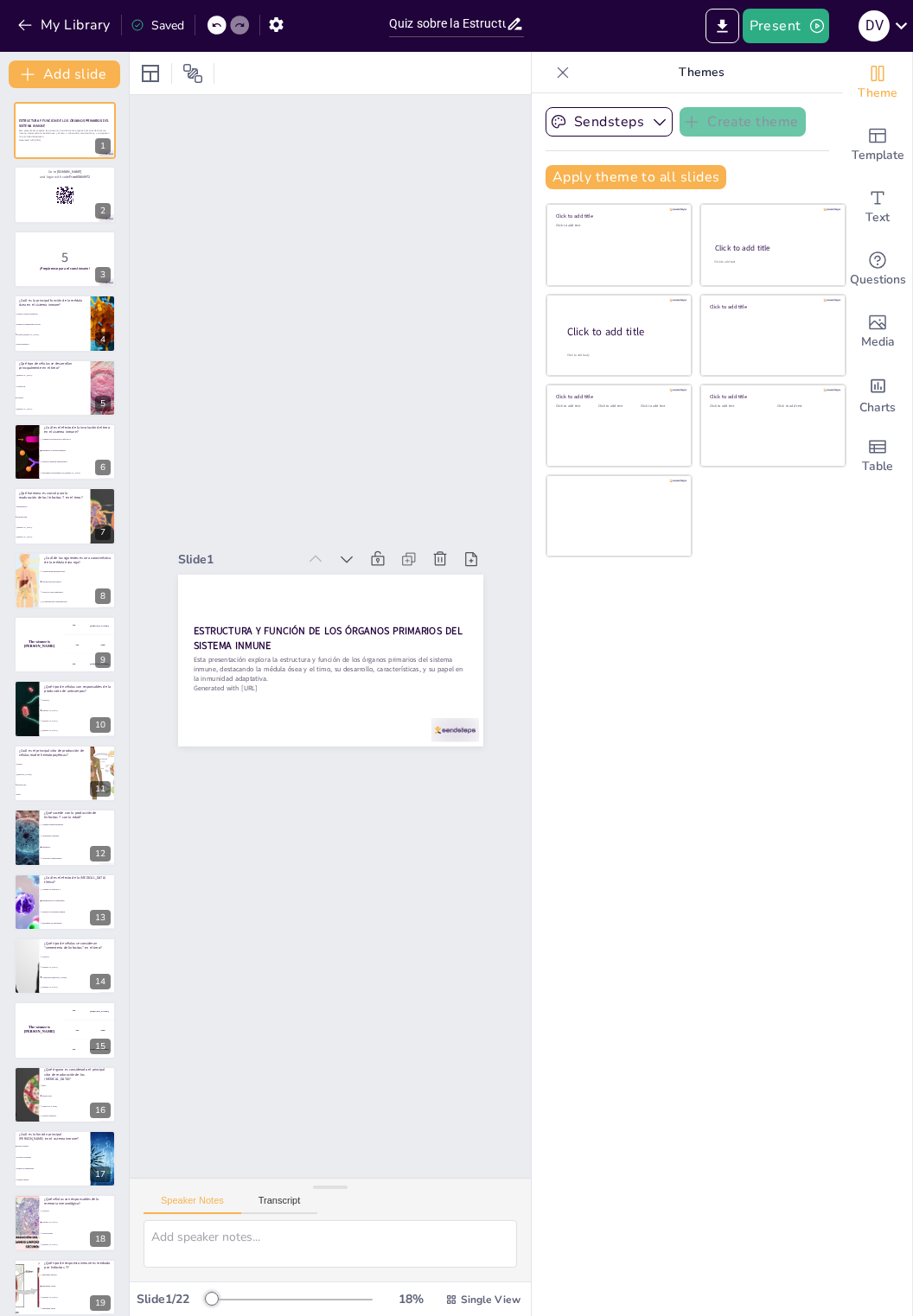
checkbox input "true"
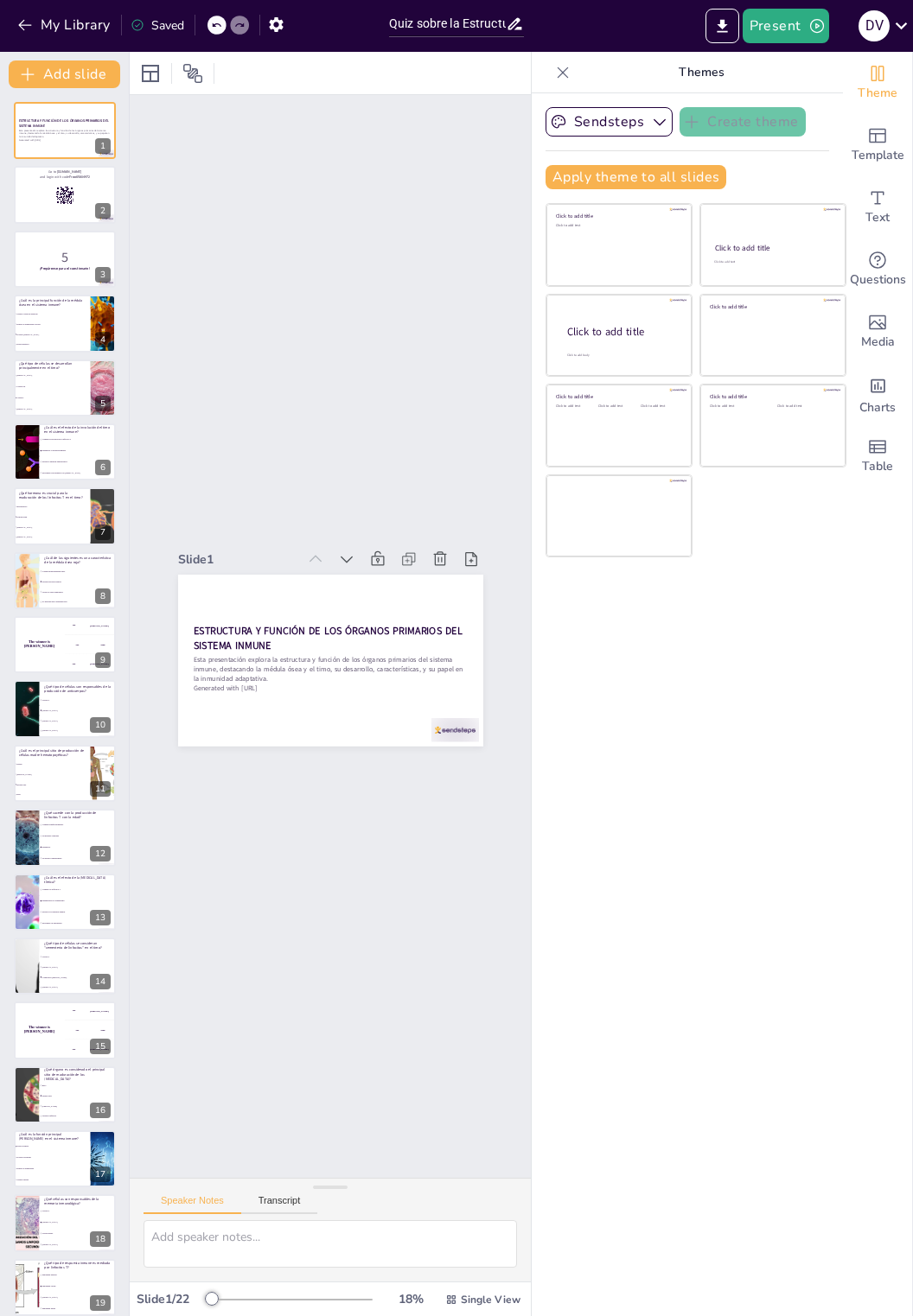
checkbox input "true"
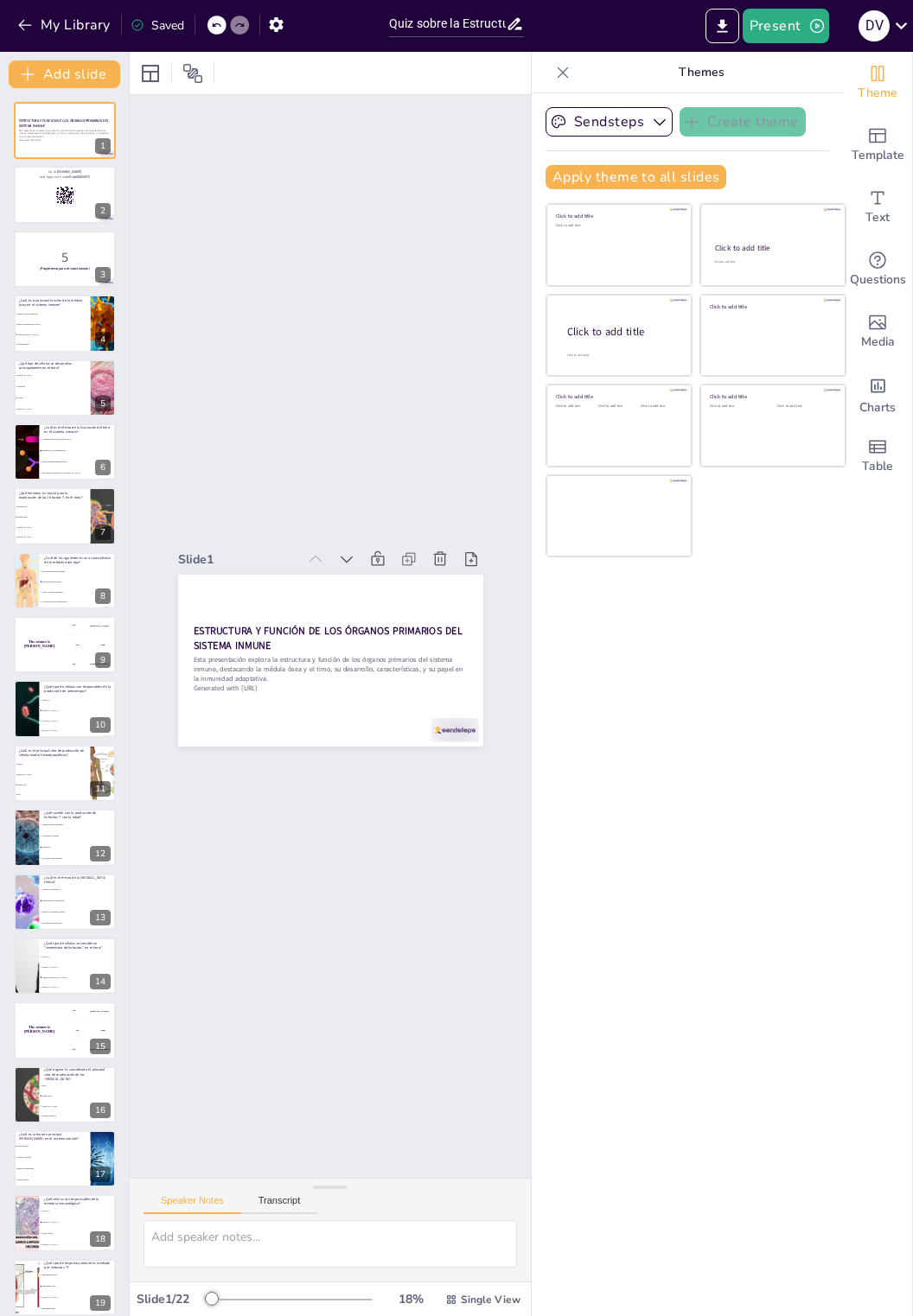
checkbox input "true"
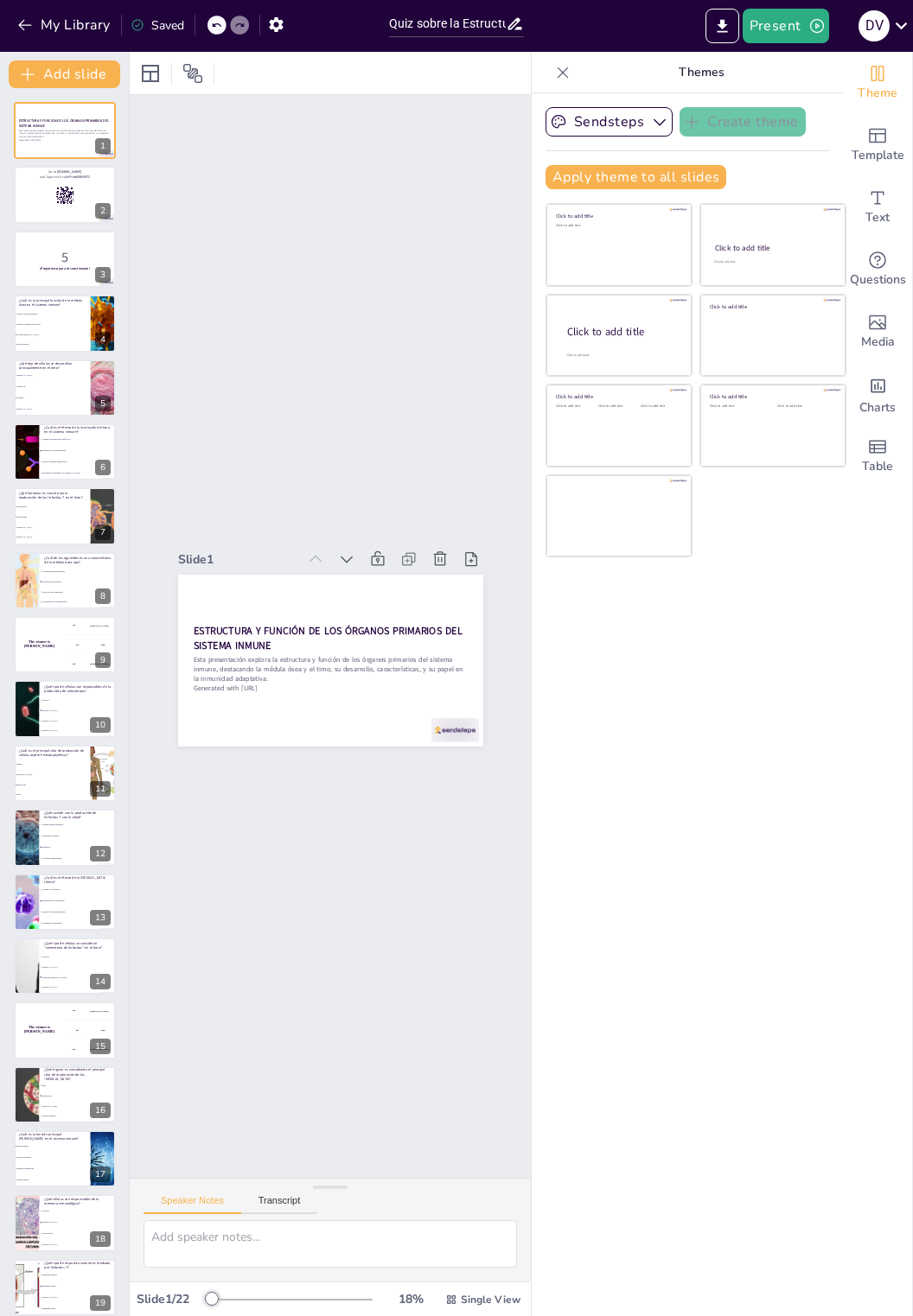
checkbox input "true"
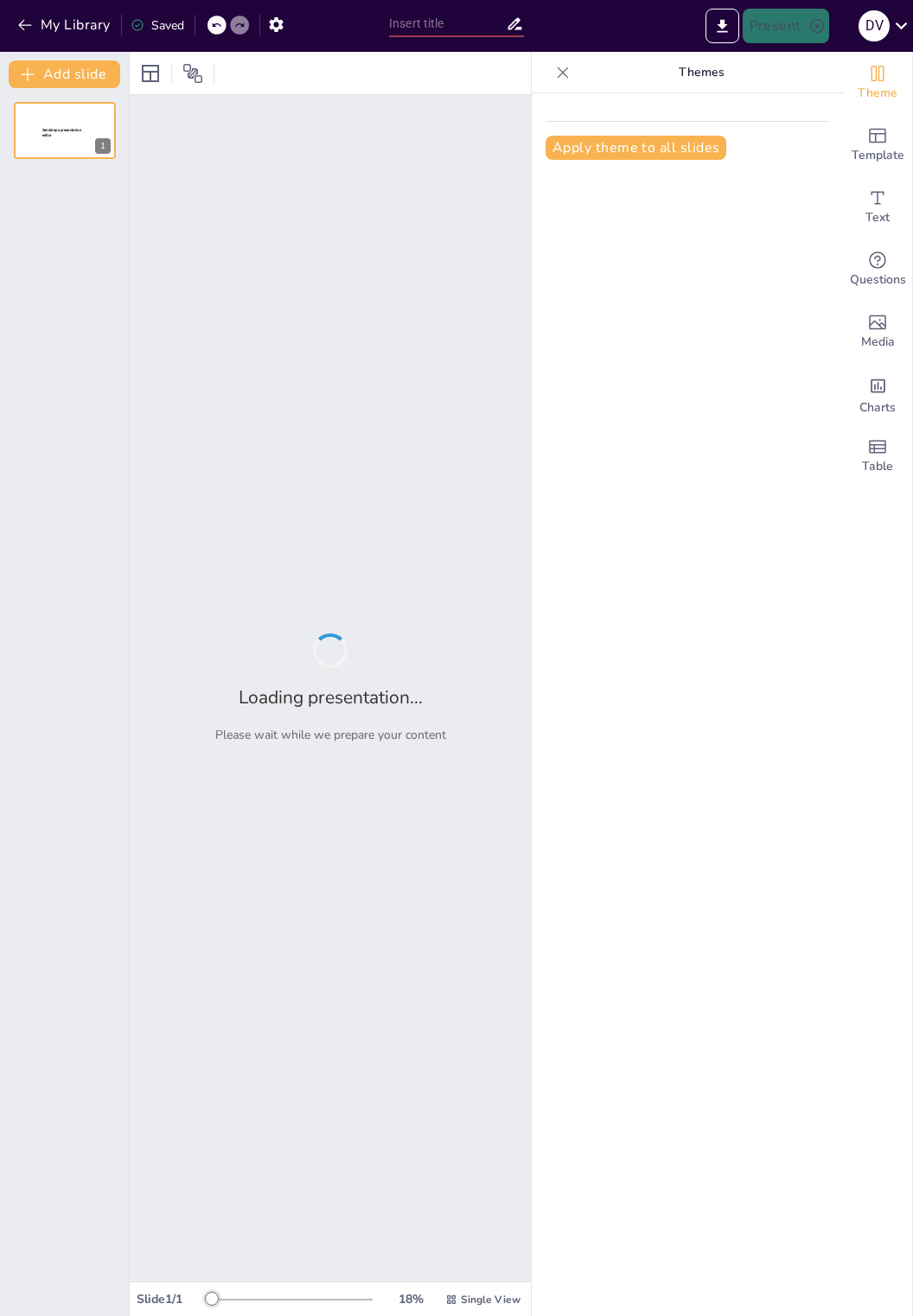
type input "Evaluación de la Estructura y Función de los Órganos Linfoides Secundarios y Te…"
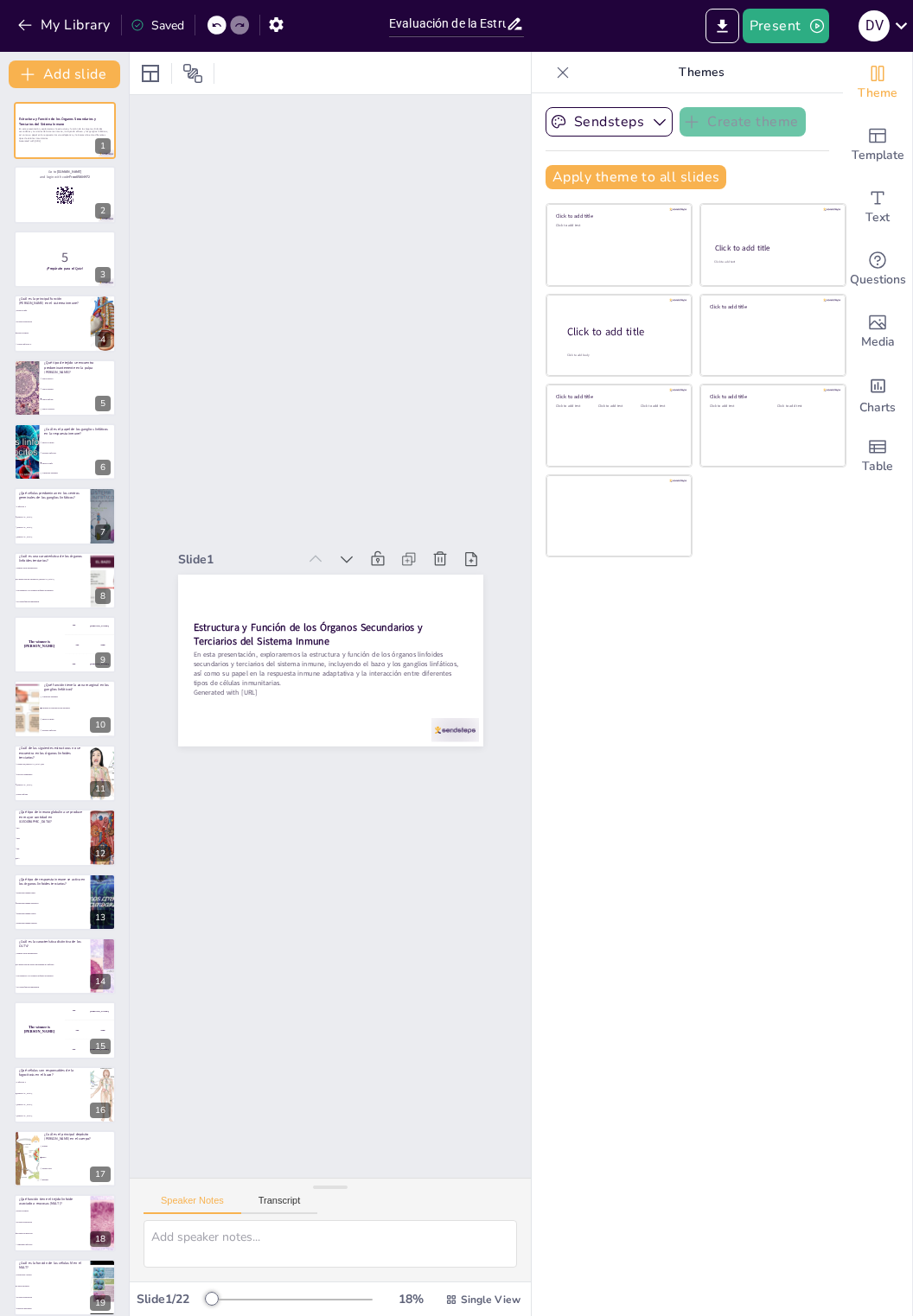
checkbox input "true"
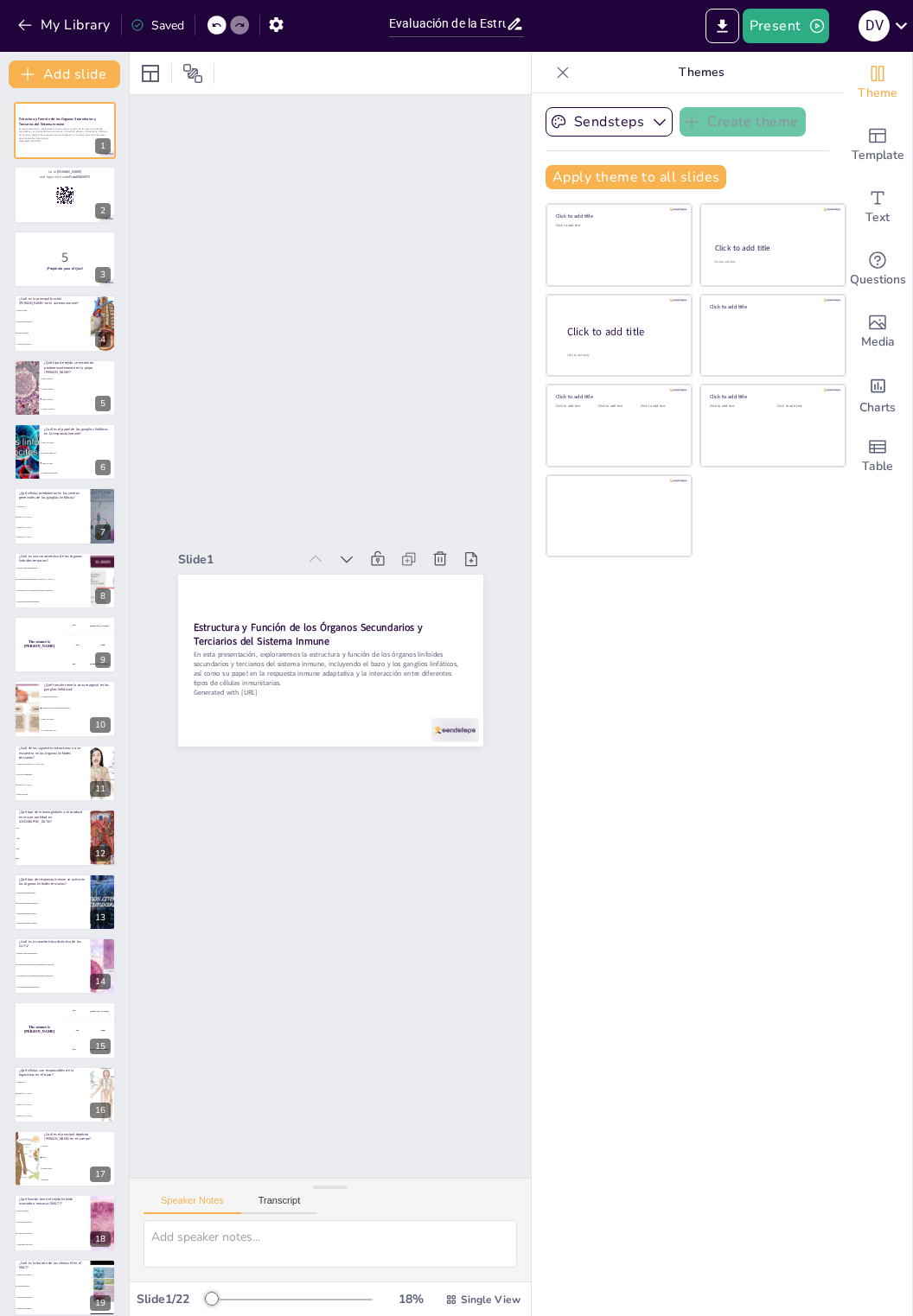
checkbox input "true"
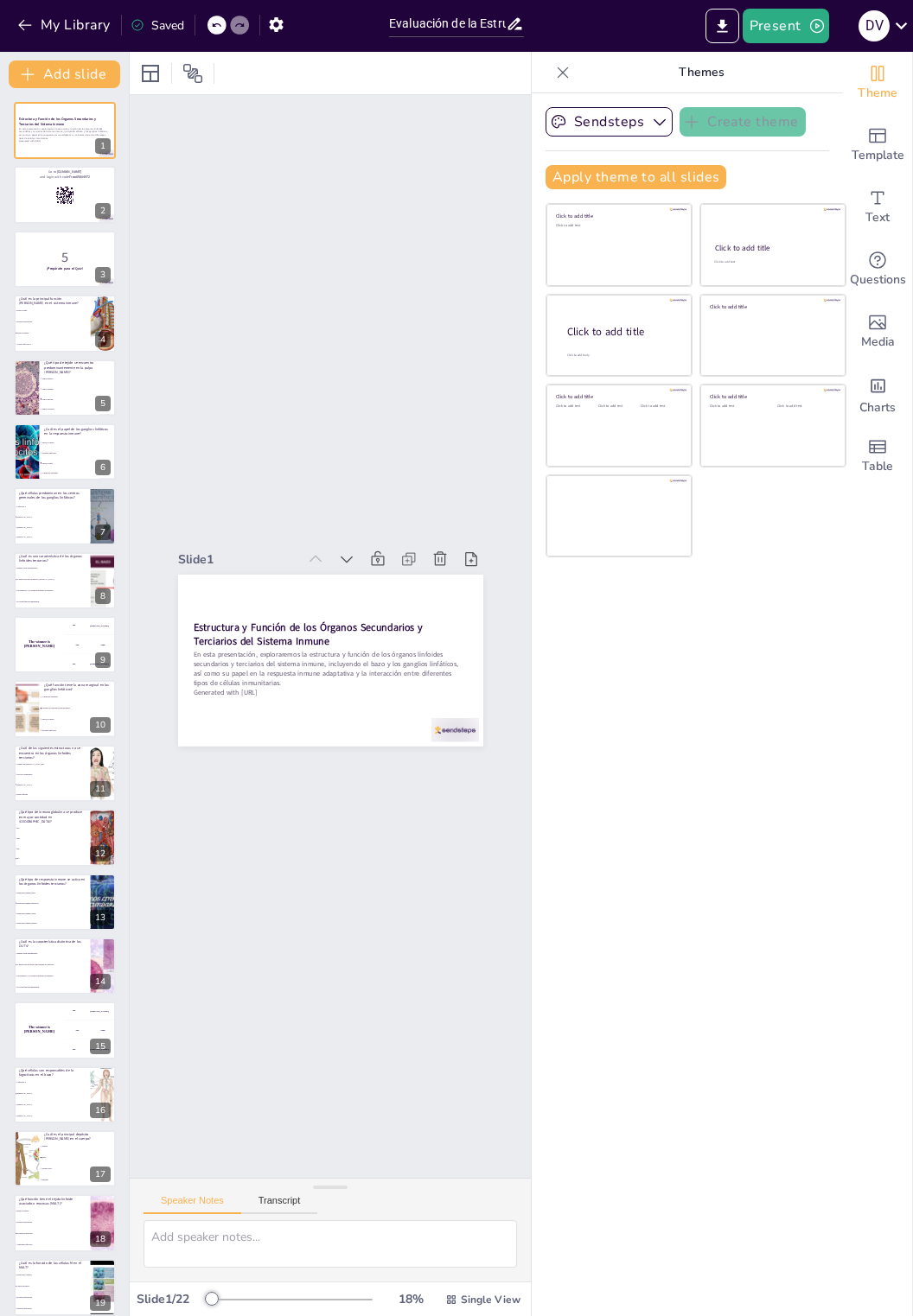
checkbox input "true"
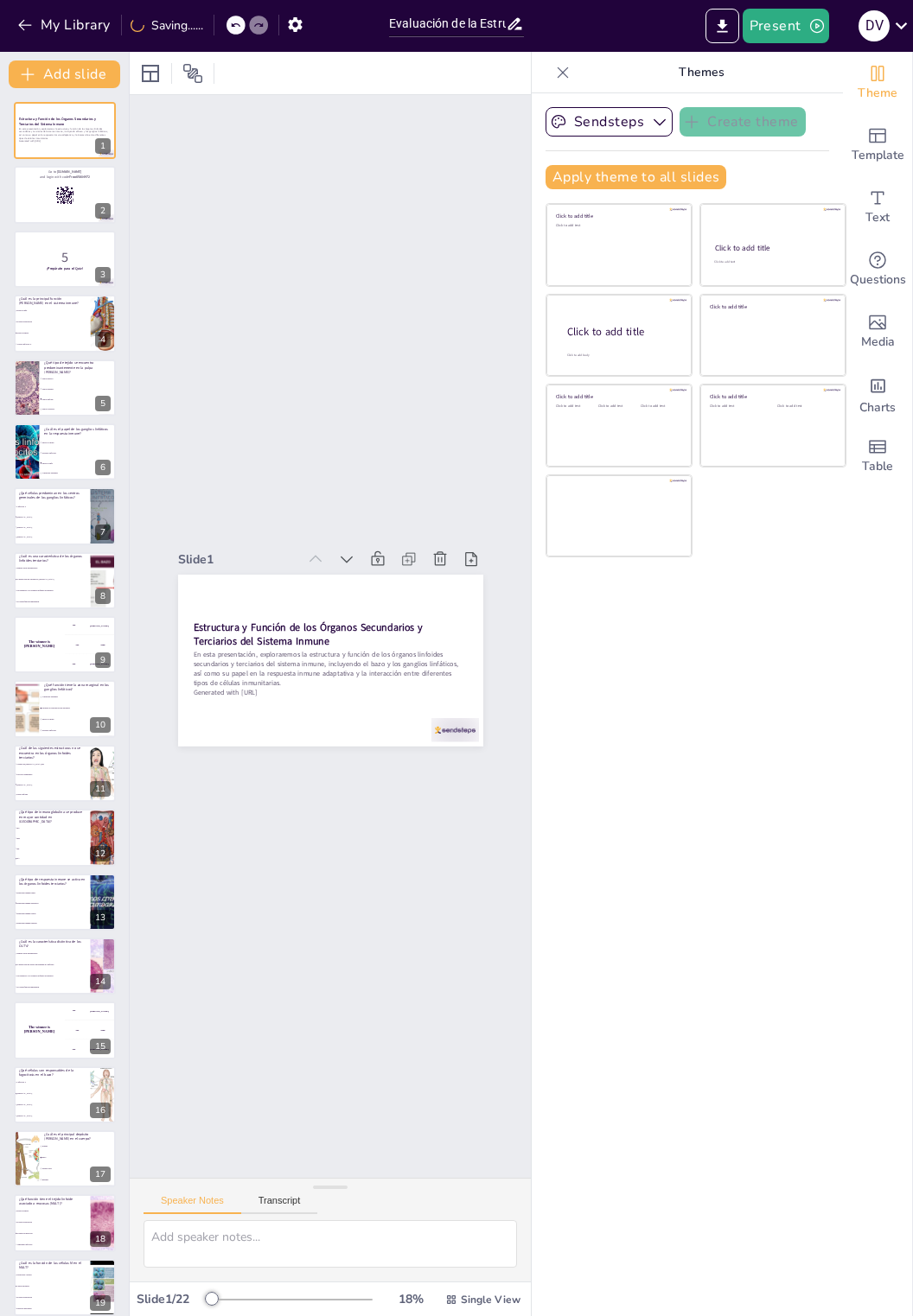
checkbox input "true"
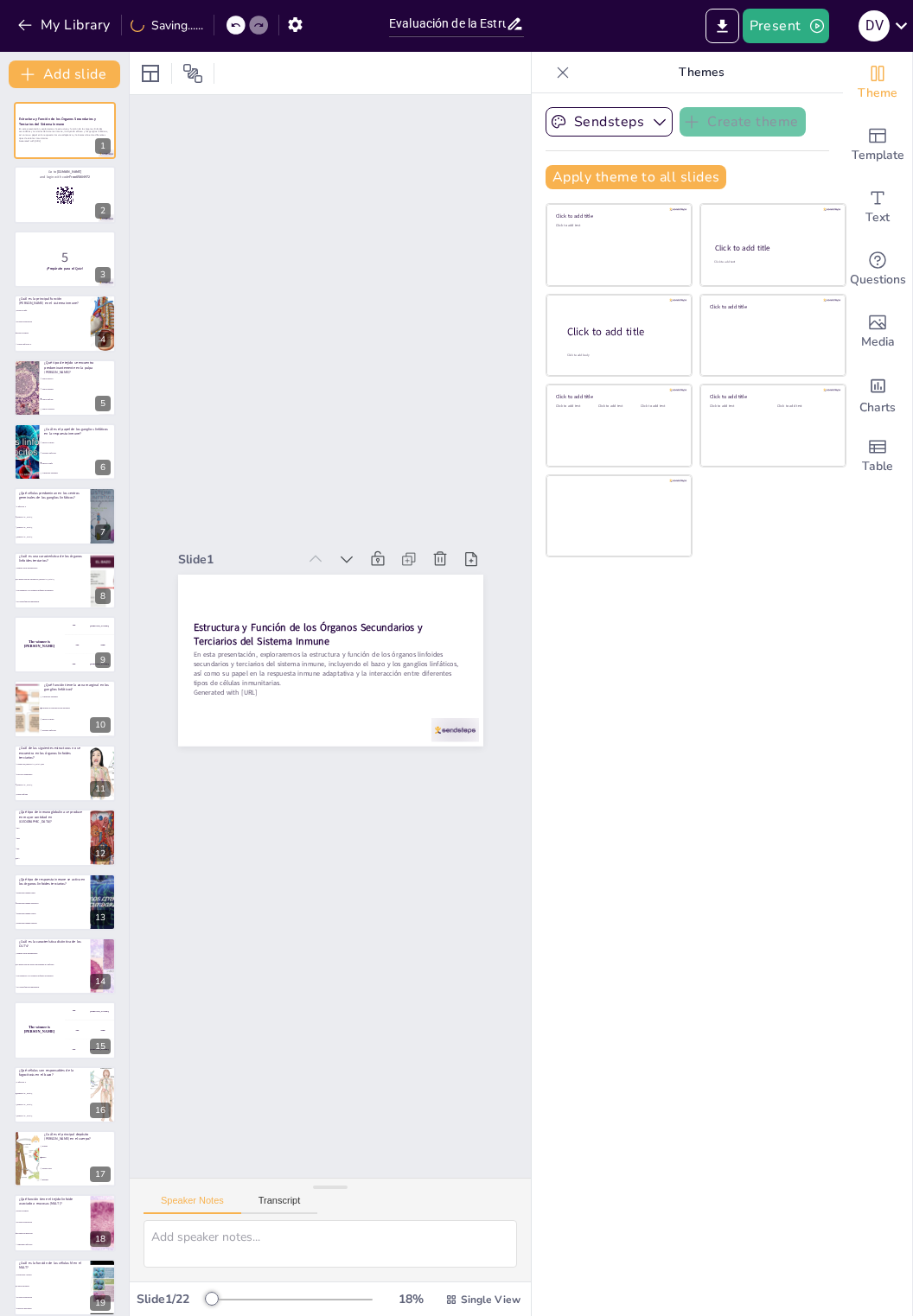
checkbox input "true"
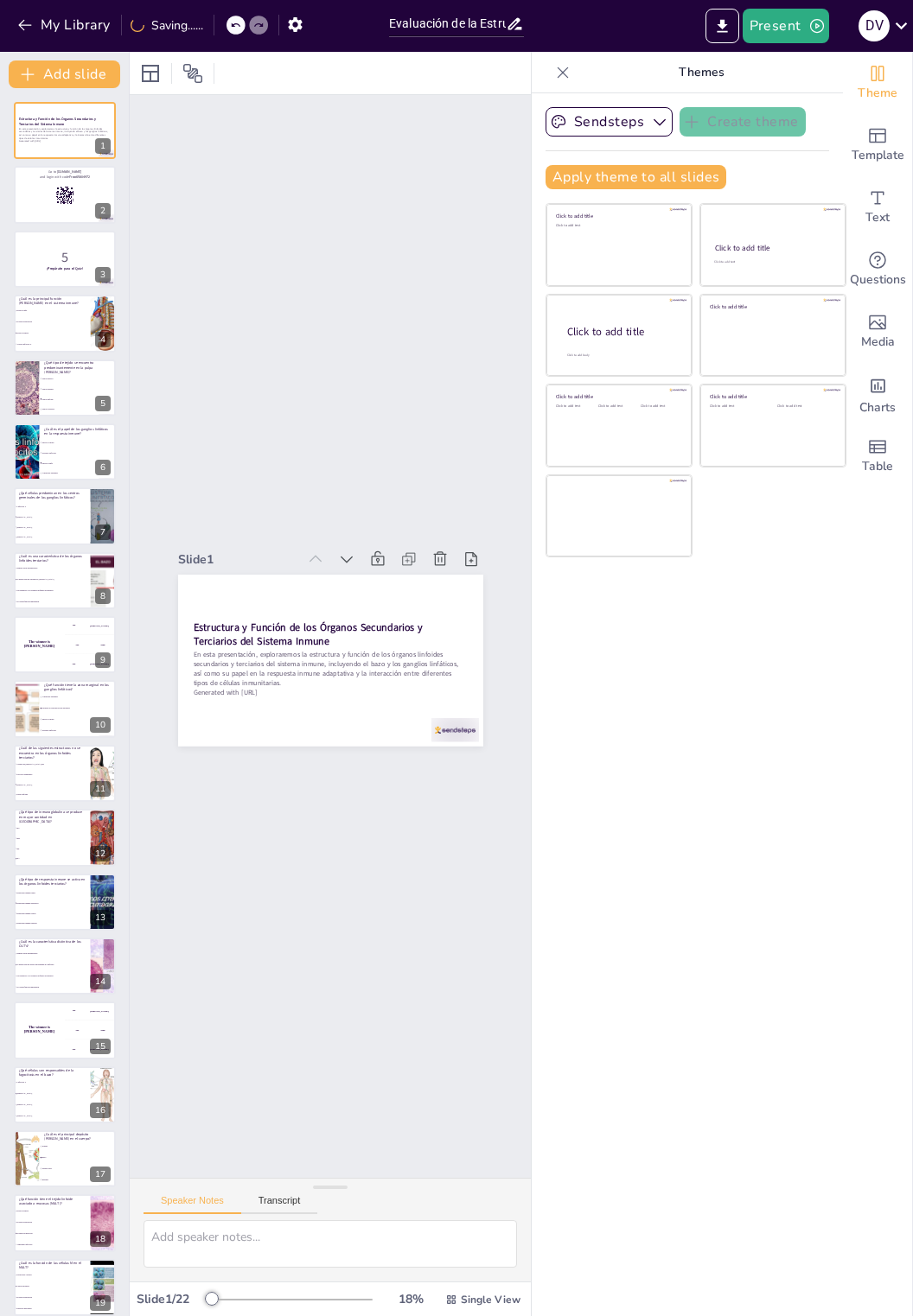
checkbox input "true"
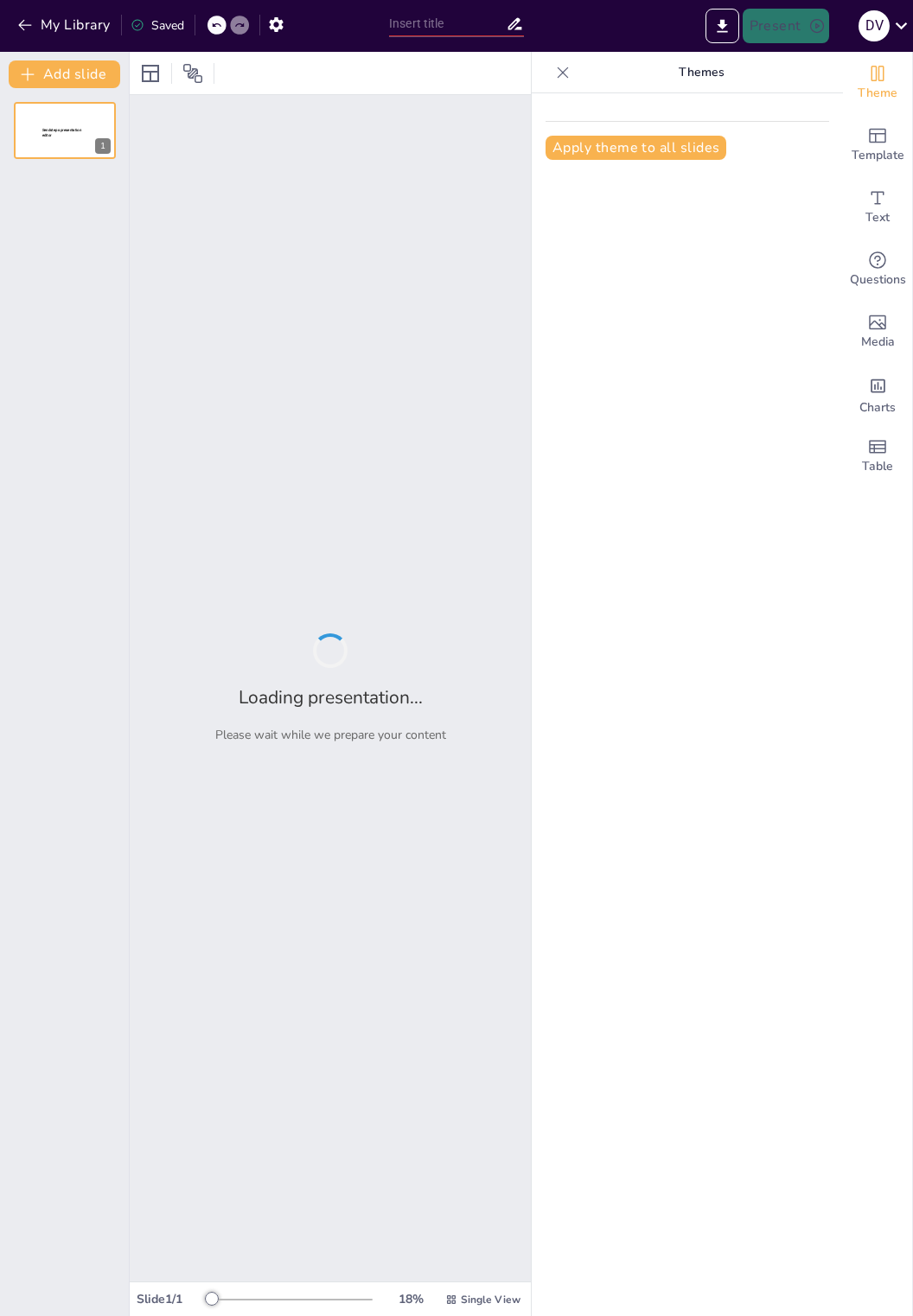
type input "Fundamentos de Antígenos e Inmunógenos: Conceptos Clave"
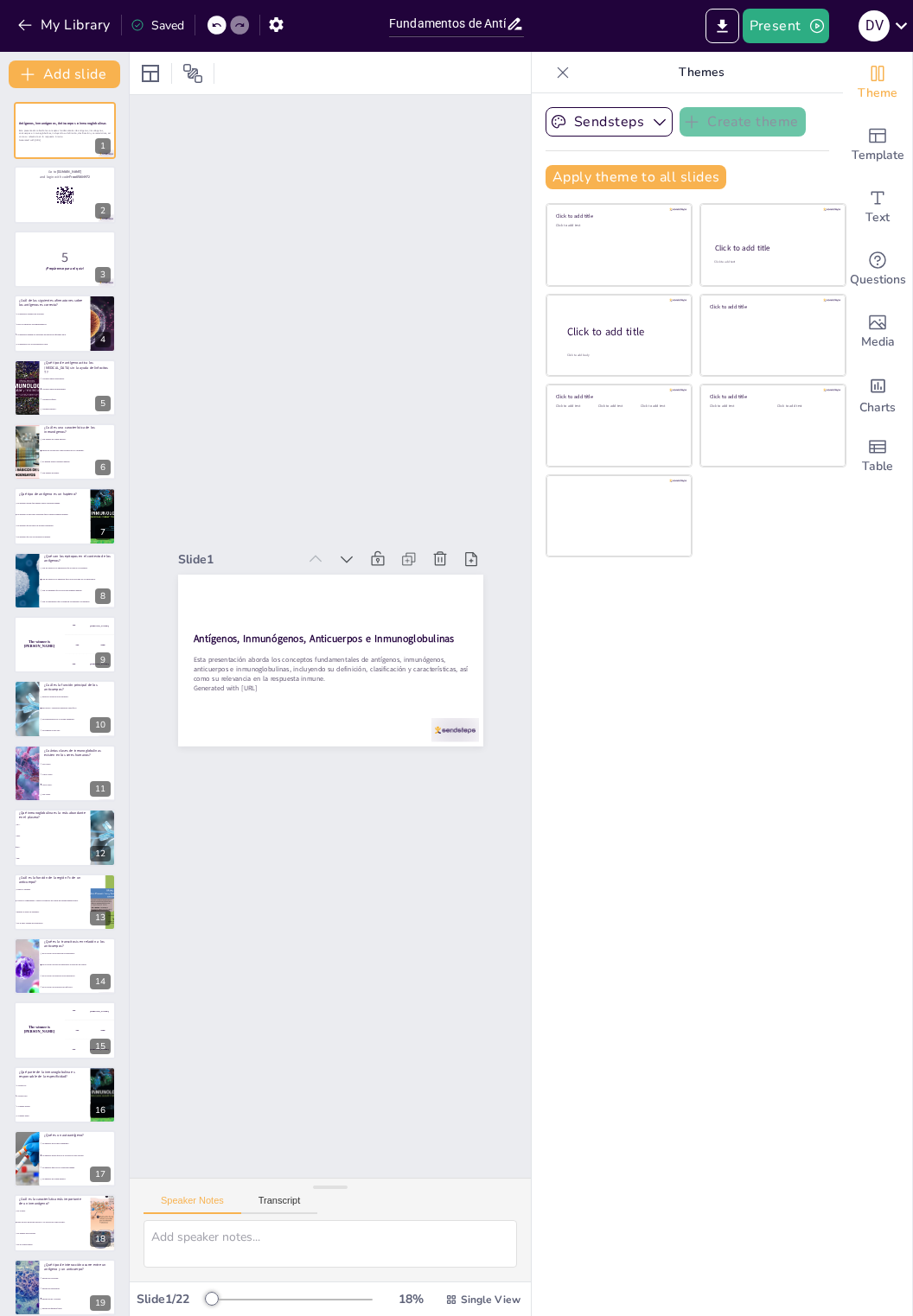
checkbox input "true"
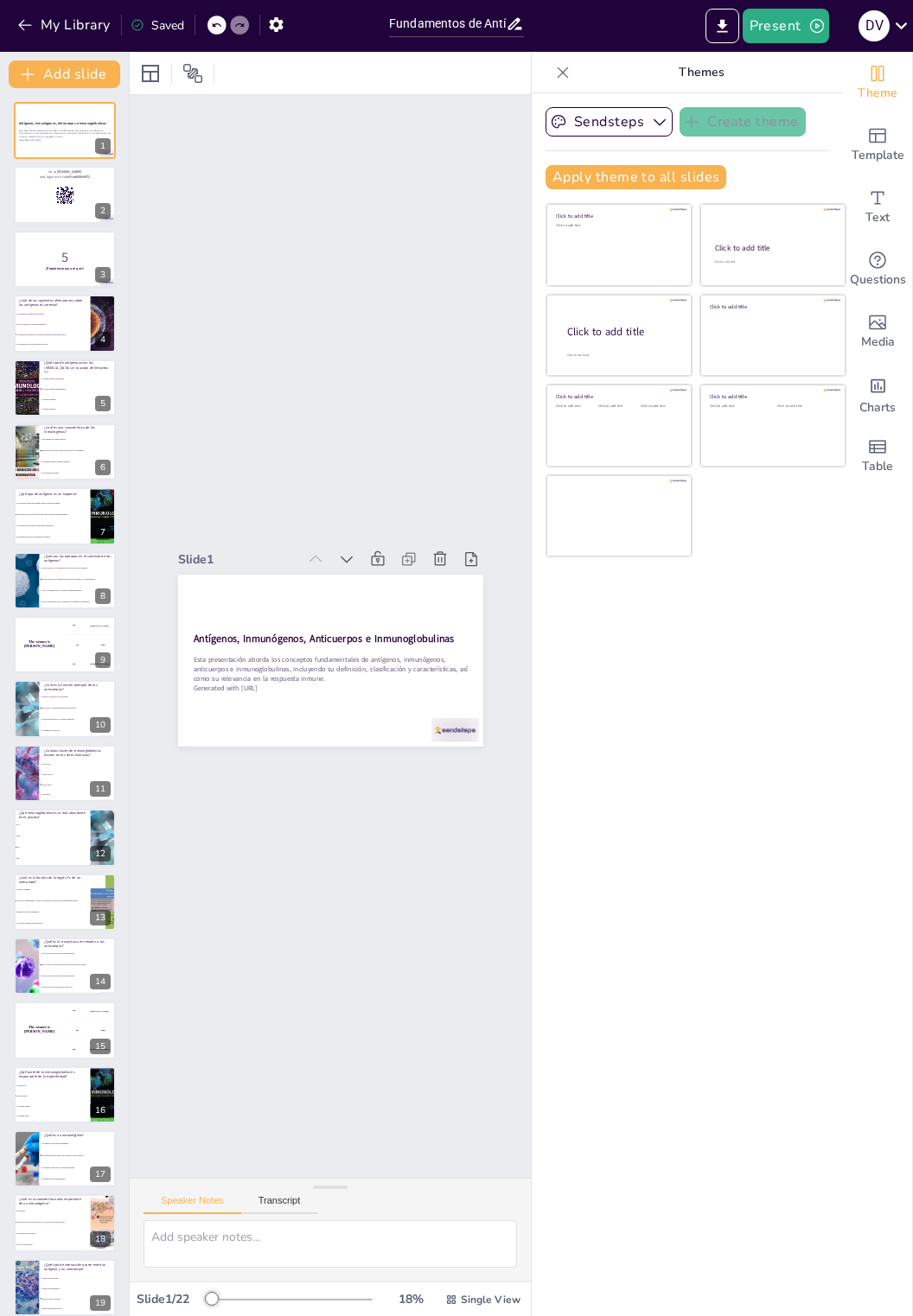
checkbox input "true"
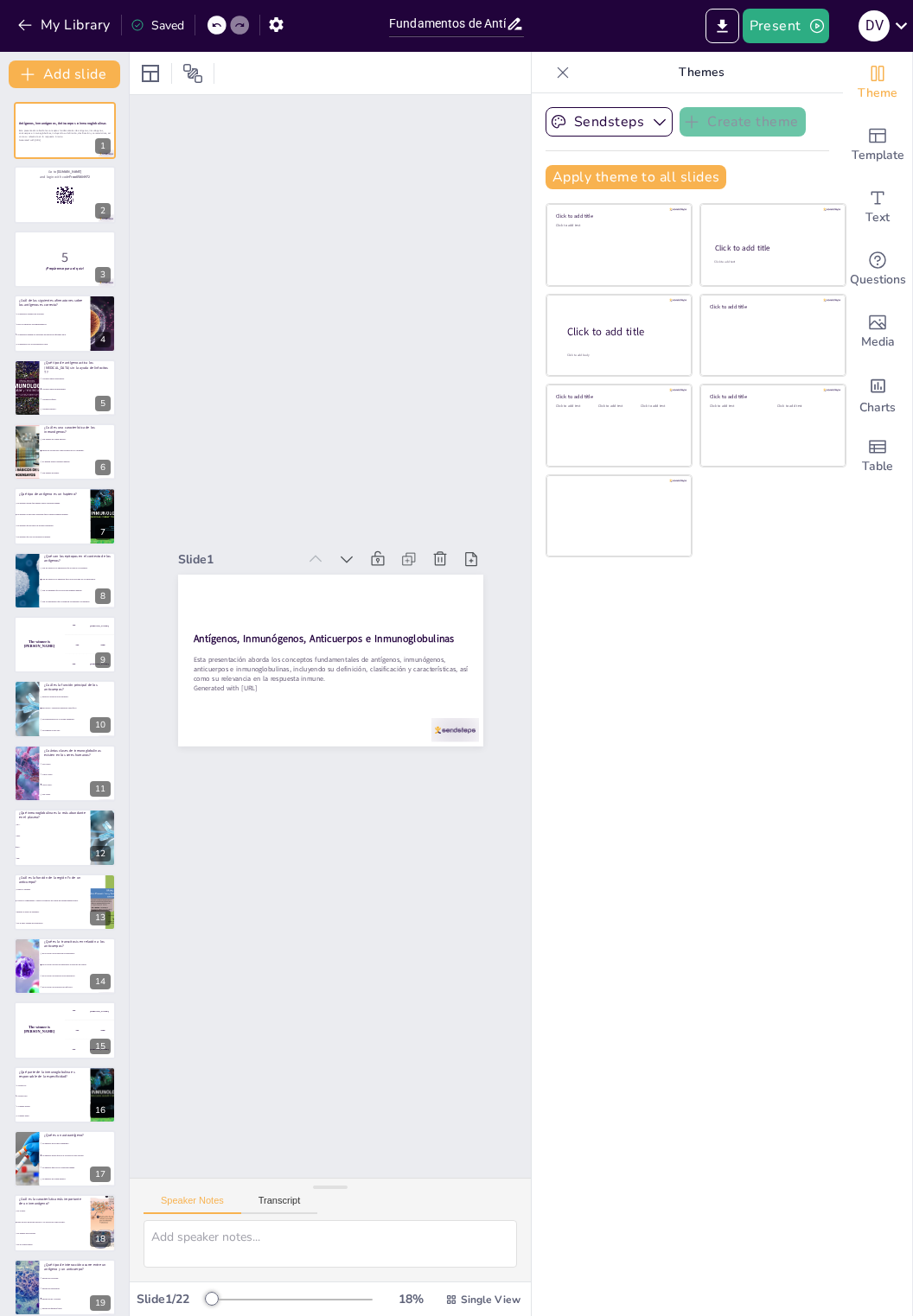
checkbox input "true"
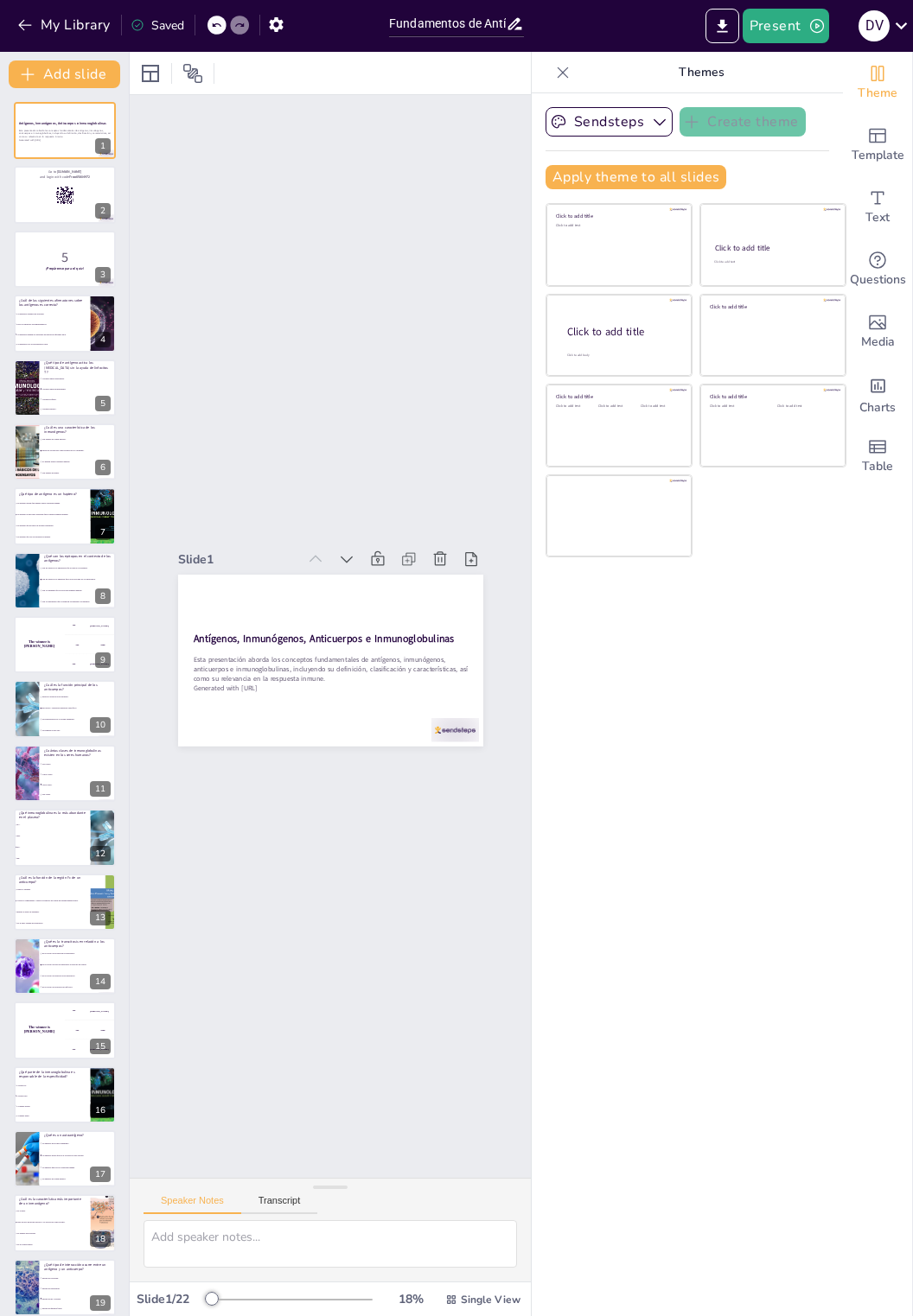
checkbox input "true"
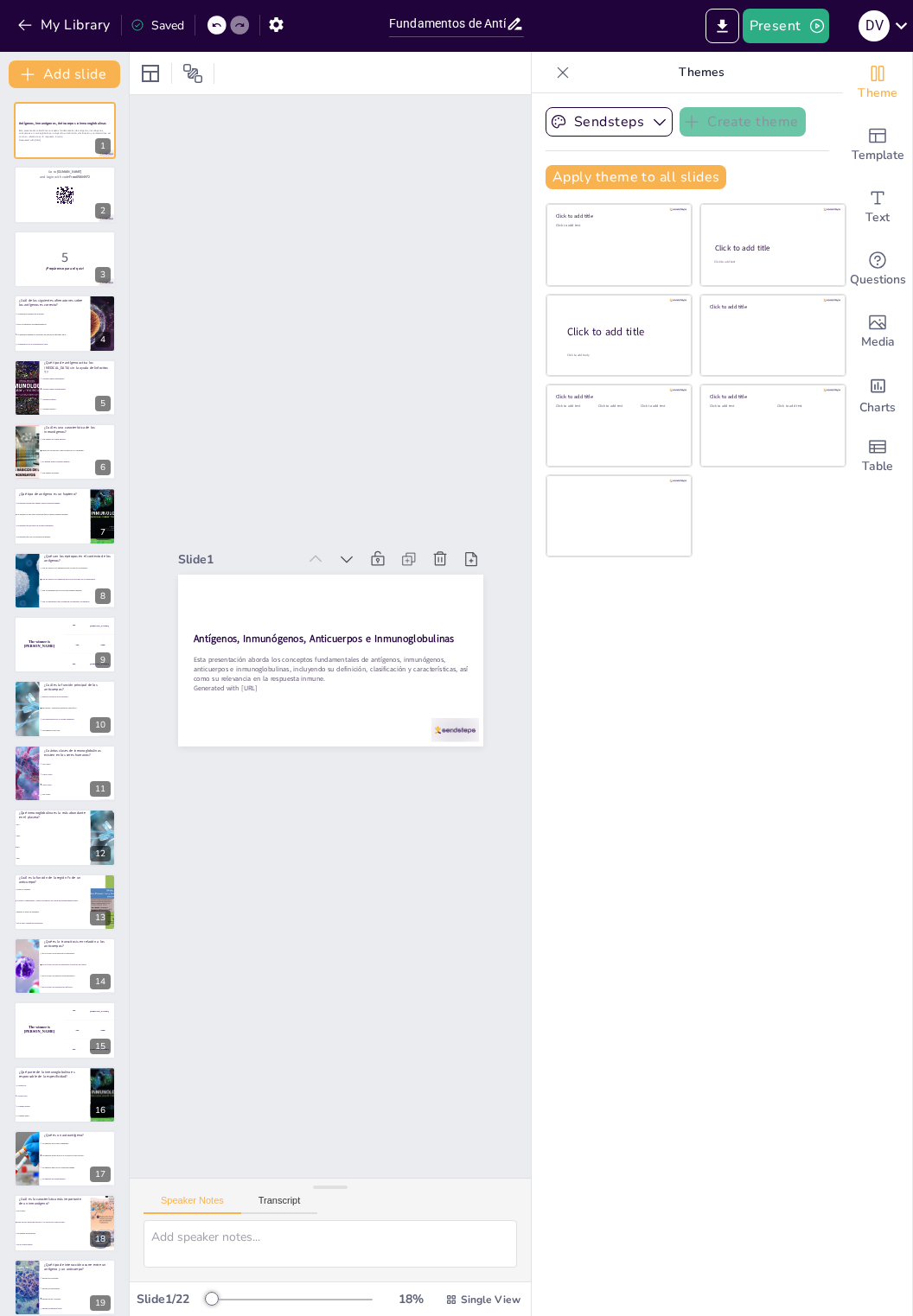
checkbox input "true"
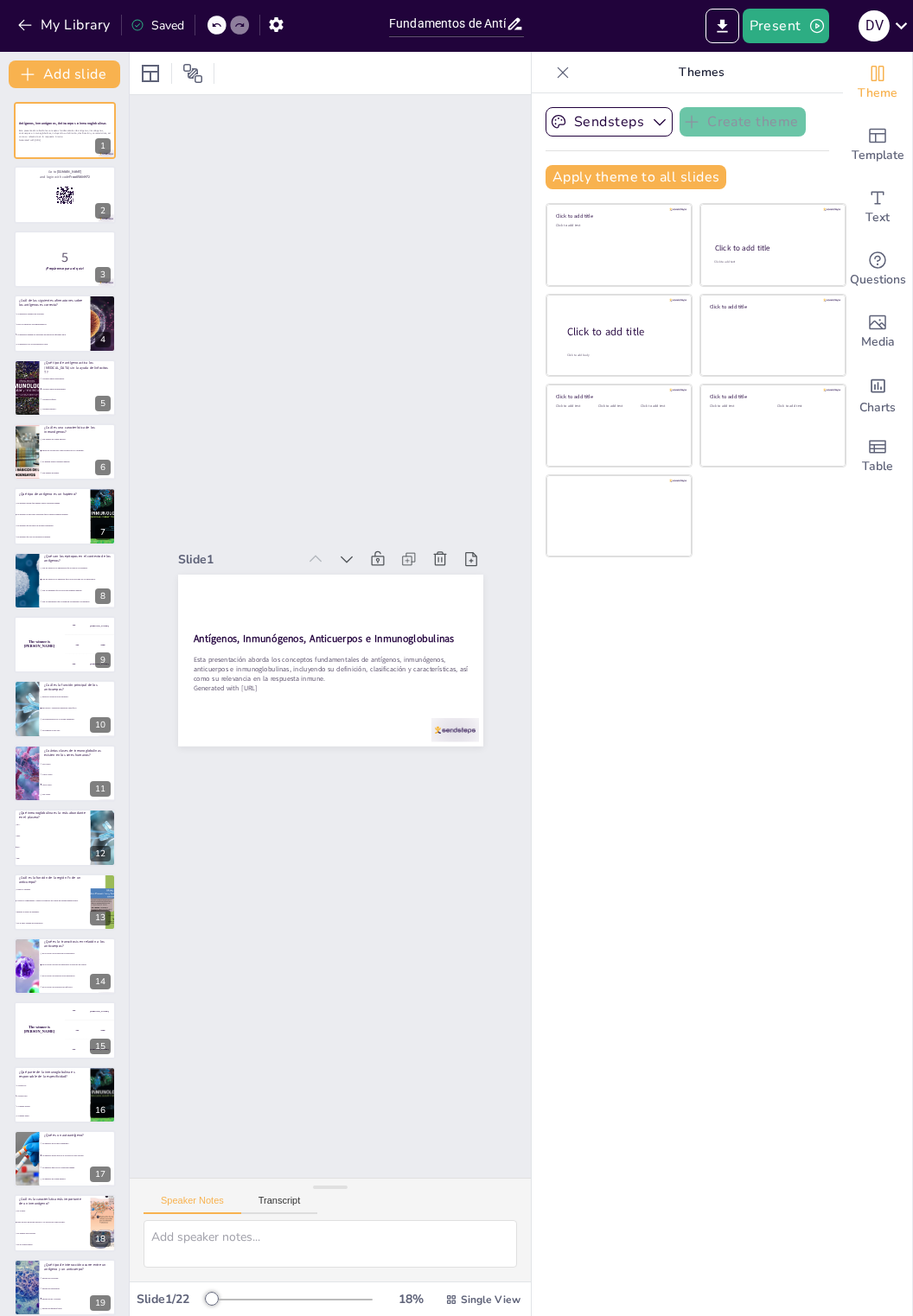
checkbox input "true"
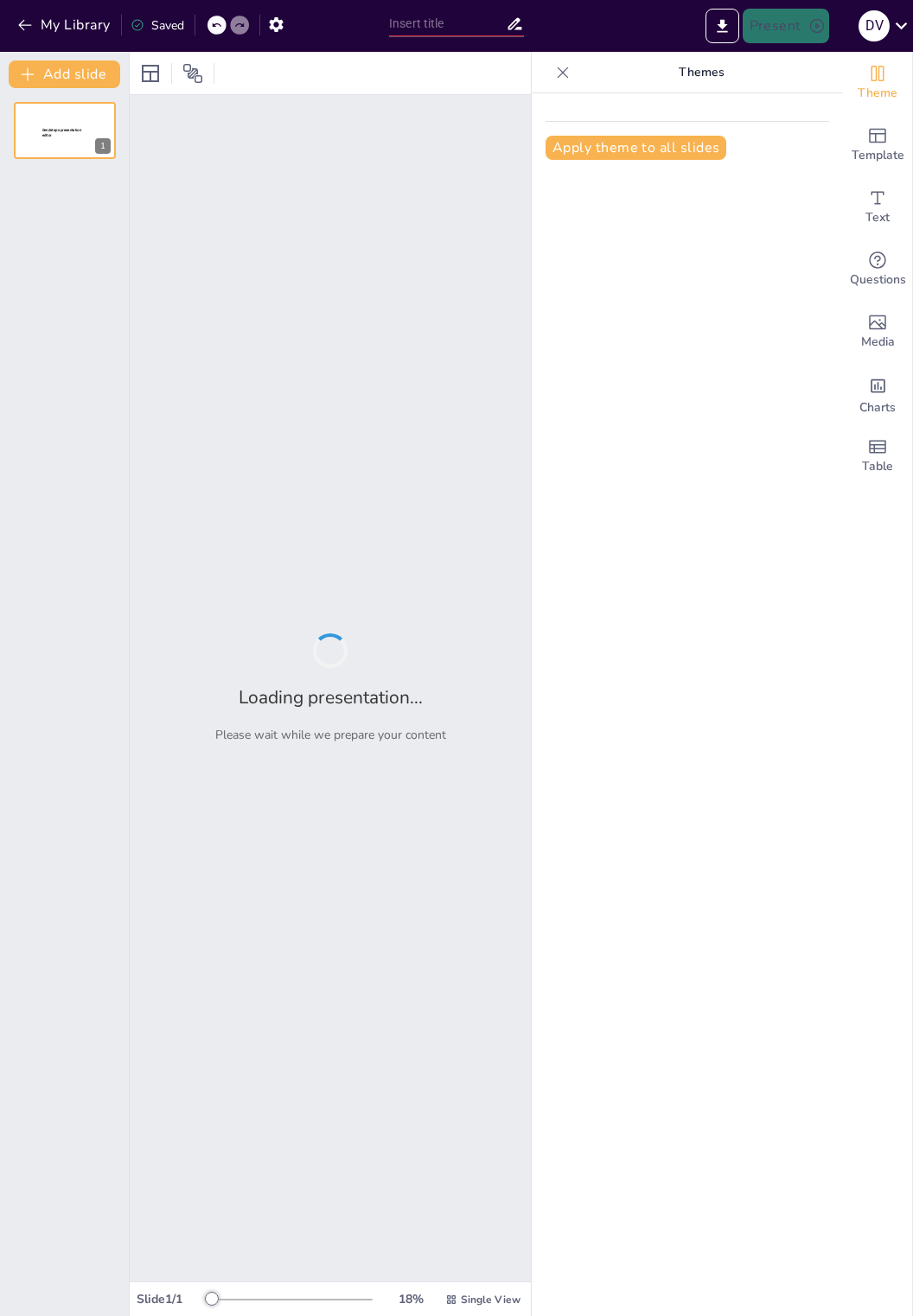
type input "Evaluación de la Función y Clasificación de Citocinas en Inmunología Médica"
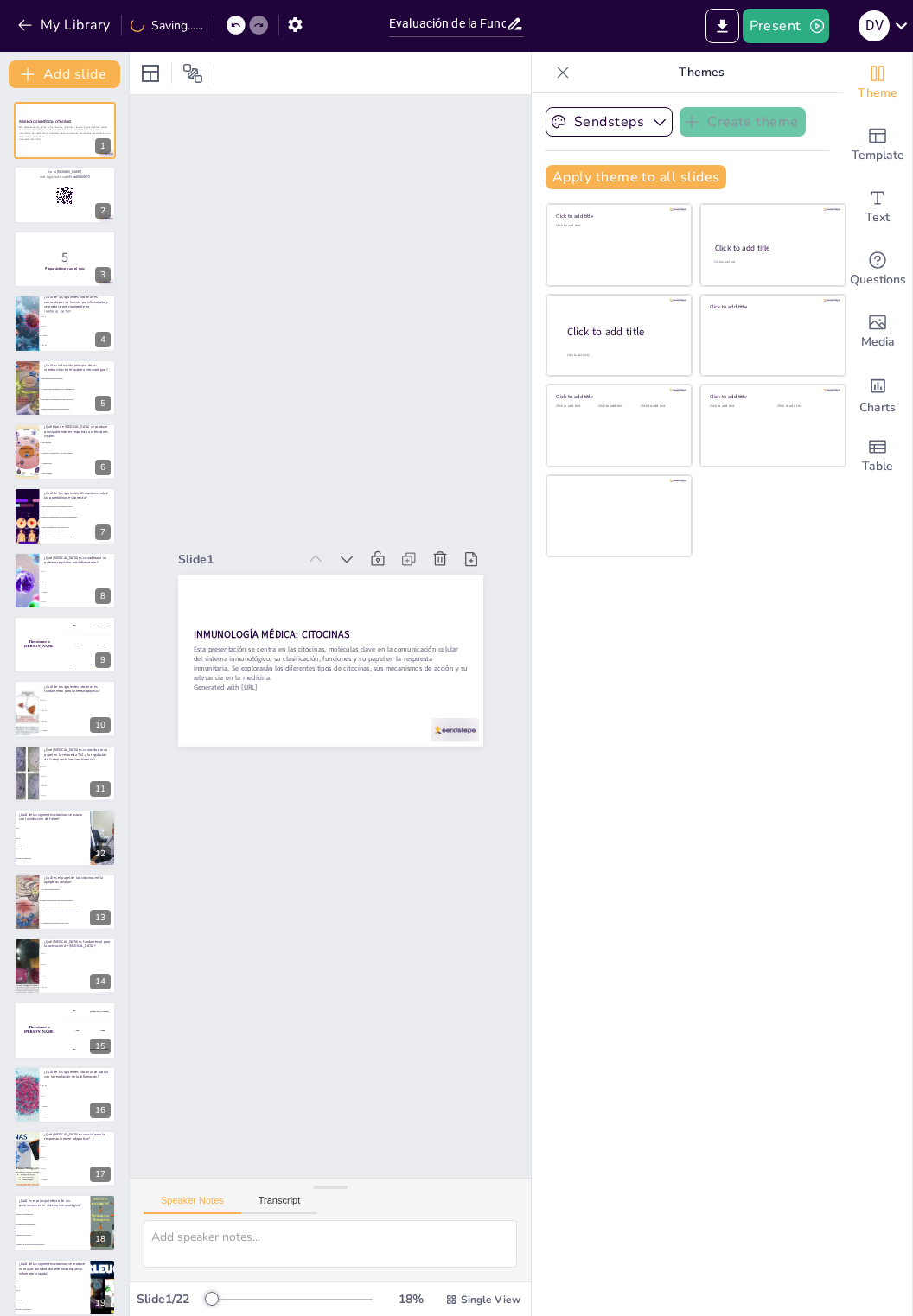
checkbox input "true"
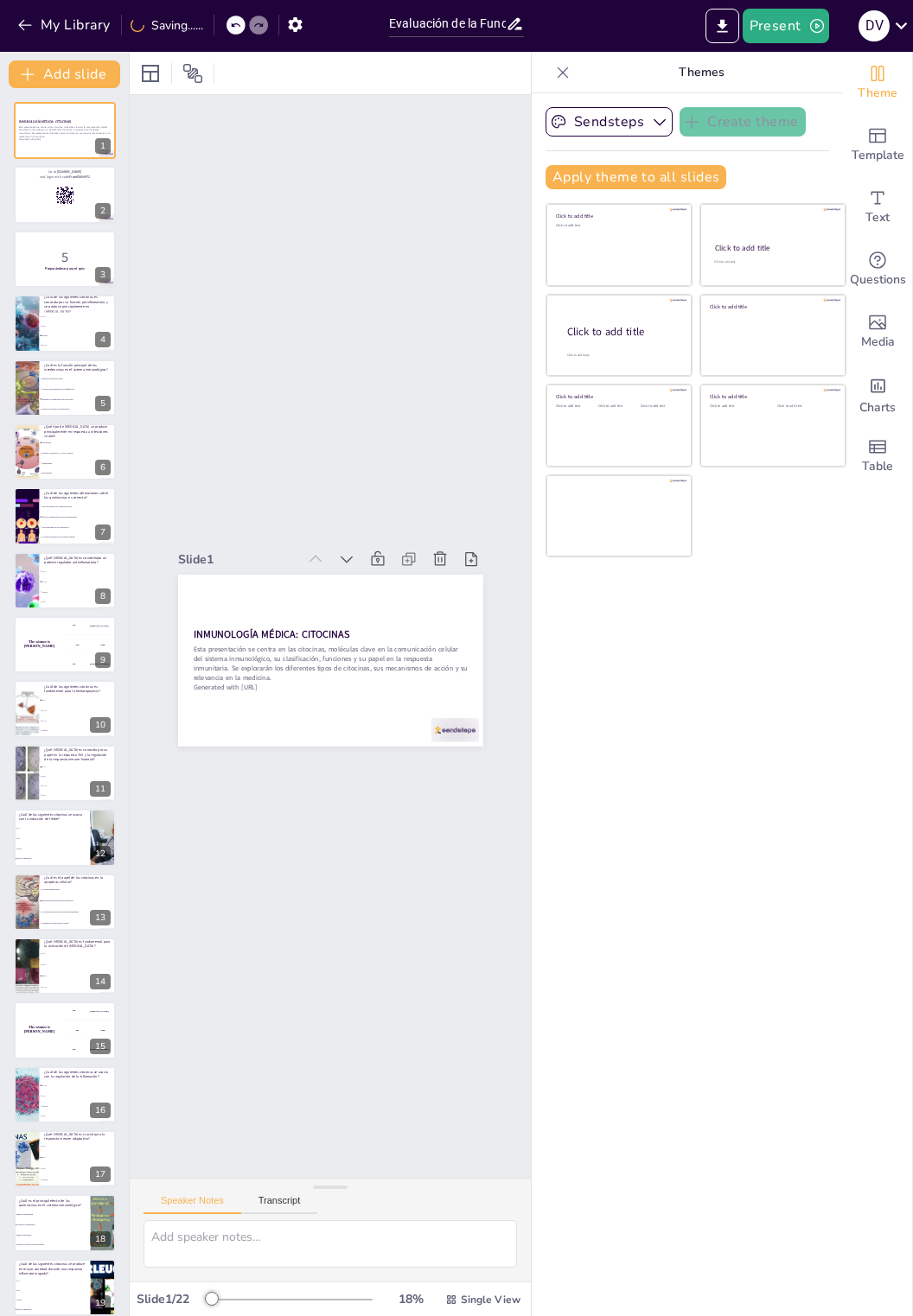
checkbox input "true"
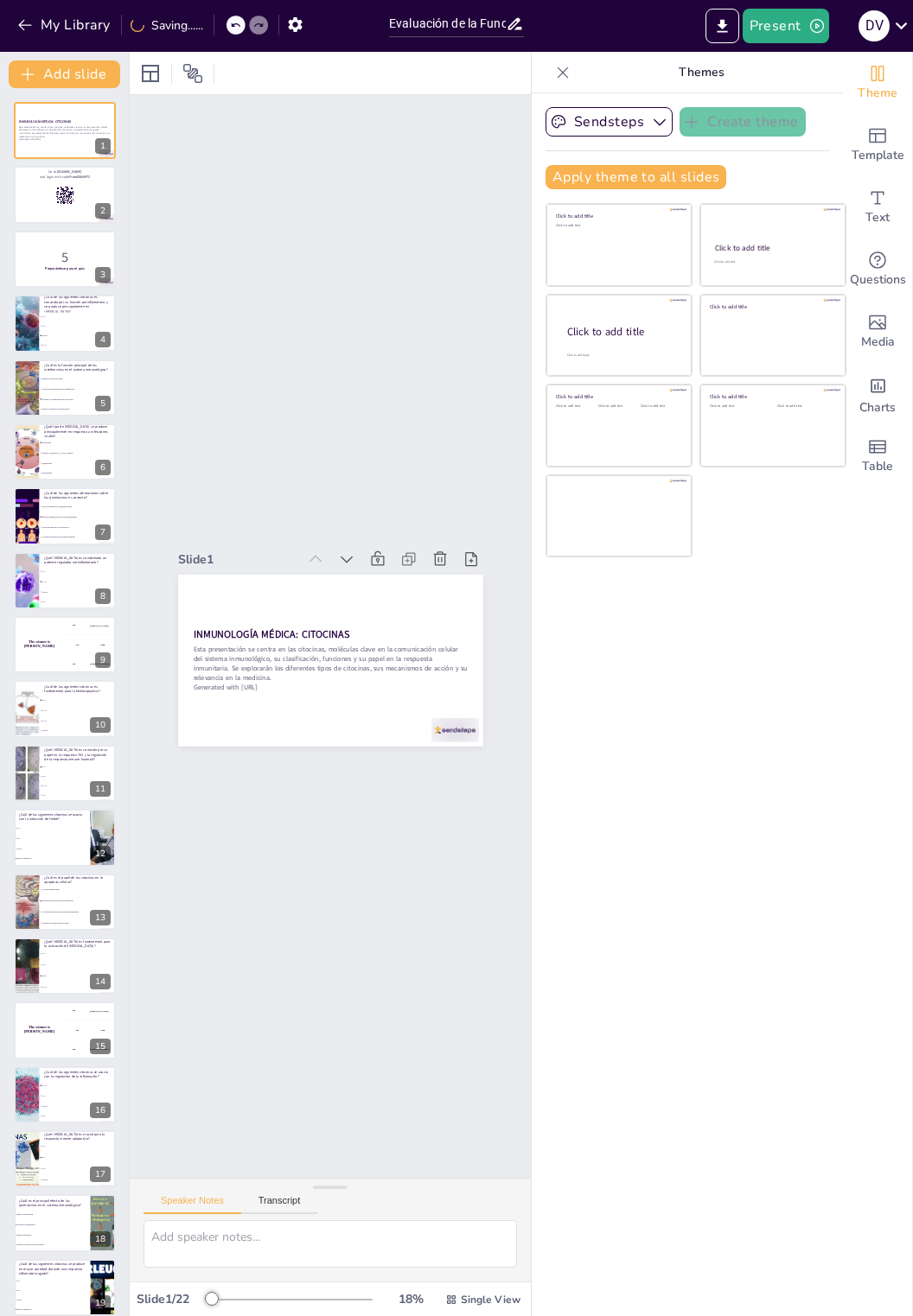
checkbox input "true"
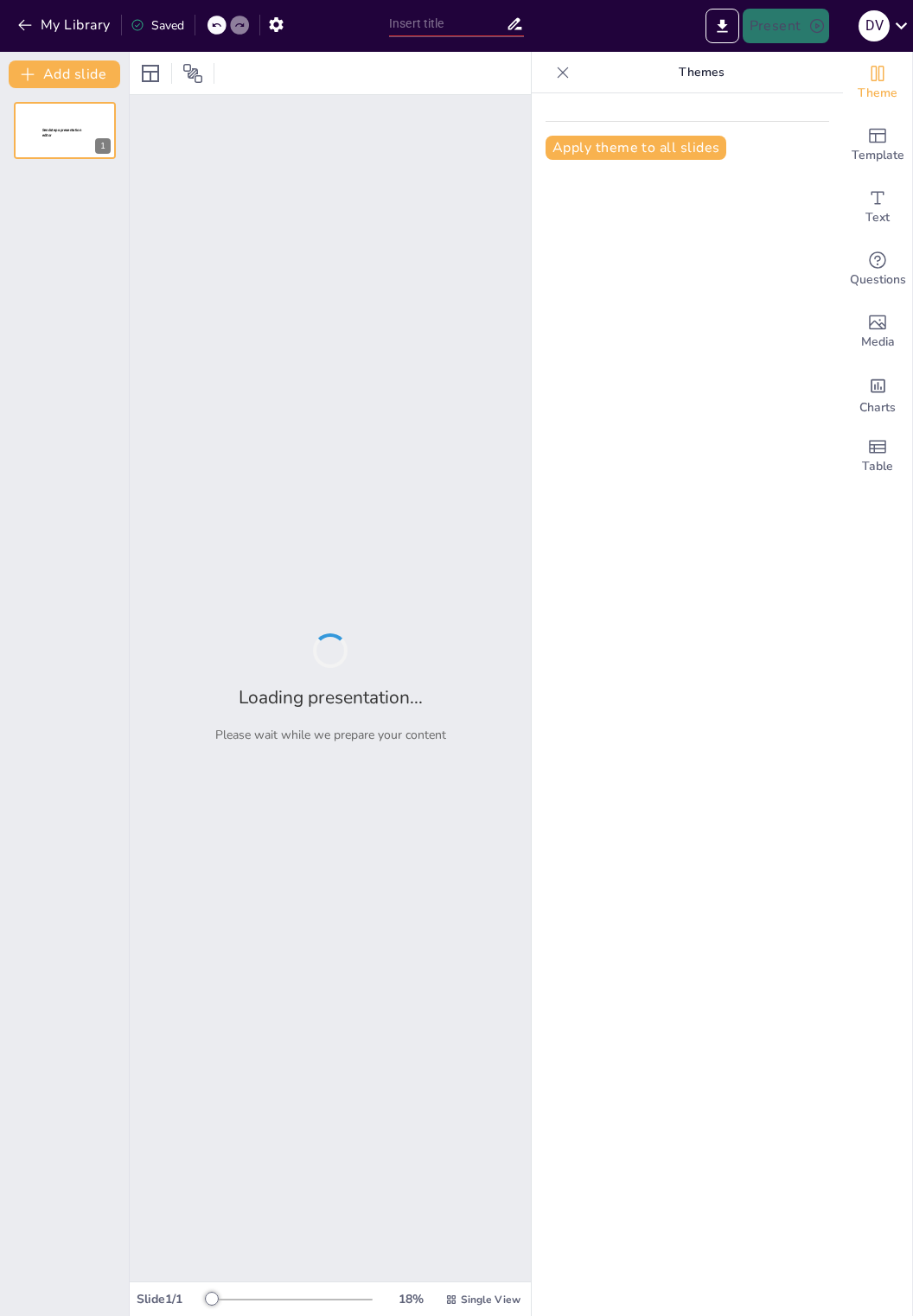
type input "Principios Fundamentales del Sistema del Complemento en Inmunología Médica"
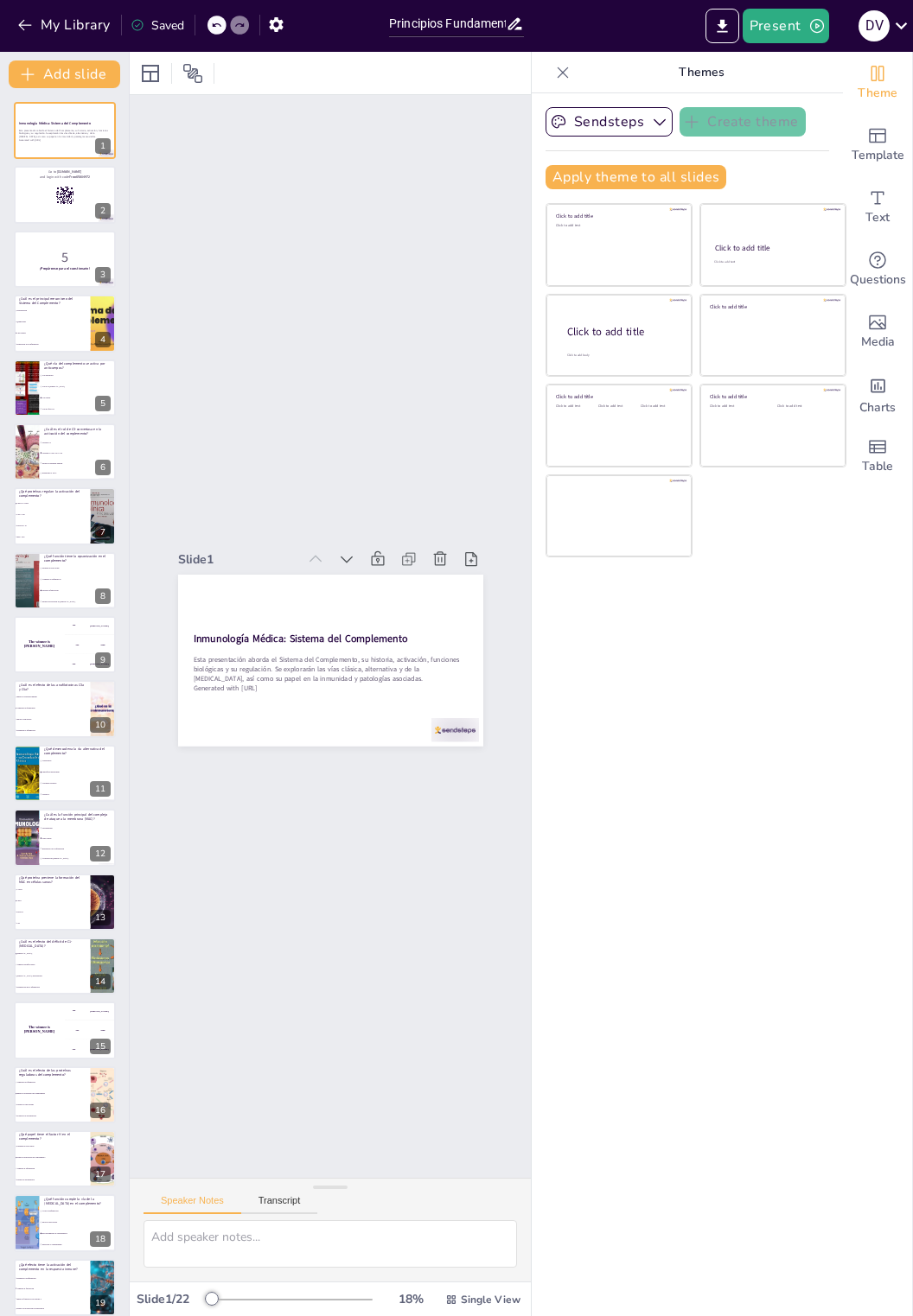
checkbox input "true"
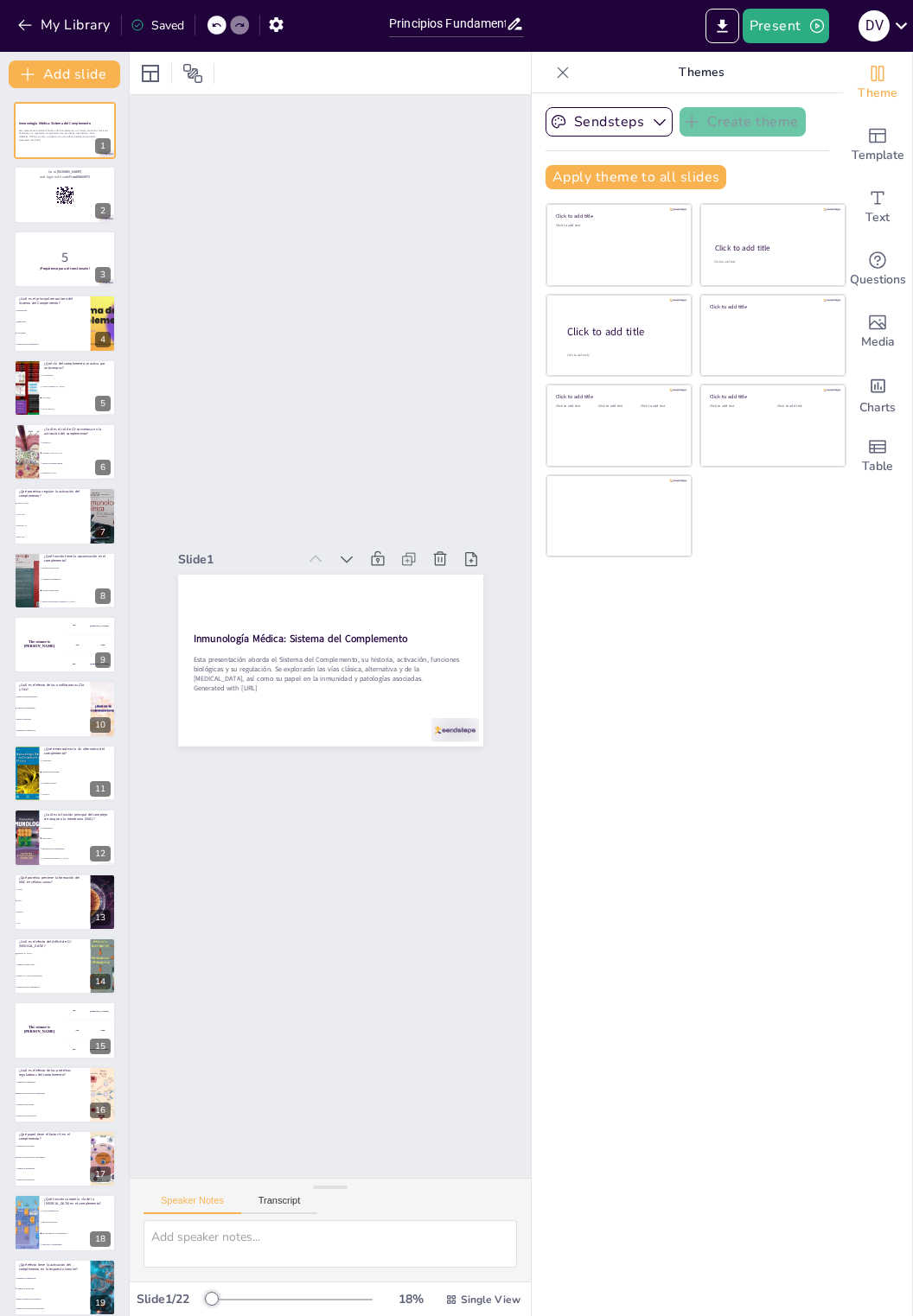
checkbox input "true"
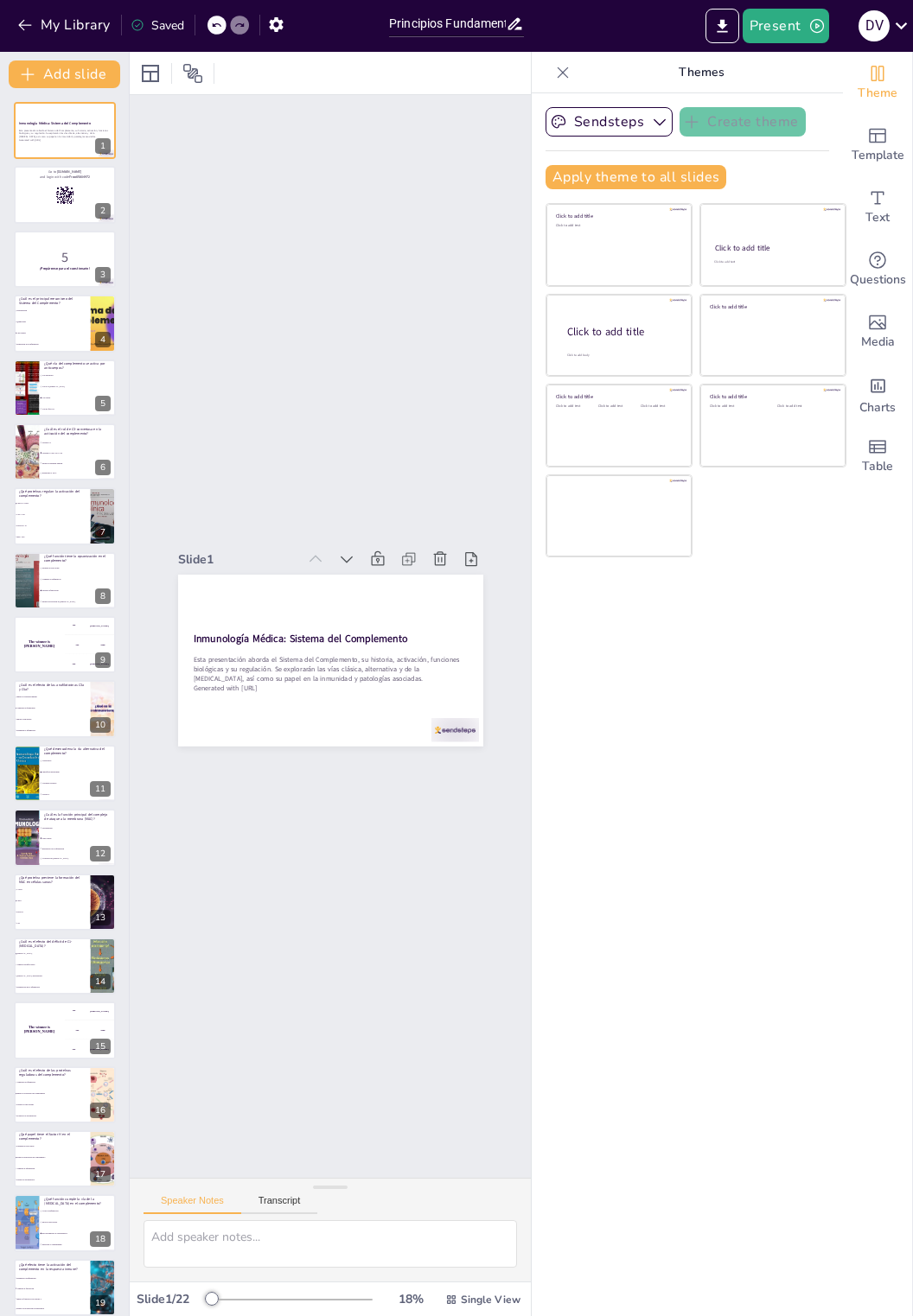
checkbox input "true"
